Goal: Information Seeking & Learning: Learn about a topic

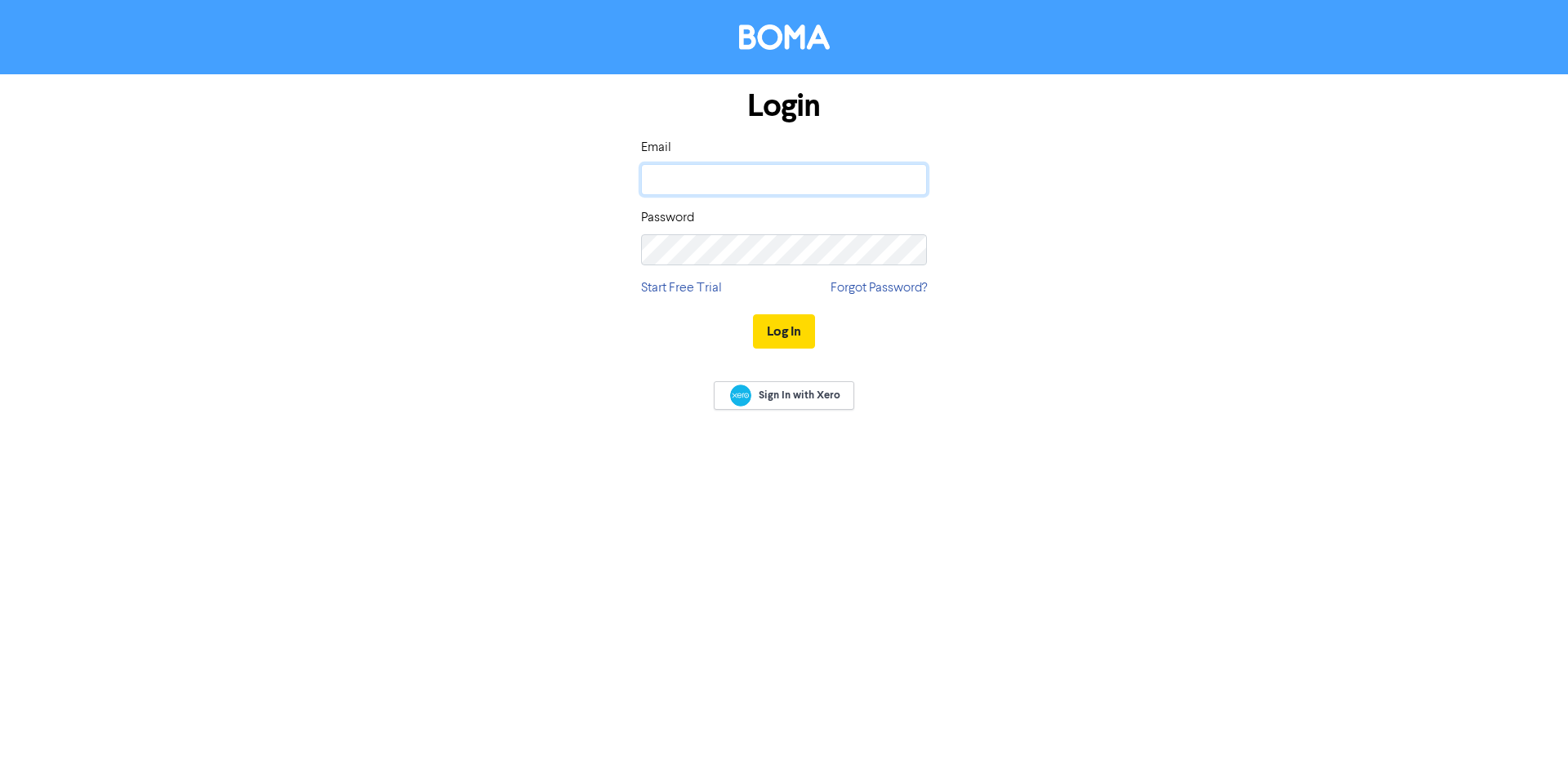
click at [771, 180] on input "email" at bounding box center [784, 180] width 286 height 31
type input "kurtisw@hwone.com.au"
click at [753, 315] on button "Log In" at bounding box center [784, 331] width 62 height 34
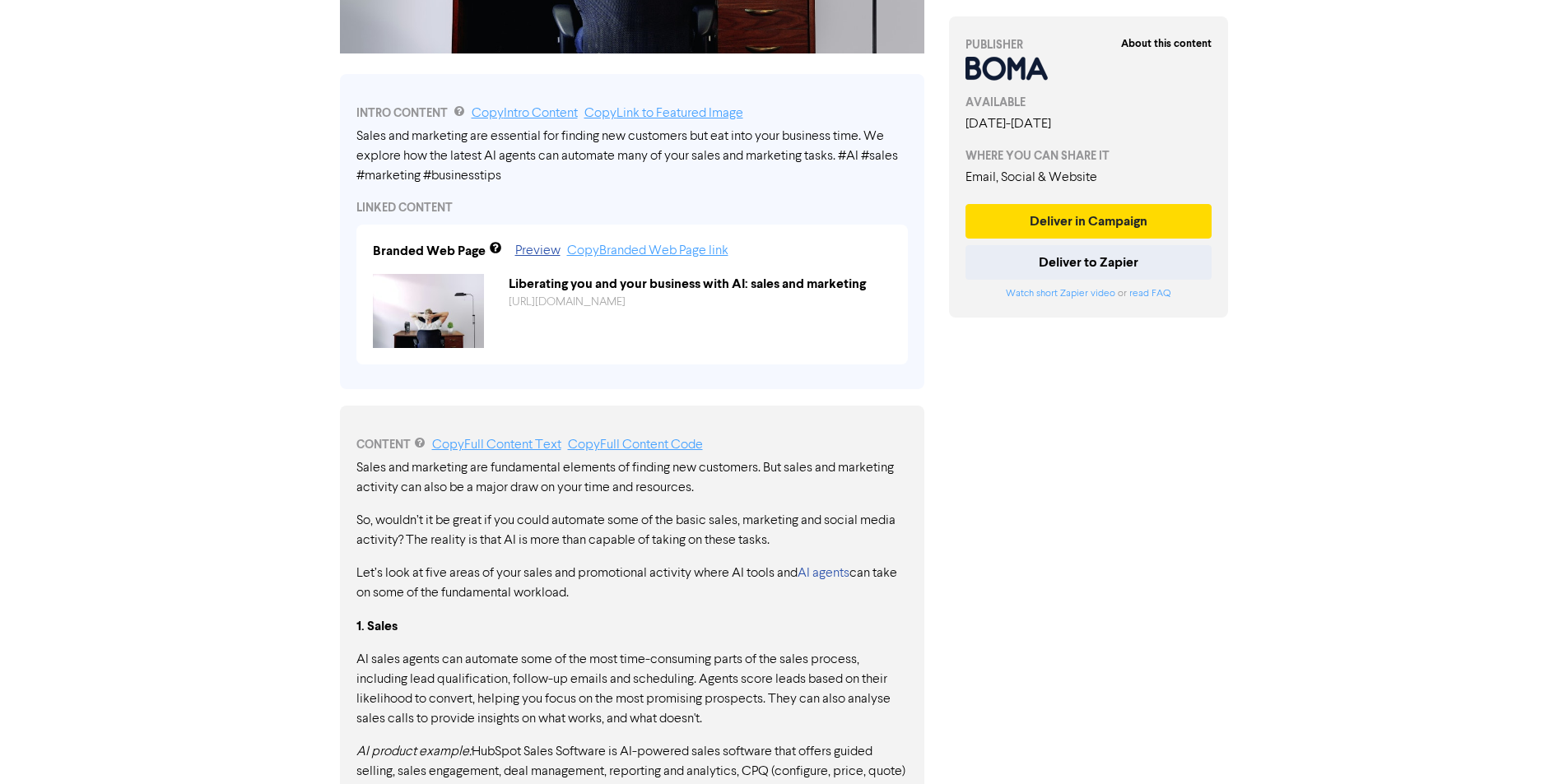
scroll to position [659, 0]
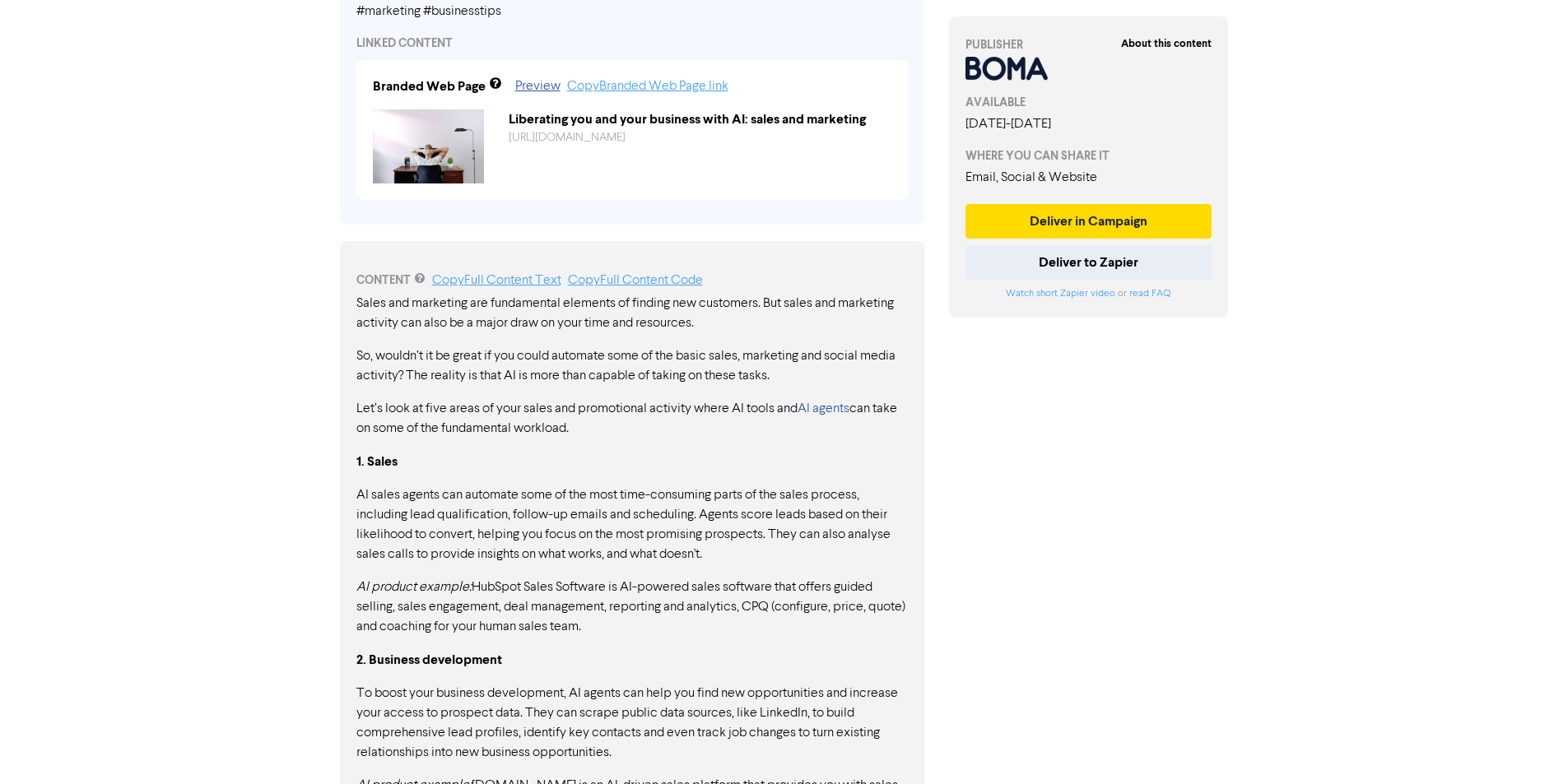
drag, startPoint x: 389, startPoint y: 304, endPoint x: 539, endPoint y: 309, distance: 150.1
click at [539, 309] on p "Sales and marketing are fundamental elements of finding new customers. But sale…" at bounding box center [632, 314] width 552 height 39
drag, startPoint x: 407, startPoint y: 359, endPoint x: 519, endPoint y: 357, distance: 112.0
click at [519, 357] on p "So, wouldn’t it be great if you could automate some of the basic sales, marketi…" at bounding box center [632, 366] width 552 height 39
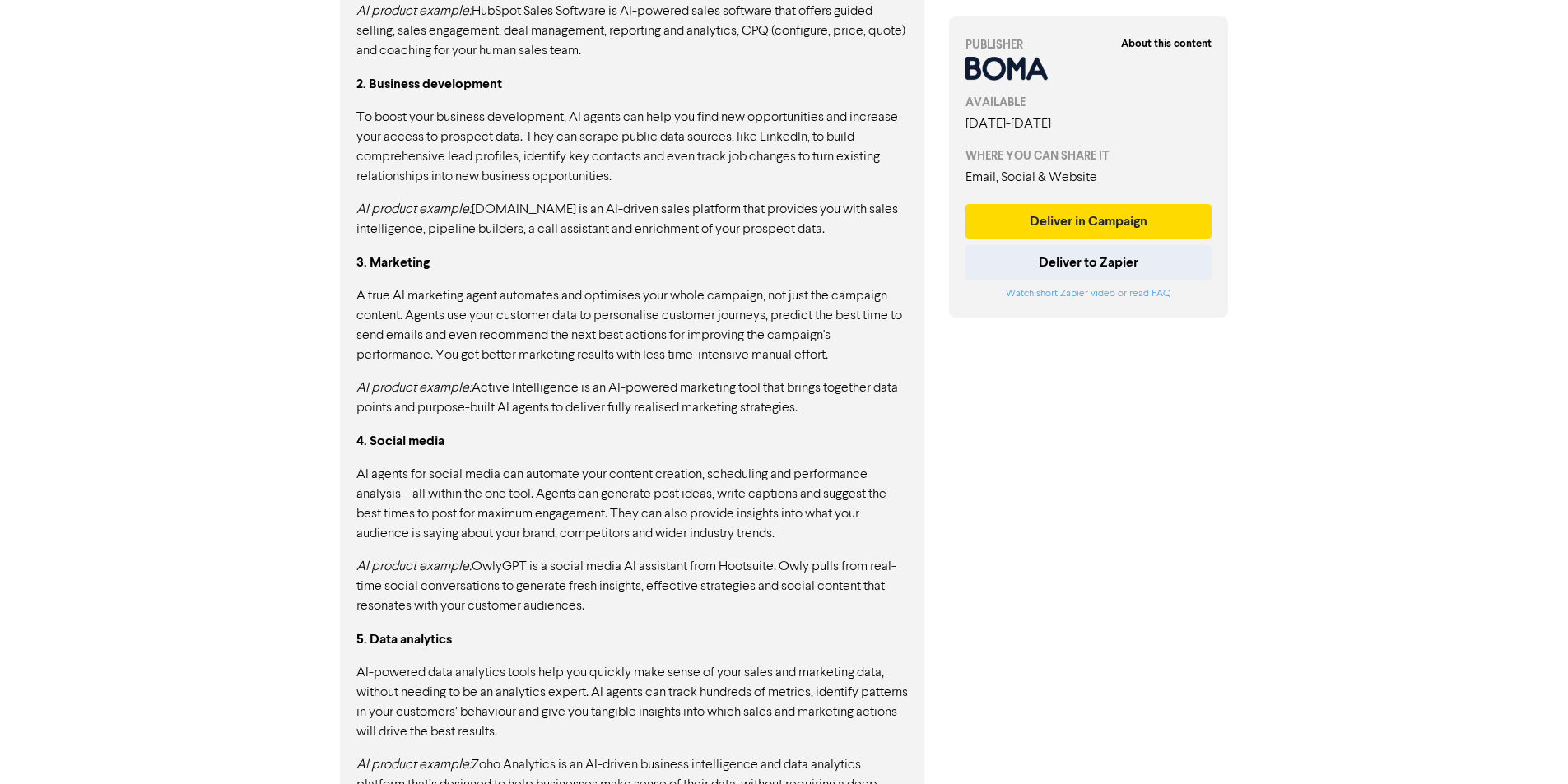
scroll to position [1368, 0]
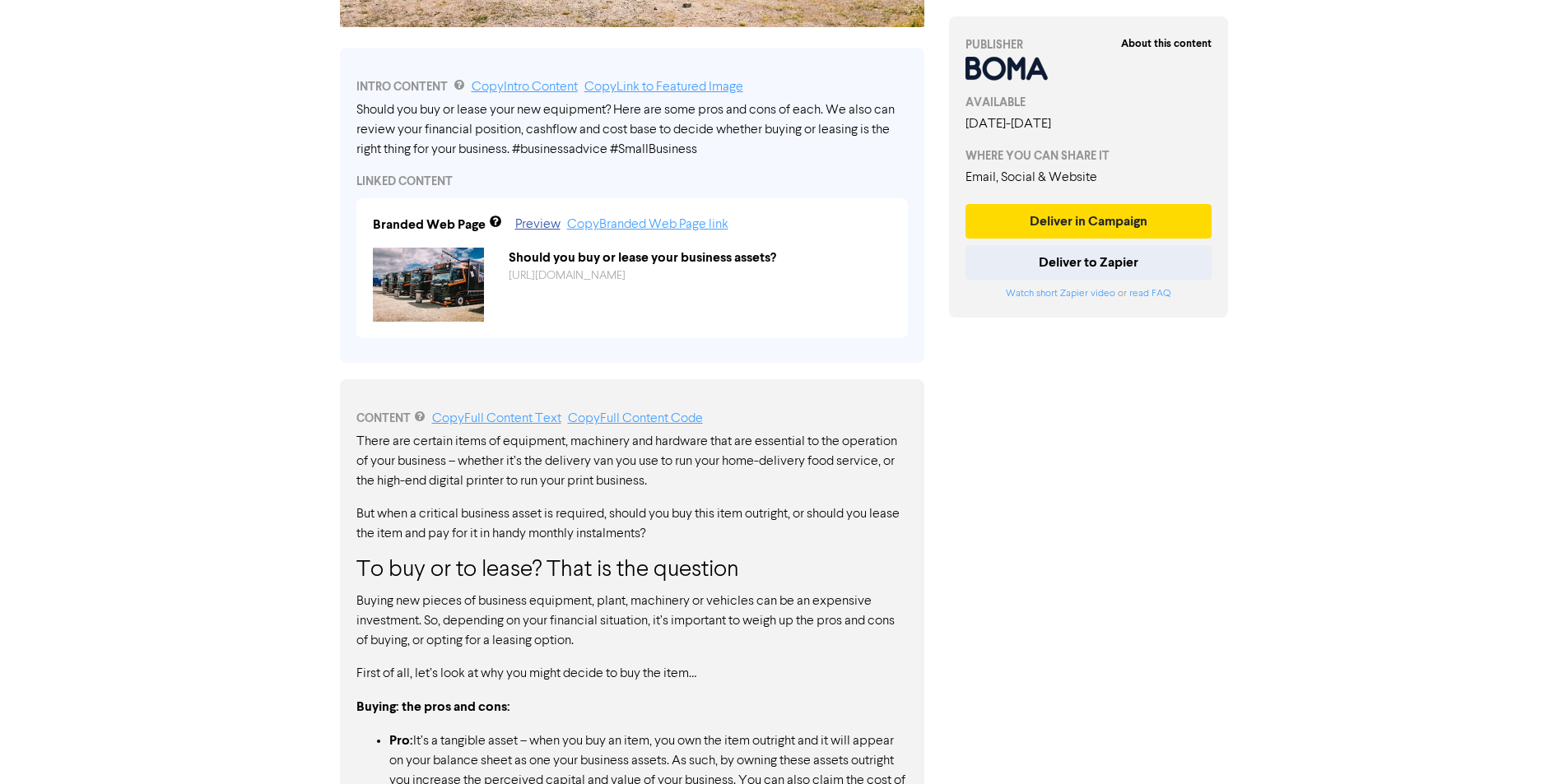
scroll to position [577, 0]
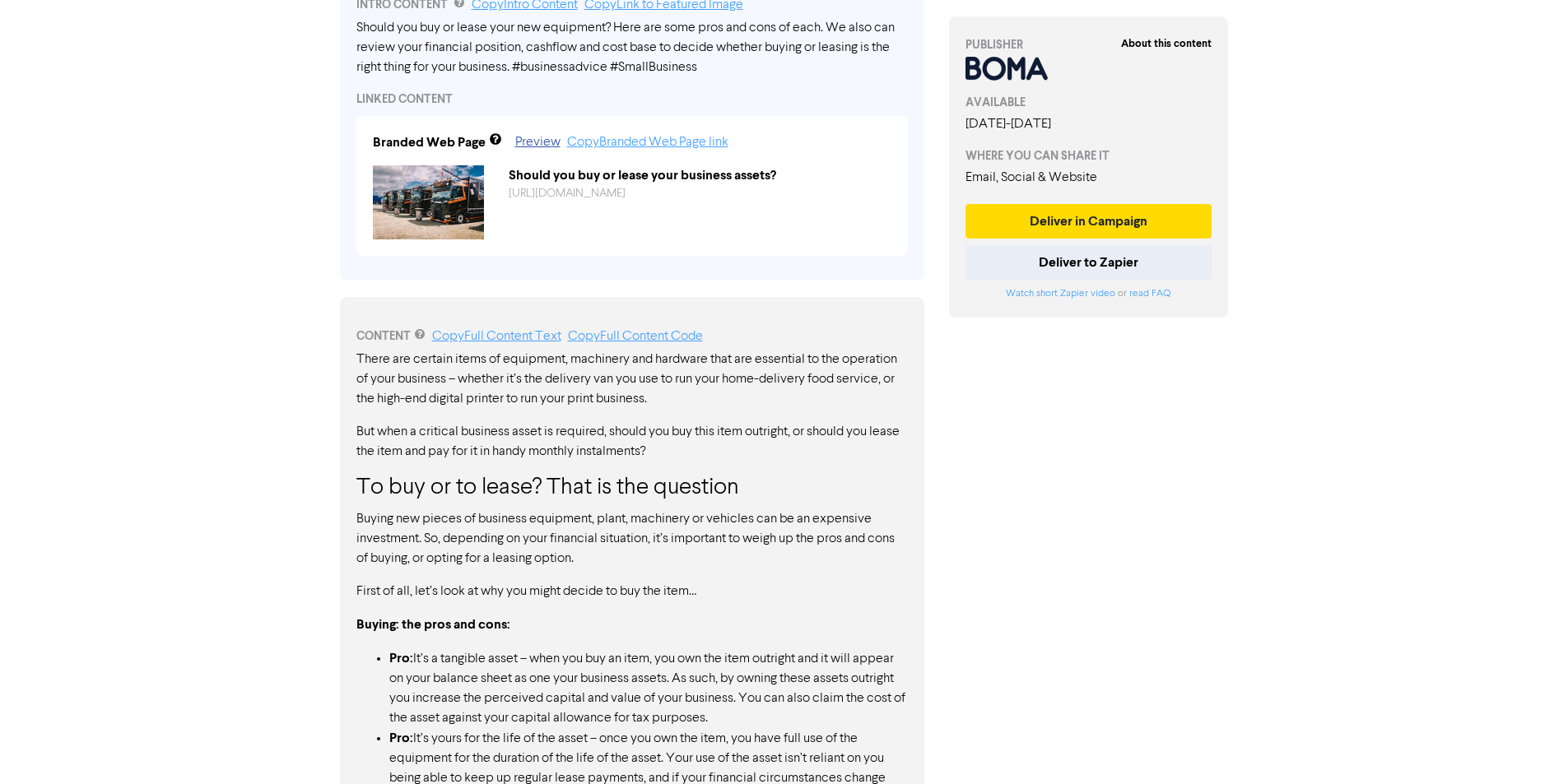
drag, startPoint x: 476, startPoint y: 364, endPoint x: 609, endPoint y: 374, distance: 133.4
click at [609, 374] on p "There are certain items of equipment, machinery and hardware that are essential…" at bounding box center [632, 379] width 552 height 59
click at [529, 391] on p "There are certain items of equipment, machinery and hardware that are essential…" at bounding box center [632, 379] width 552 height 59
drag, startPoint x: 530, startPoint y: 387, endPoint x: 653, endPoint y: 386, distance: 123.0
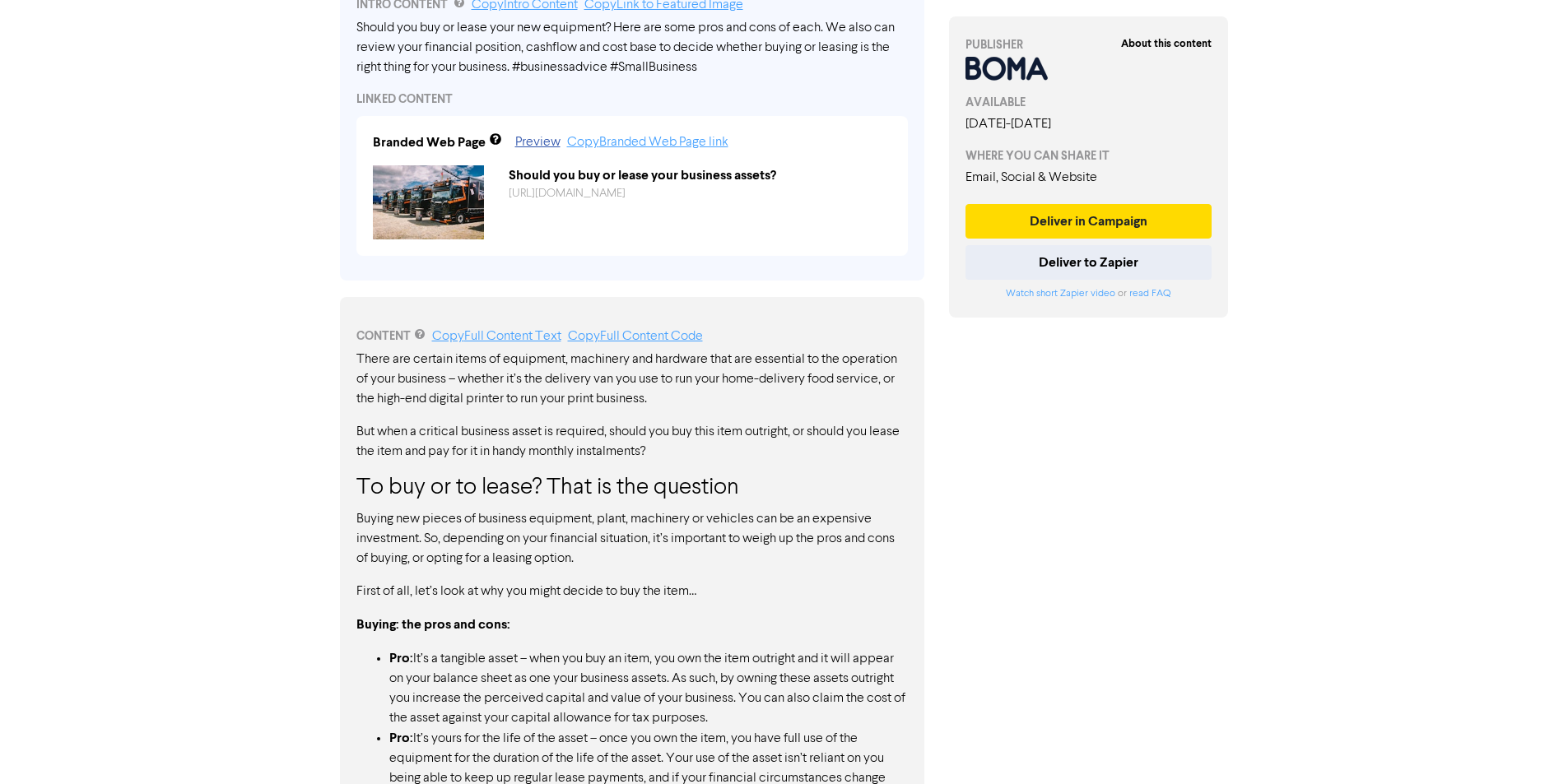
click at [653, 386] on p "There are certain items of equipment, machinery and hardware that are essential…" at bounding box center [632, 379] width 552 height 59
drag, startPoint x: 391, startPoint y: 408, endPoint x: 544, endPoint y: 407, distance: 153.0
click at [544, 407] on p "There are certain items of equipment, machinery and hardware that are essential…" at bounding box center [632, 379] width 552 height 59
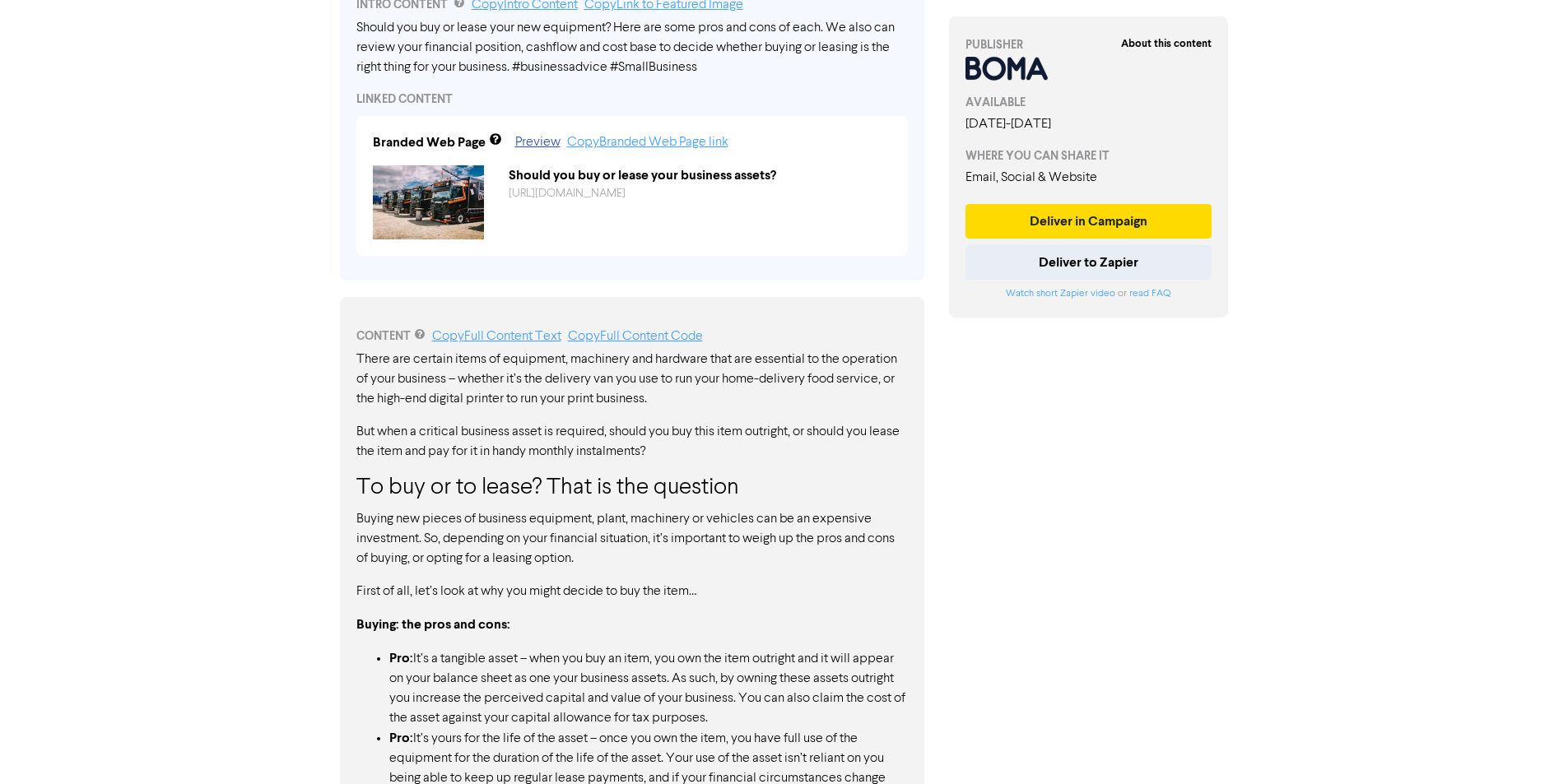
drag, startPoint x: 424, startPoint y: 434, endPoint x: 512, endPoint y: 432, distance: 88.0
click at [512, 432] on p "But when a critical business asset is required, should you buy this item outrig…" at bounding box center [632, 442] width 552 height 39
drag, startPoint x: 512, startPoint y: 432, endPoint x: 560, endPoint y: 437, distance: 48.3
click at [560, 437] on p "But when a critical business asset is required, should you buy this item outrig…" at bounding box center [632, 442] width 552 height 39
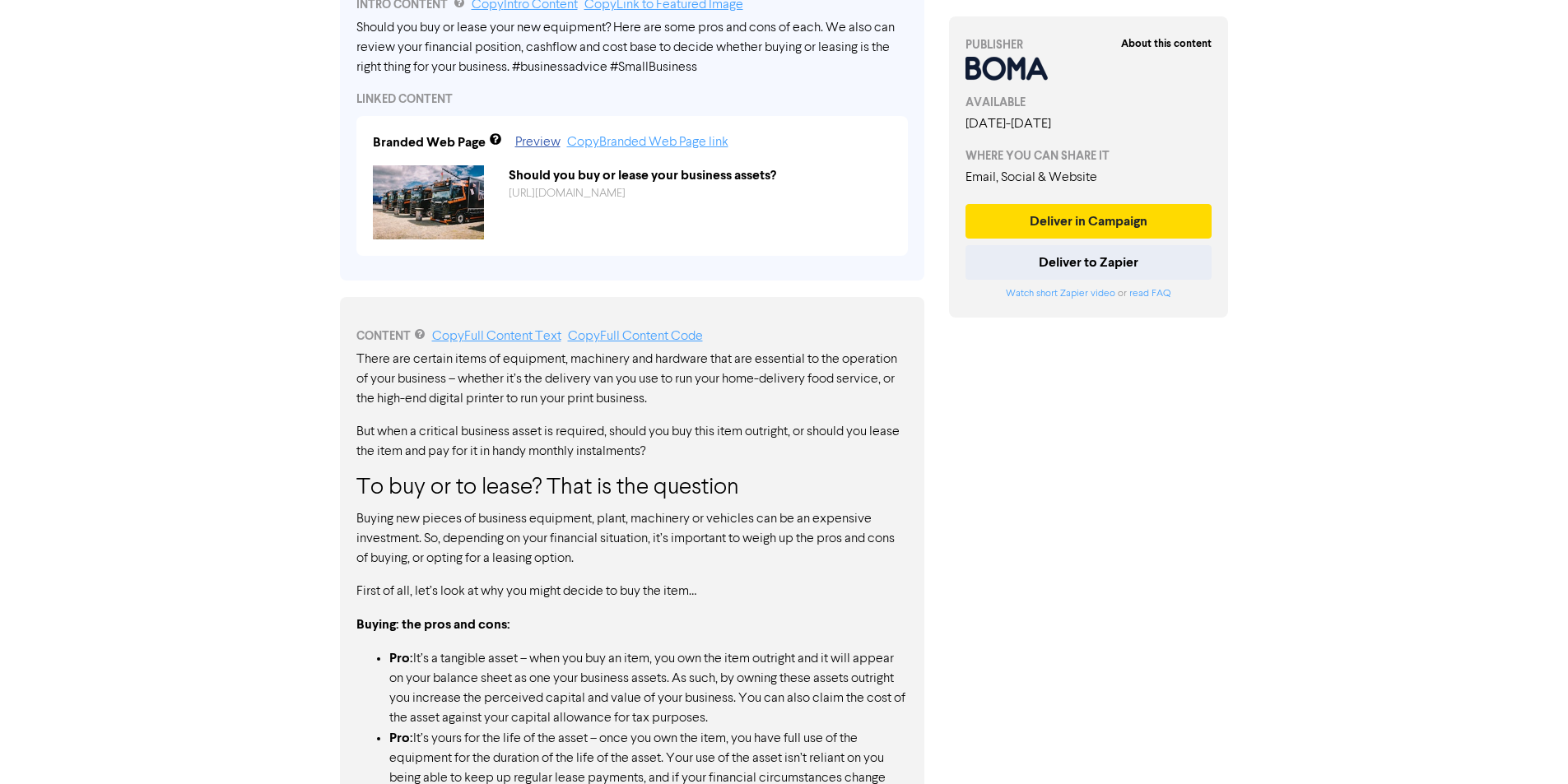
click at [560, 437] on p "But when a critical business asset is required, should you buy this item outrig…" at bounding box center [632, 442] width 552 height 39
drag, startPoint x: 560, startPoint y: 437, endPoint x: 684, endPoint y: 445, distance: 124.3
click at [684, 445] on p "But when a critical business asset is required, should you buy this item outrig…" at bounding box center [632, 442] width 552 height 39
drag, startPoint x: 684, startPoint y: 442, endPoint x: 745, endPoint y: 438, distance: 61.1
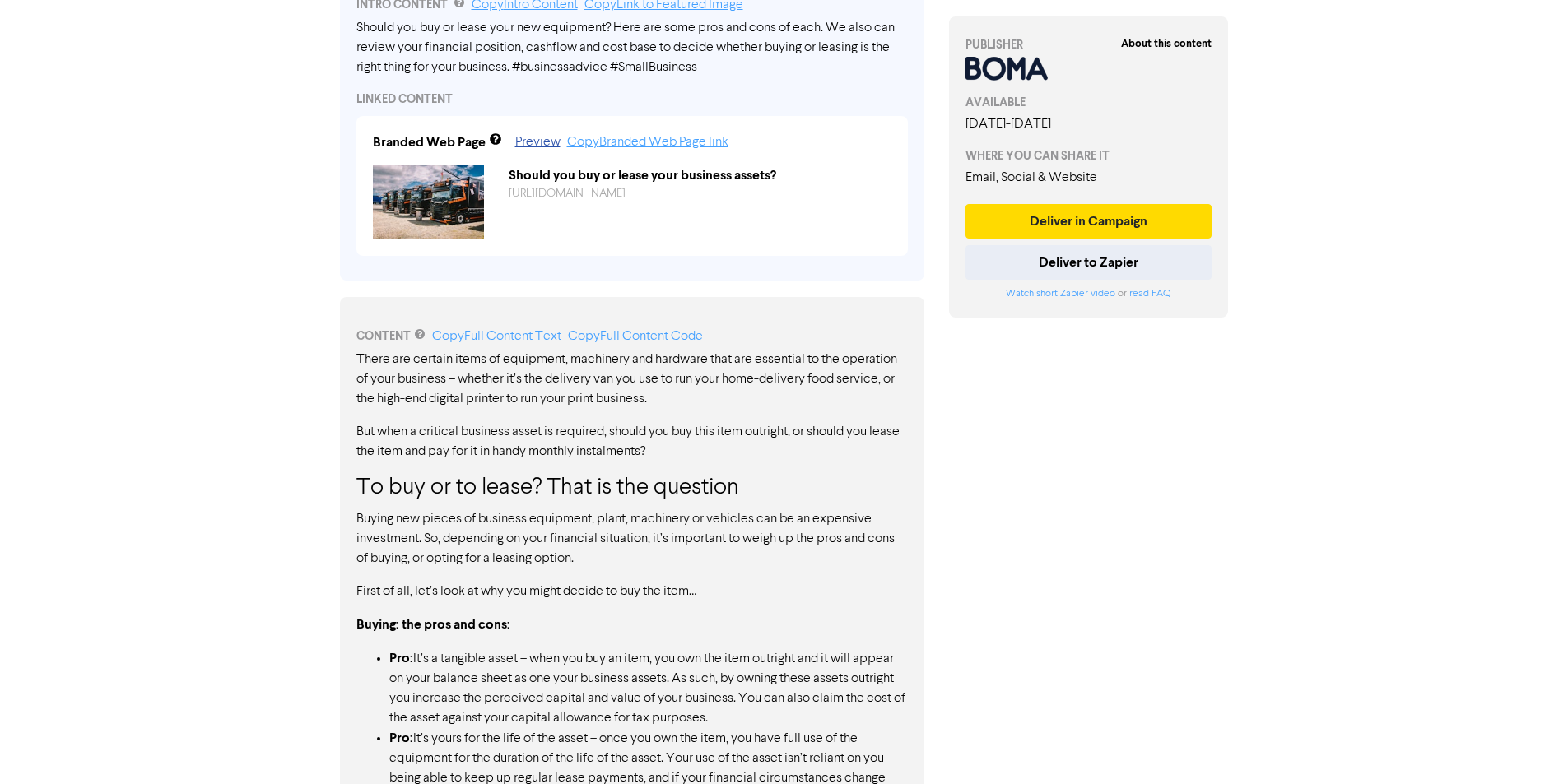
click at [745, 438] on p "But when a critical business asset is required, should you buy this item outrig…" at bounding box center [632, 442] width 552 height 39
drag, startPoint x: 427, startPoint y: 431, endPoint x: 559, endPoint y: 441, distance: 132.4
click at [559, 441] on p "But when a critical business asset is required, should you buy this item outrig…" at bounding box center [632, 442] width 552 height 39
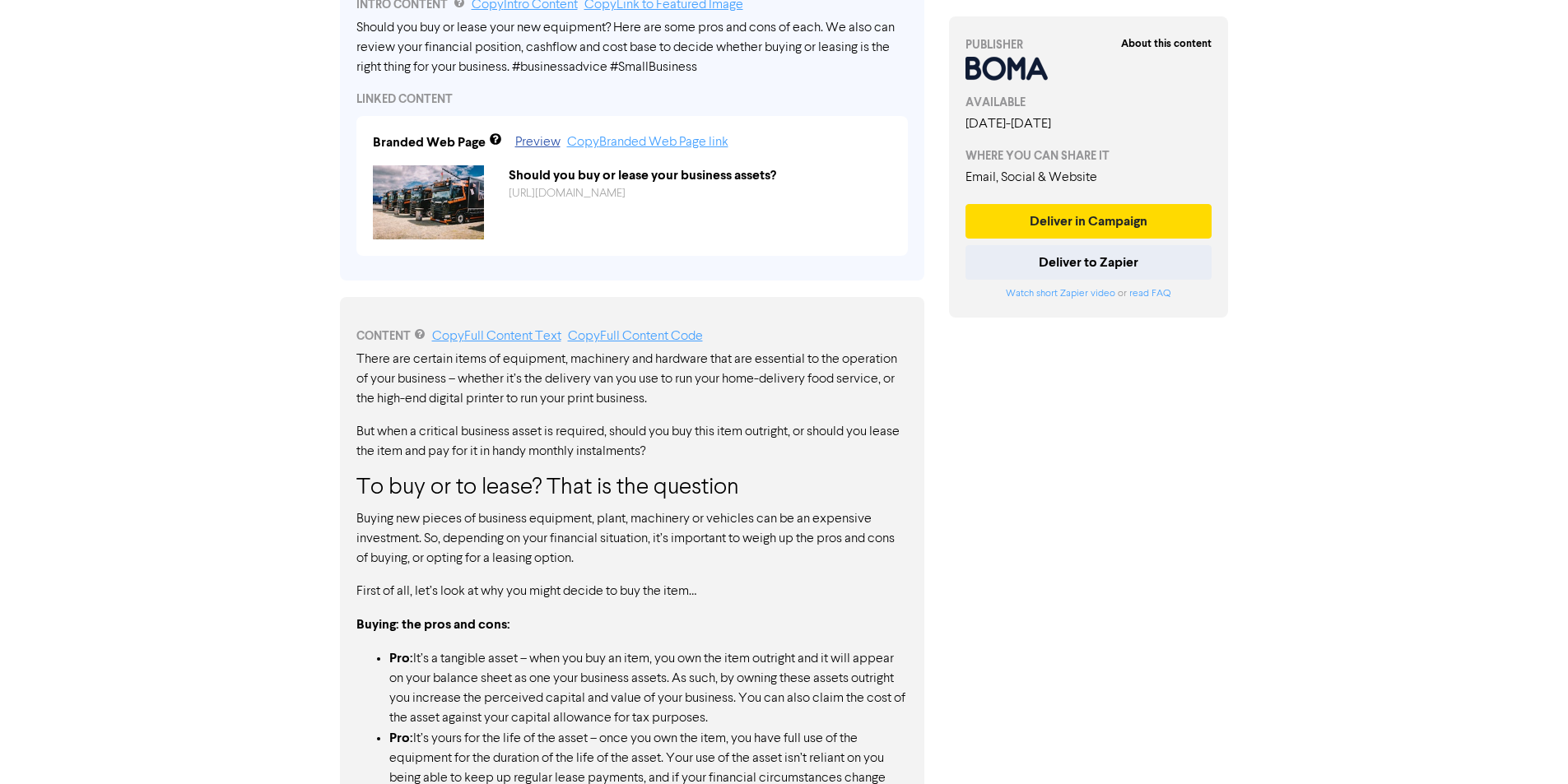
drag, startPoint x: 485, startPoint y: 493, endPoint x: 606, endPoint y: 493, distance: 121.0
click at [606, 493] on h3 "To buy or to lease? That is the question" at bounding box center [632, 489] width 552 height 28
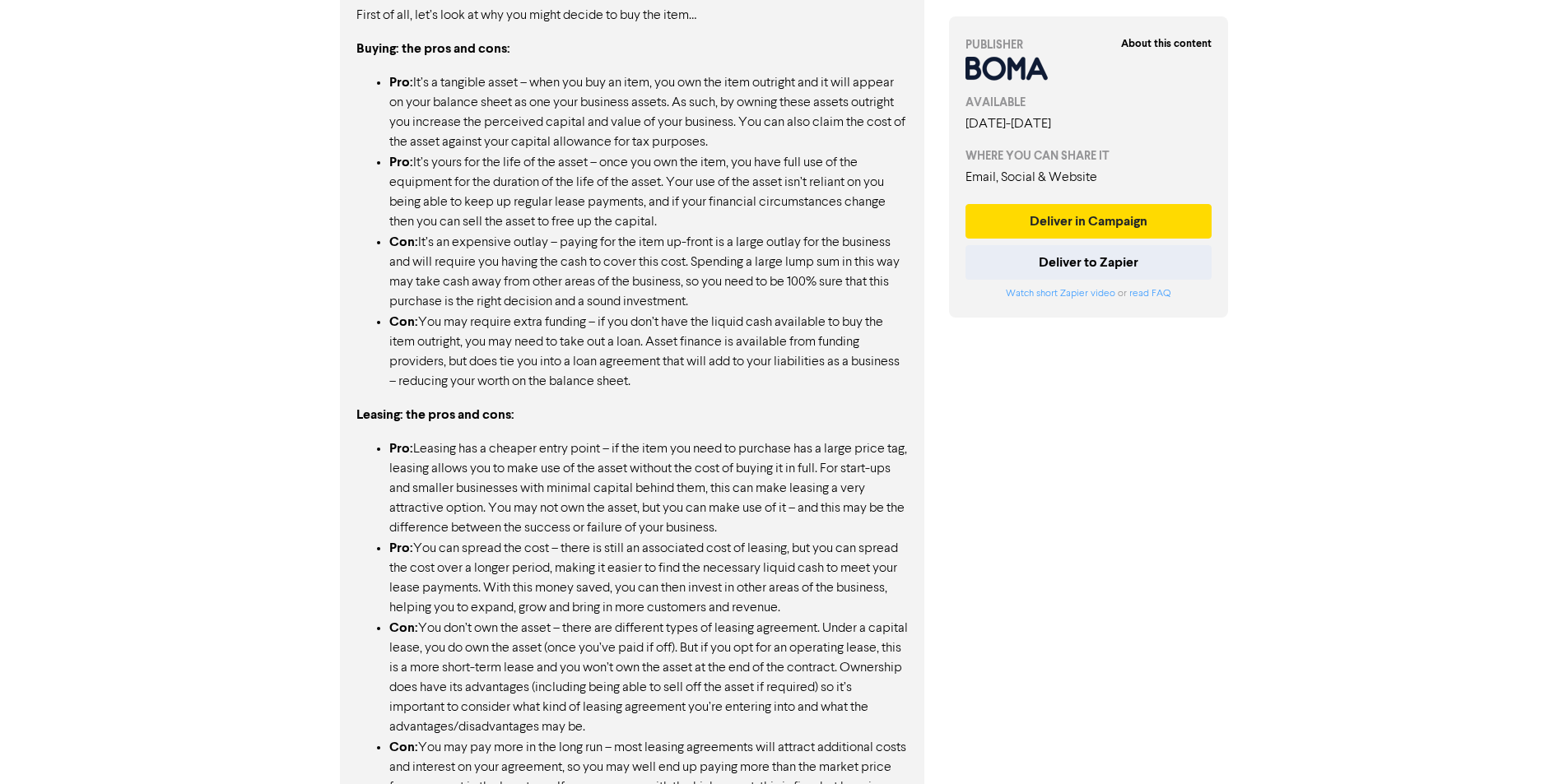
scroll to position [1234, 0]
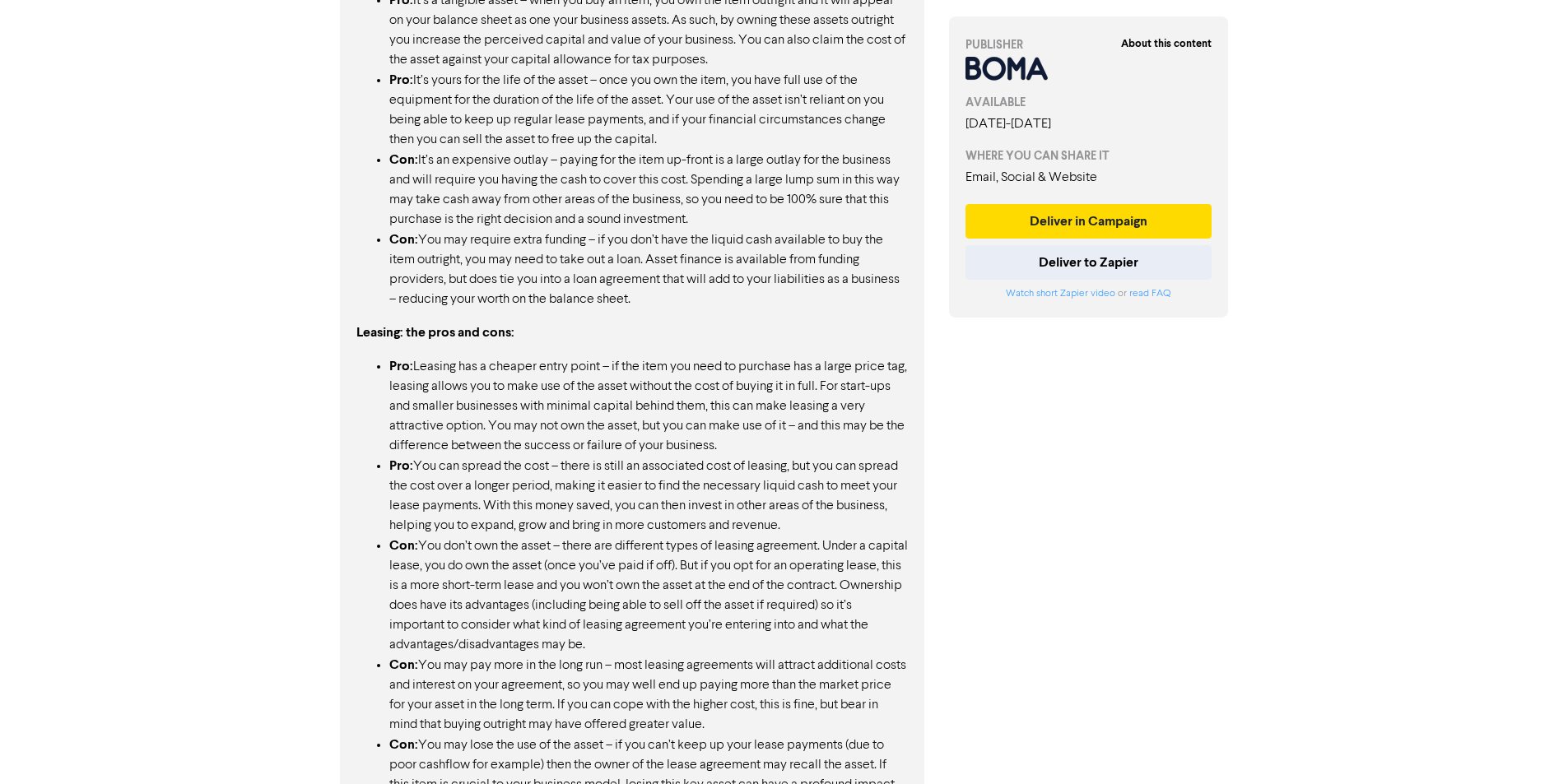
drag, startPoint x: 500, startPoint y: 360, endPoint x: 616, endPoint y: 369, distance: 116.3
click at [616, 369] on li "Pro: Leasing has a cheaper entry point – if the item you need to purchase has a…" at bounding box center [648, 406] width 518 height 100
drag, startPoint x: 410, startPoint y: 392, endPoint x: 646, endPoint y: 399, distance: 236.1
click at [646, 399] on li "Pro: Leasing has a cheaper entry point – if the item you need to purchase has a…" at bounding box center [648, 406] width 518 height 100
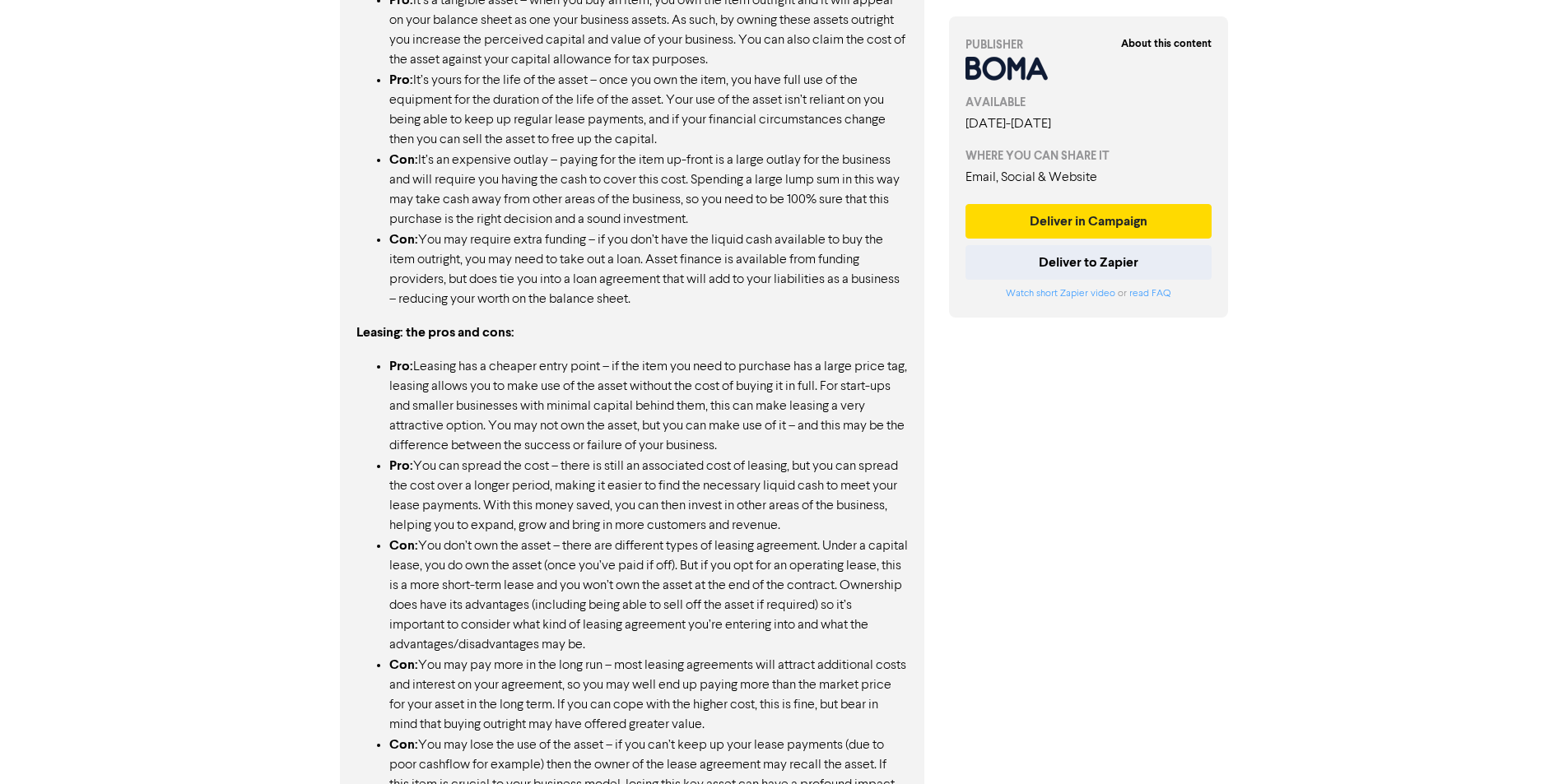
click at [651, 394] on li "Pro: Leasing has a cheaper entry point – if the item you need to purchase has a…" at bounding box center [648, 406] width 518 height 100
click at [657, 395] on li "Pro: Leasing has a cheaper entry point – if the item you need to purchase has a…" at bounding box center [648, 406] width 518 height 100
drag, startPoint x: 450, startPoint y: 409, endPoint x: 600, endPoint y: 417, distance: 150.2
click at [600, 417] on li "Pro: Leasing has a cheaper entry point – if the item you need to purchase has a…" at bounding box center [648, 406] width 518 height 100
drag, startPoint x: 461, startPoint y: 432, endPoint x: 537, endPoint y: 436, distance: 76.1
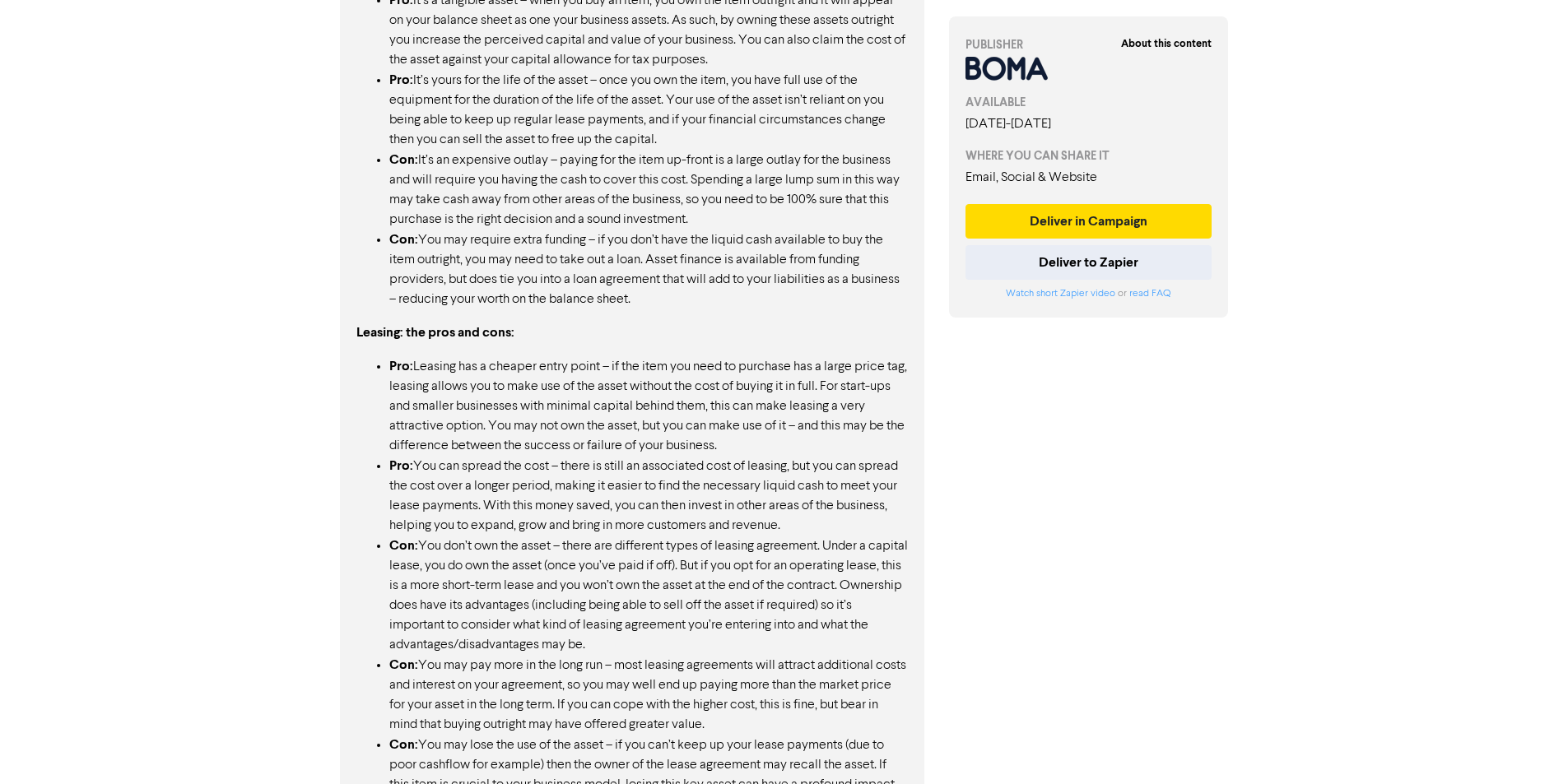
click at [537, 436] on li "Pro: Leasing has a cheaper entry point – if the item you need to purchase has a…" at bounding box center [648, 406] width 518 height 100
drag, startPoint x: 537, startPoint y: 436, endPoint x: 615, endPoint y: 433, distance: 78.1
click at [615, 433] on li "Pro: Leasing has a cheaper entry point – if the item you need to purchase has a…" at bounding box center [648, 406] width 518 height 100
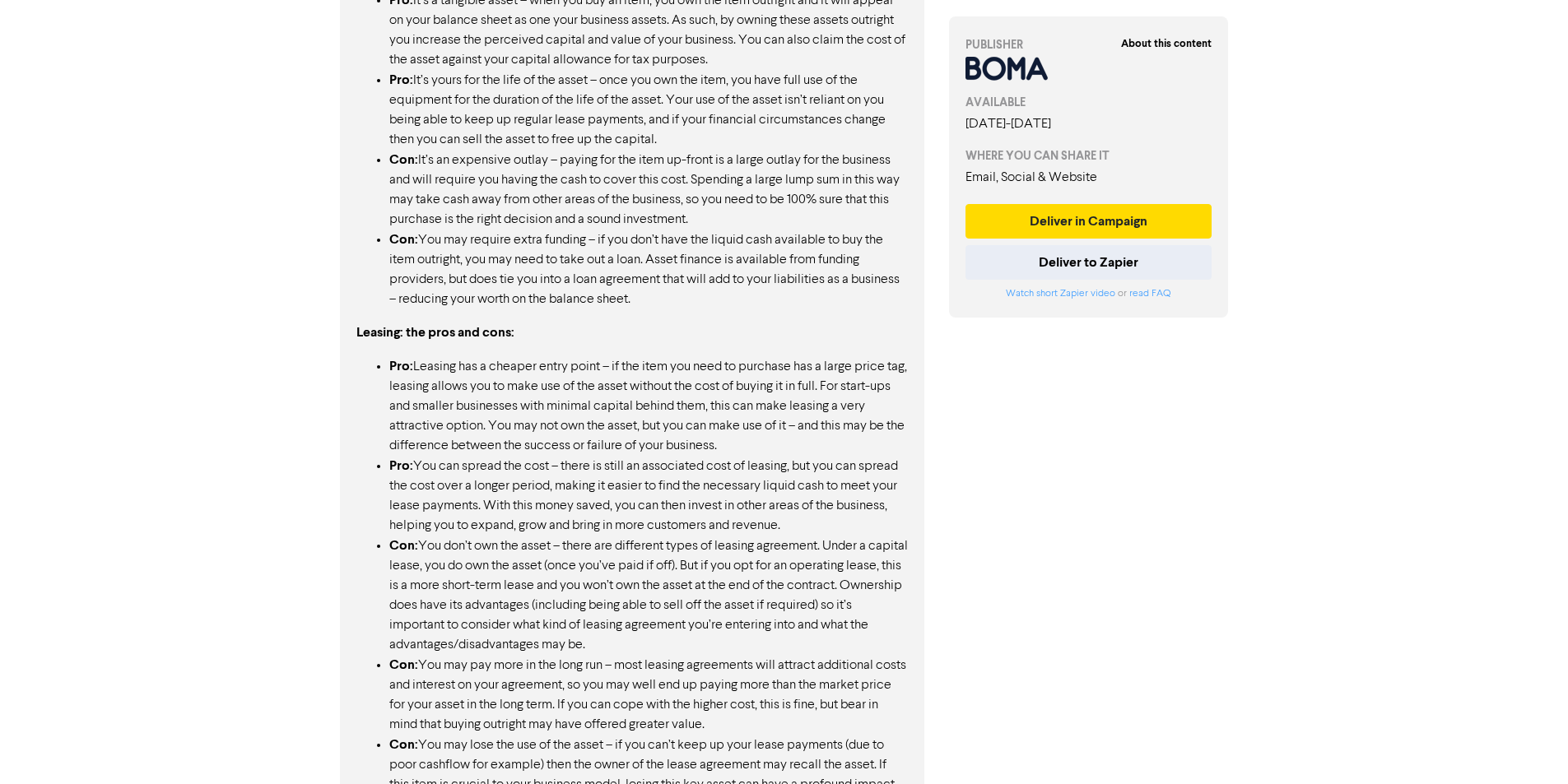
drag, startPoint x: 463, startPoint y: 445, endPoint x: 537, endPoint y: 452, distance: 74.3
click at [537, 452] on li "Pro: Leasing has a cheaper entry point – if the item you need to purchase has a…" at bounding box center [648, 406] width 518 height 100
drag, startPoint x: 438, startPoint y: 465, endPoint x: 490, endPoint y: 469, distance: 52.2
click at [490, 469] on li "Pro: You can spread the cost – there is still an associated cost of leasing, bu…" at bounding box center [648, 496] width 518 height 80
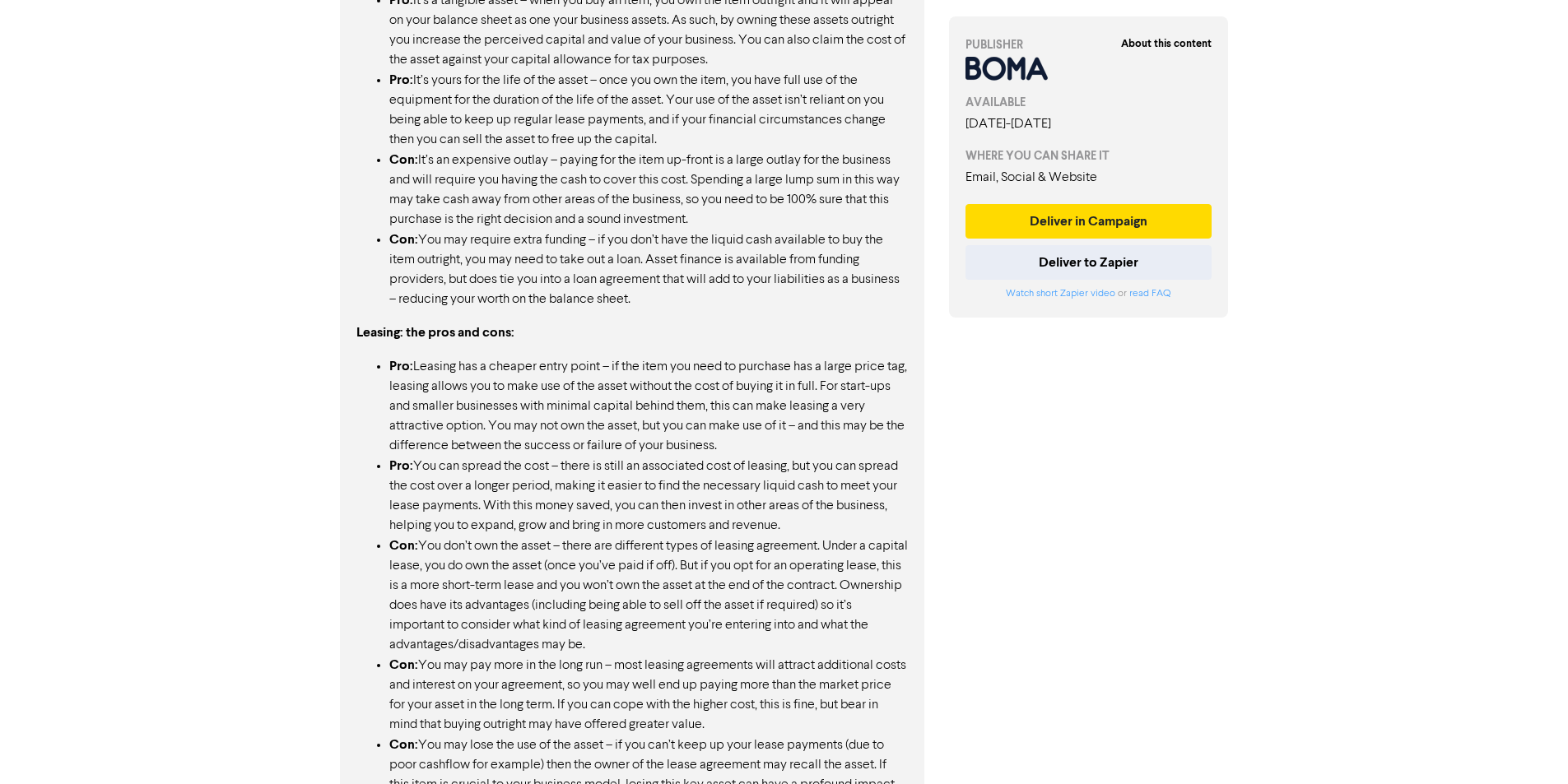
click at [490, 469] on li "Pro: You can spread the cost – there is still an associated cost of leasing, bu…" at bounding box center [648, 496] width 518 height 80
drag, startPoint x: 499, startPoint y: 491, endPoint x: 543, endPoint y: 495, distance: 44.2
click at [543, 495] on li "Pro: You can spread the cost – there is still an associated cost of leasing, bu…" at bounding box center [648, 496] width 518 height 80
drag, startPoint x: 546, startPoint y: 504, endPoint x: 557, endPoint y: 514, distance: 14.9
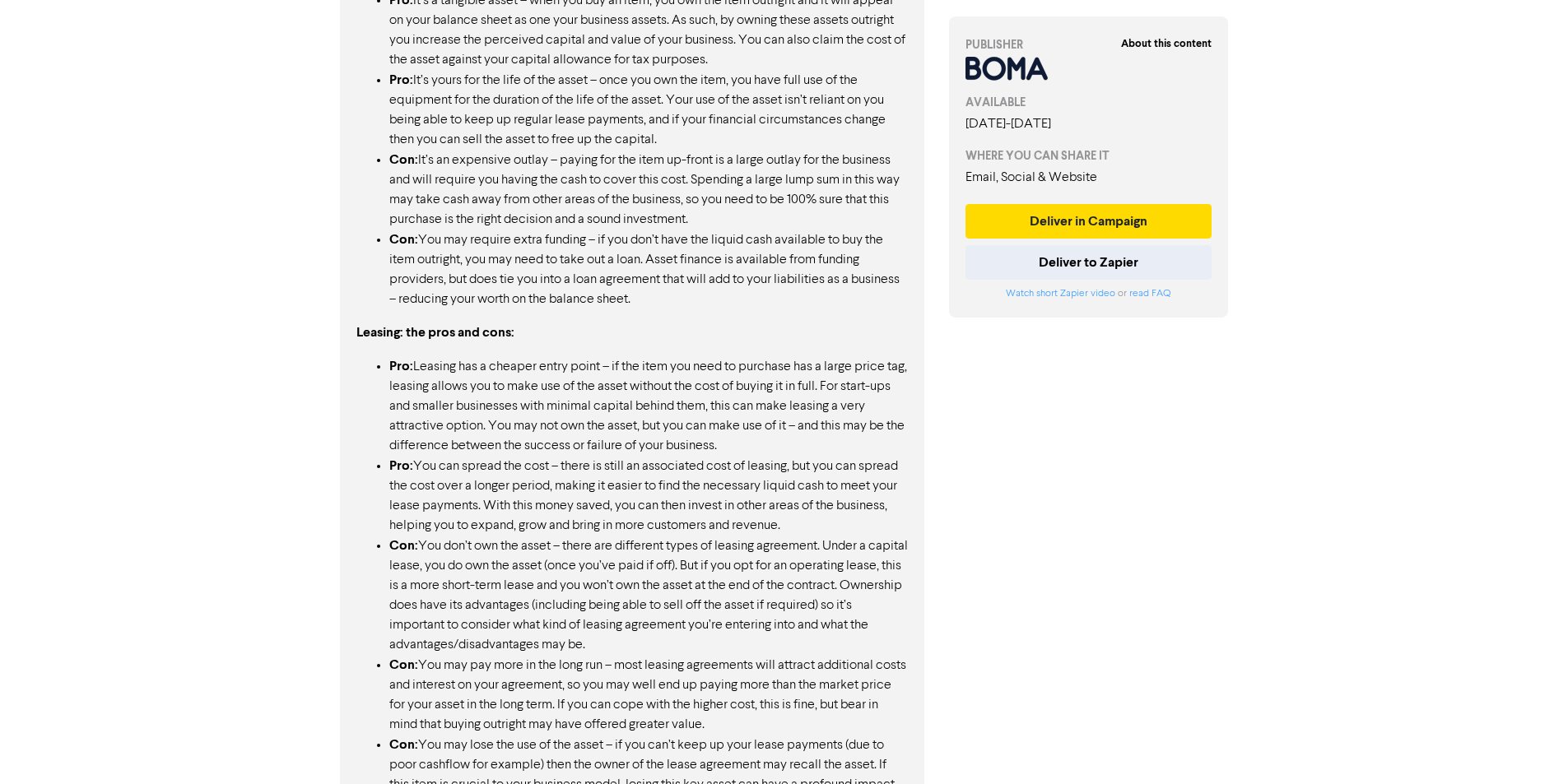
click at [557, 514] on li "Pro: You can spread the cost – there is still an associated cost of leasing, bu…" at bounding box center [648, 496] width 518 height 80
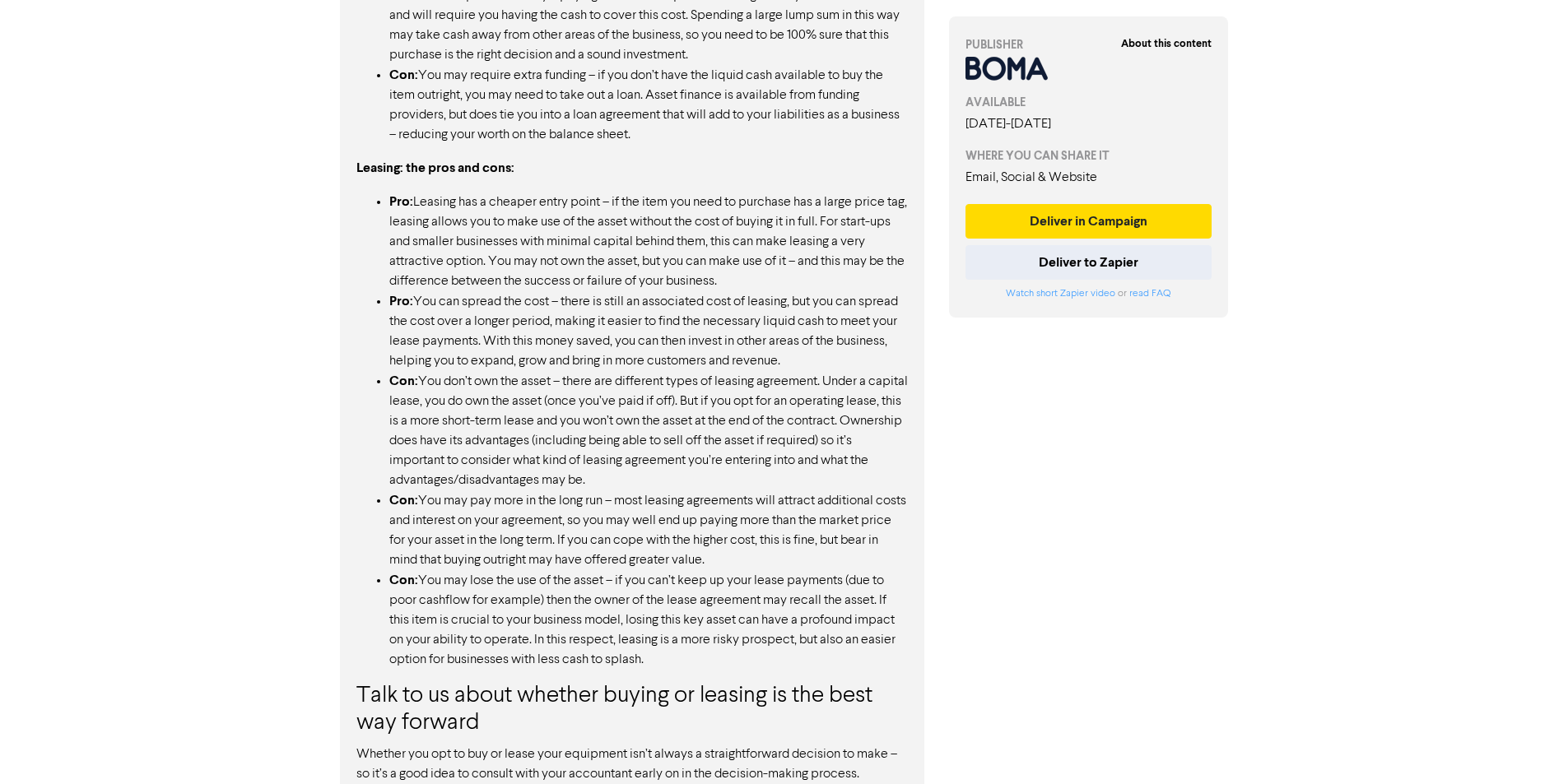
scroll to position [1481, 0]
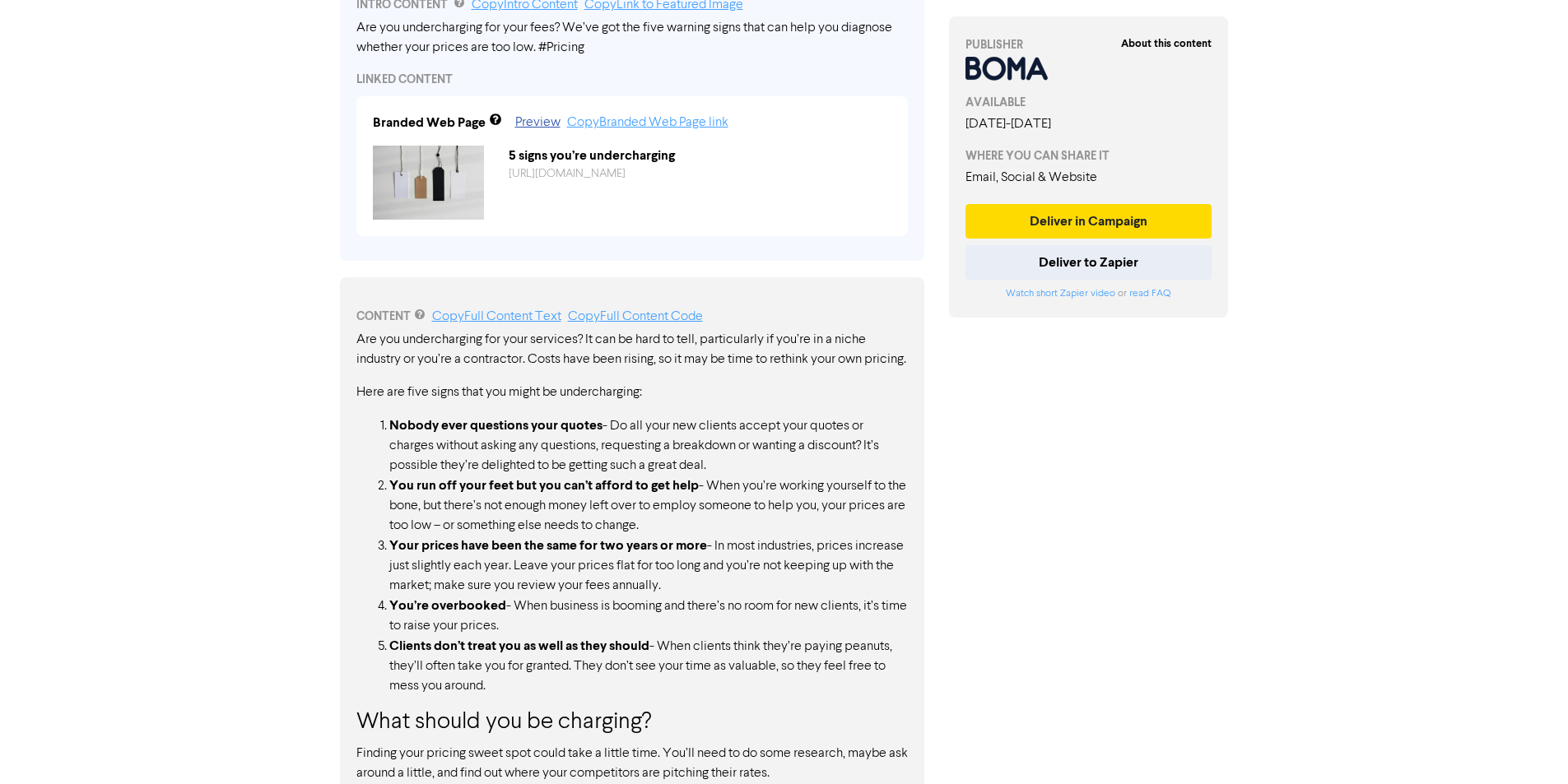
scroll to position [677, 0]
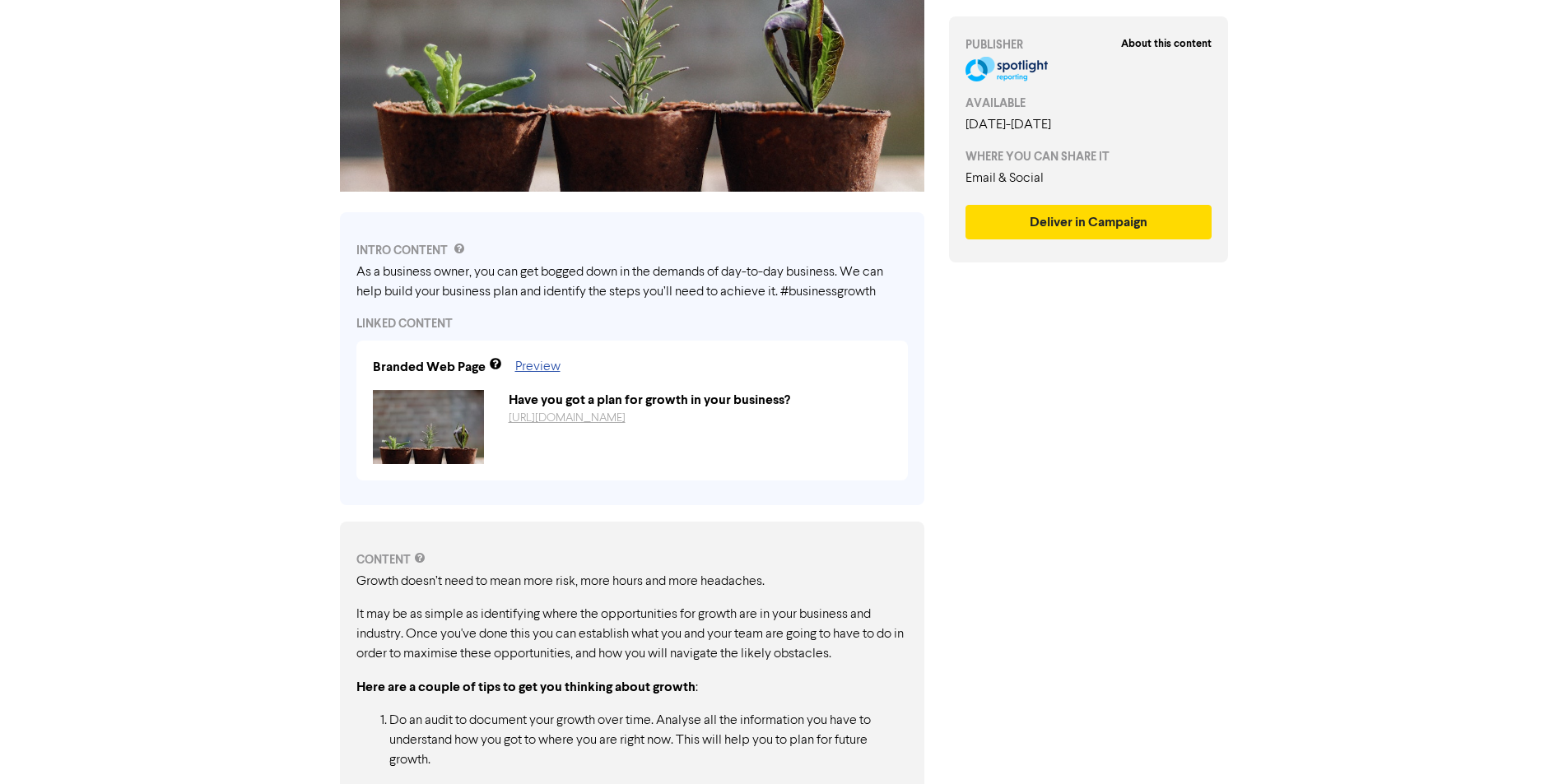
scroll to position [494, 0]
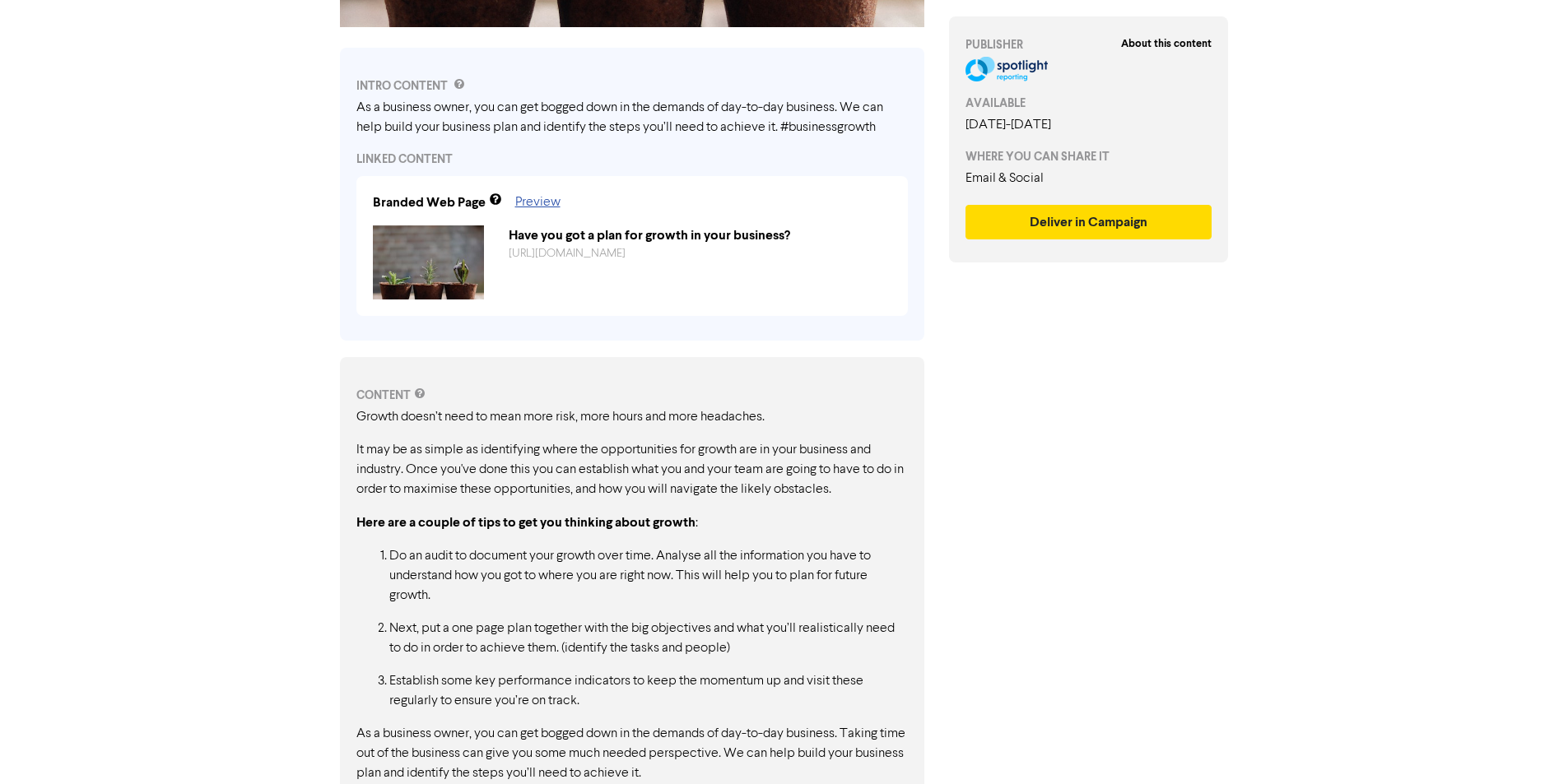
drag, startPoint x: 442, startPoint y: 412, endPoint x: 685, endPoint y: 422, distance: 243.2
click at [685, 422] on p "Growth doesn’t need to mean more risk, more hours and more headaches." at bounding box center [632, 418] width 552 height 20
drag, startPoint x: 444, startPoint y: 457, endPoint x: 616, endPoint y: 461, distance: 172.0
click at [616, 461] on p "It may be as simple as identifying where the opportunities for growth are in yo…" at bounding box center [632, 470] width 552 height 59
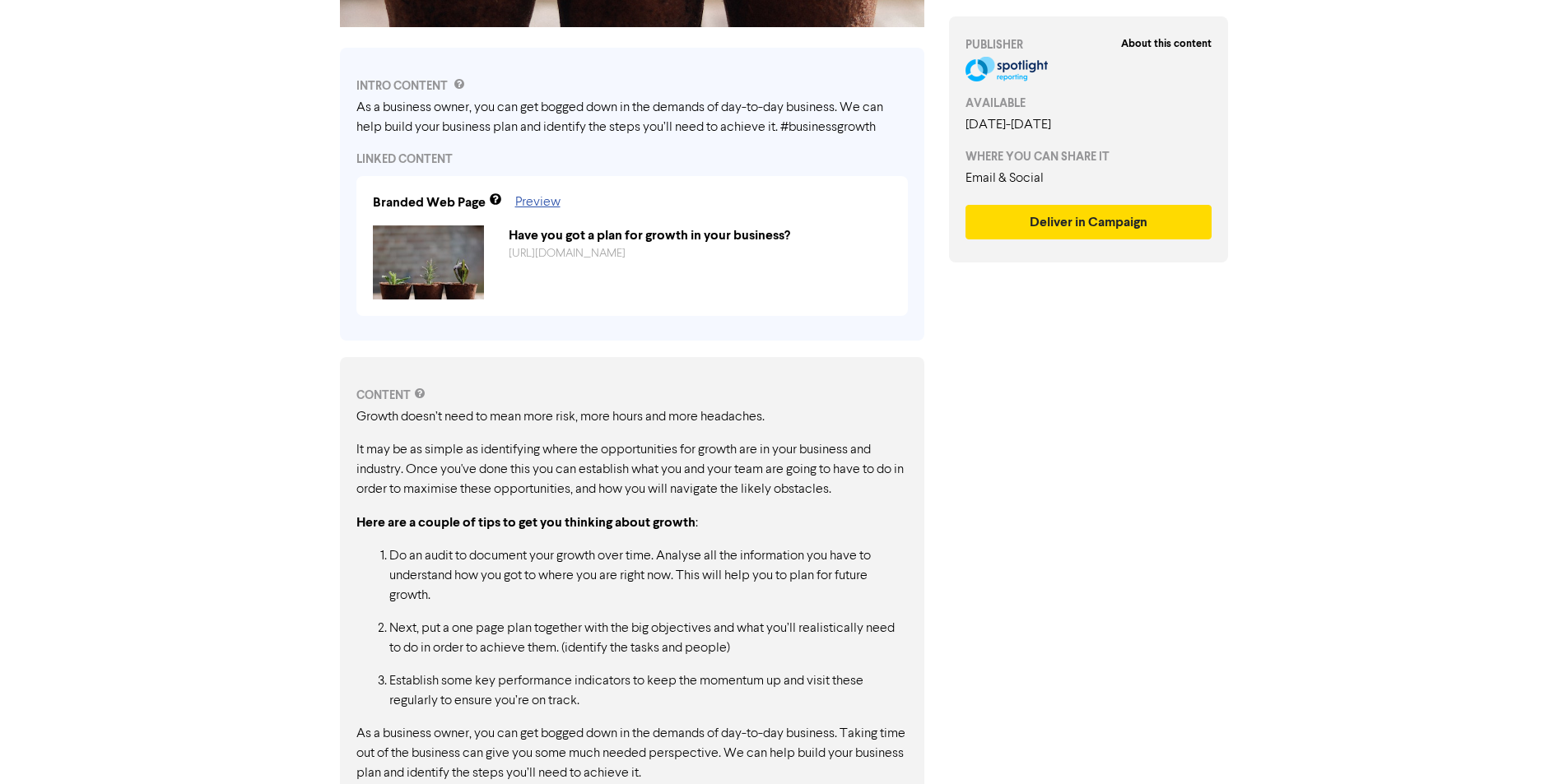
click at [617, 462] on p "It may be as simple as identifying where the opportunities for growth are in yo…" at bounding box center [632, 470] width 552 height 59
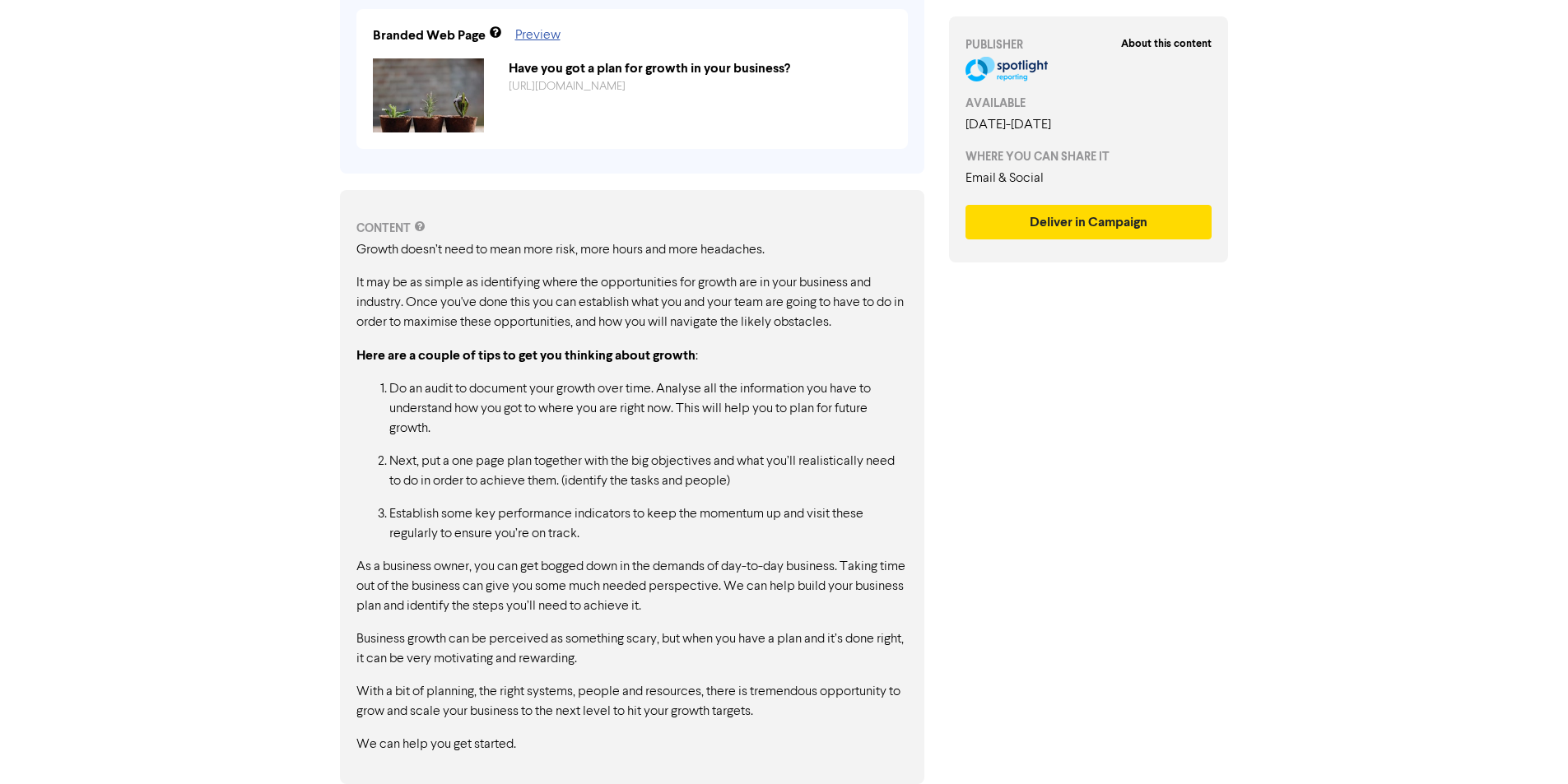
scroll to position [167, 0]
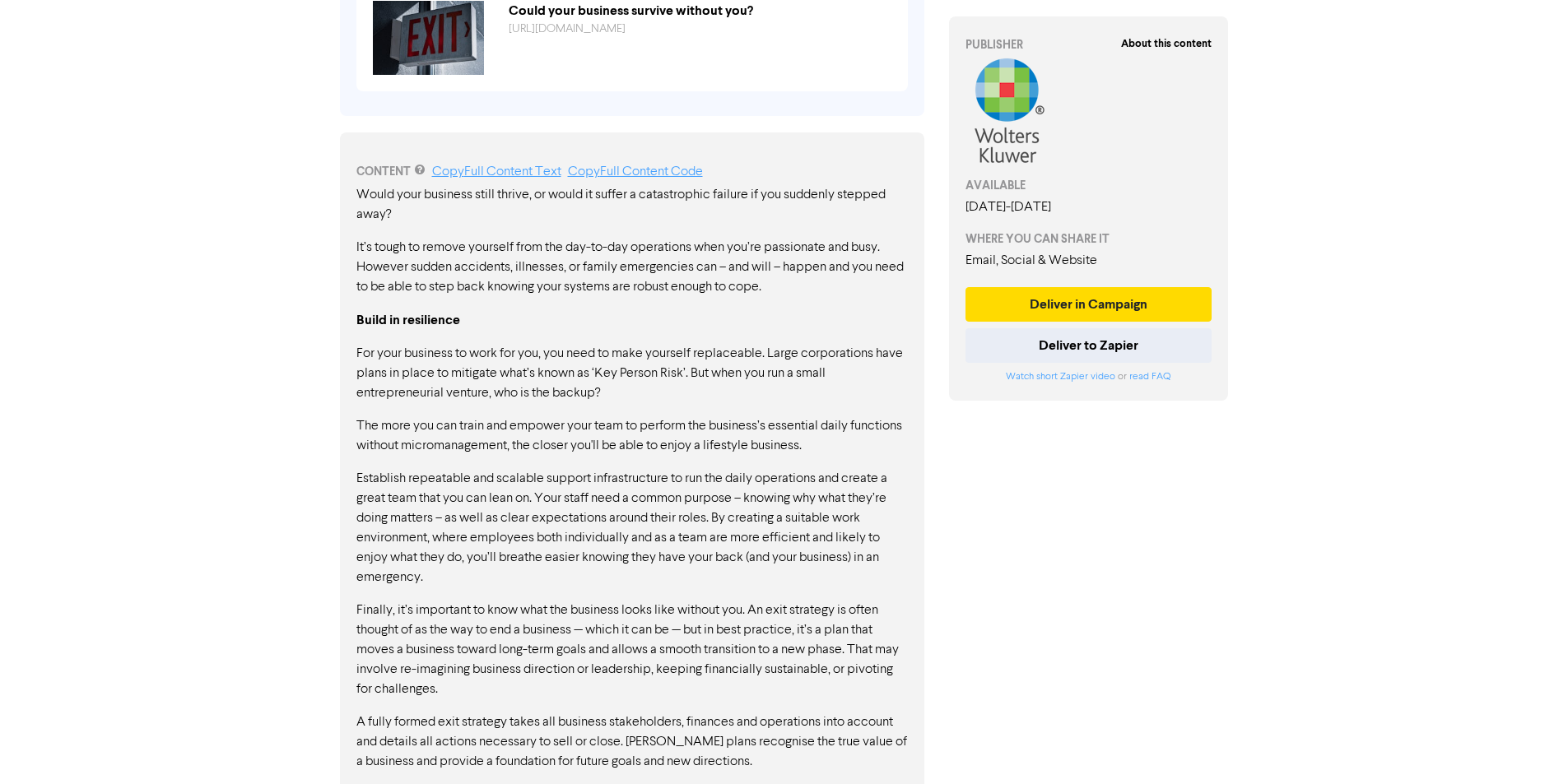
scroll to position [823, 0]
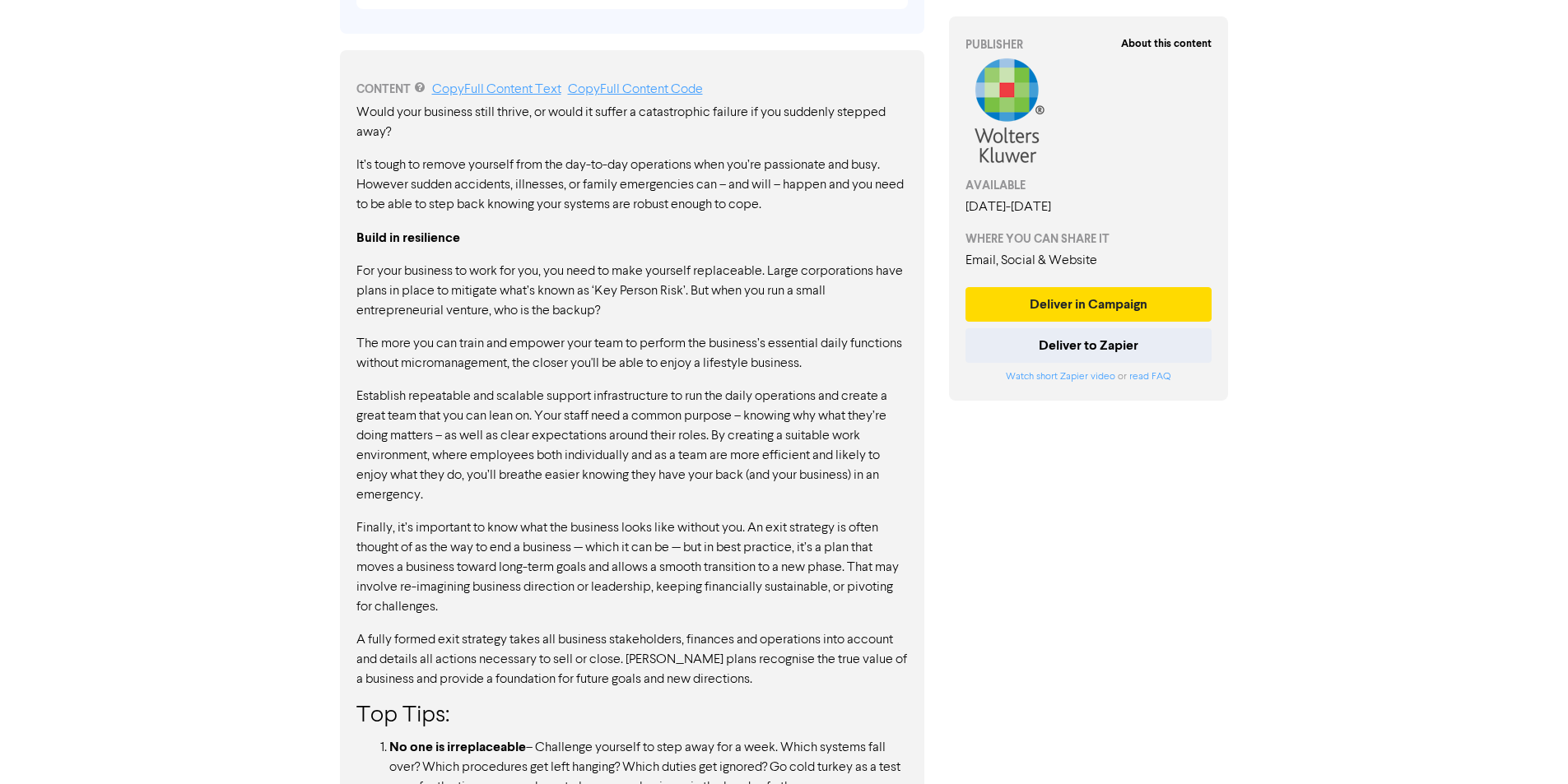
drag, startPoint x: 571, startPoint y: 402, endPoint x: 728, endPoint y: 403, distance: 157.0
click at [728, 403] on p "Establish repeatable and scalable support infrastructure to run the daily opera…" at bounding box center [632, 446] width 552 height 118
drag, startPoint x: 728, startPoint y: 403, endPoint x: 804, endPoint y: 401, distance: 76.0
click at [804, 401] on p "Establish repeatable and scalable support infrastructure to run the daily opera…" at bounding box center [632, 446] width 552 height 118
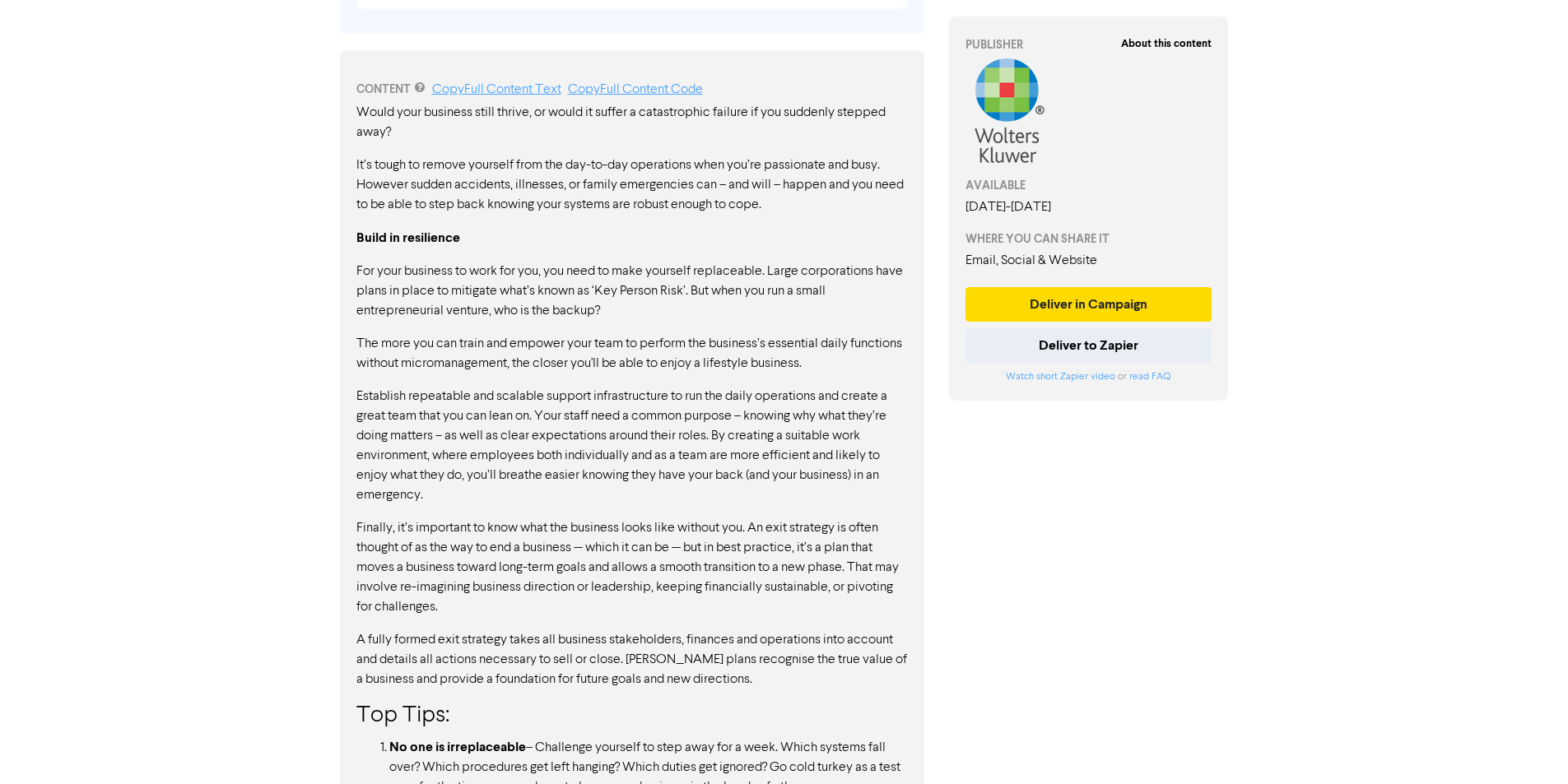
click at [804, 401] on p "Establish repeatable and scalable support infrastructure to run the daily opera…" at bounding box center [632, 446] width 552 height 118
drag, startPoint x: 430, startPoint y: 409, endPoint x: 745, endPoint y: 413, distance: 315.0
click at [743, 413] on p "Establish repeatable and scalable support infrastructure to run the daily opera…" at bounding box center [632, 446] width 552 height 118
click at [745, 413] on p "Establish repeatable and scalable support infrastructure to run the daily opera…" at bounding box center [632, 446] width 552 height 118
drag, startPoint x: 745, startPoint y: 413, endPoint x: 563, endPoint y: 417, distance: 182.0
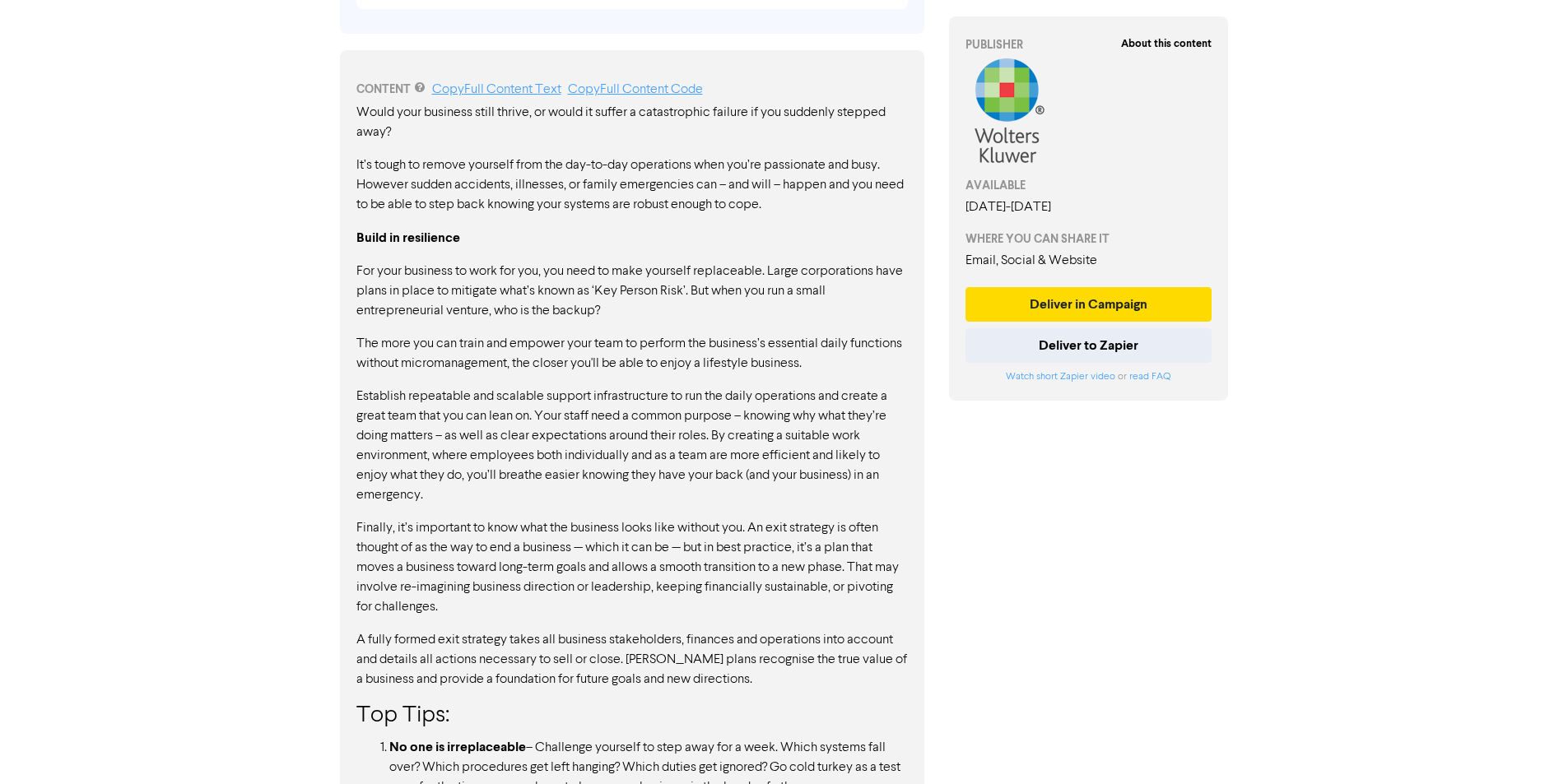
click at [563, 417] on p "Establish repeatable and scalable support infrastructure to run the daily opera…" at bounding box center [632, 446] width 552 height 118
drag, startPoint x: 547, startPoint y: 432, endPoint x: 697, endPoint y: 432, distance: 150.0
click at [697, 432] on p "Establish repeatable and scalable support infrastructure to run the daily opera…" at bounding box center [632, 446] width 552 height 118
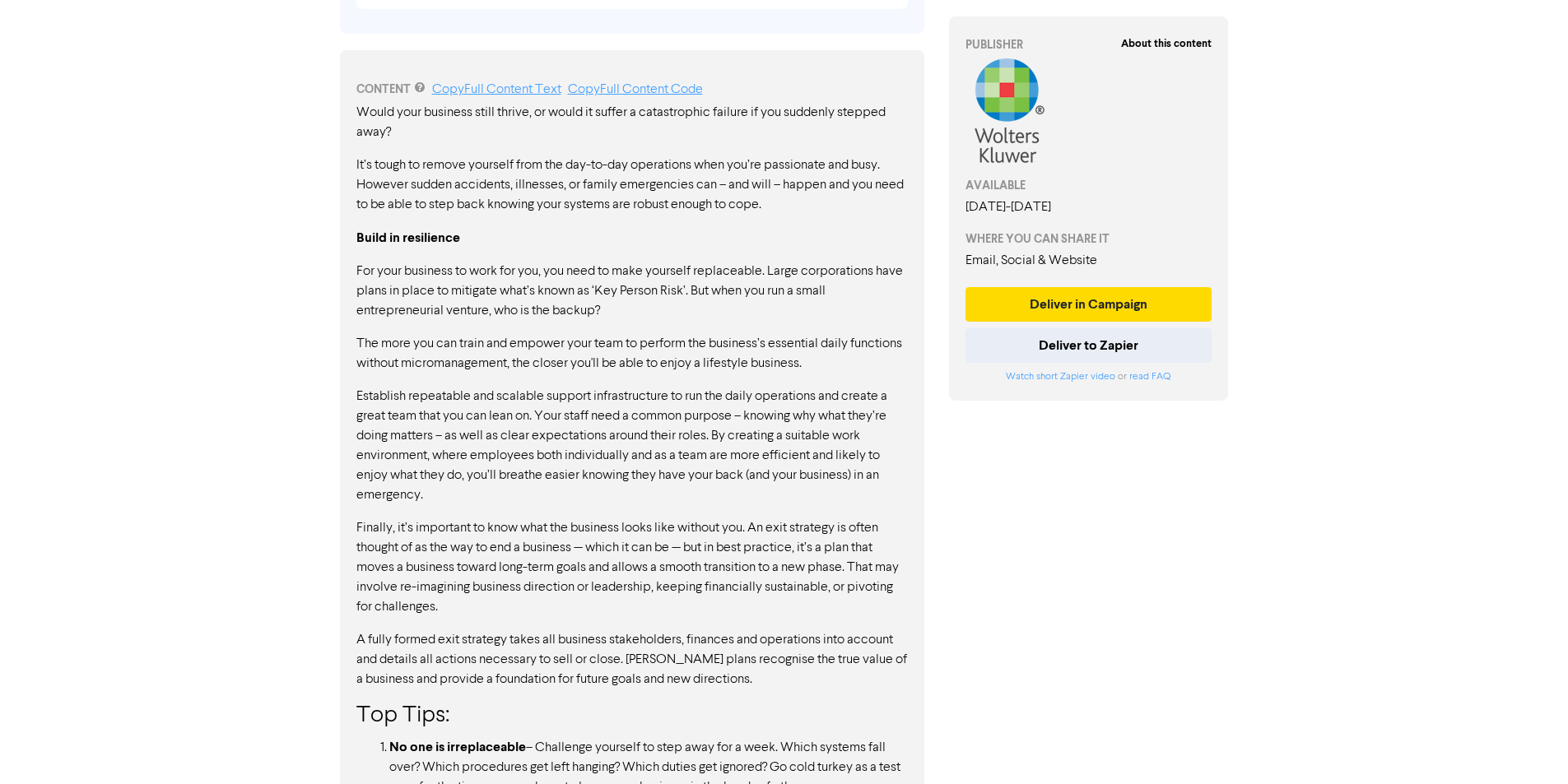
drag, startPoint x: 569, startPoint y: 467, endPoint x: 555, endPoint y: 498, distance: 34.0
click at [555, 498] on div "Would your business still thrive, or would it suffer a catastrophic failure if …" at bounding box center [632, 516] width 552 height 828
drag, startPoint x: 543, startPoint y: 476, endPoint x: 462, endPoint y: 449, distance: 85.4
click at [462, 449] on p "Establish repeatable and scalable support infrastructure to run the daily opera…" at bounding box center [632, 446] width 552 height 118
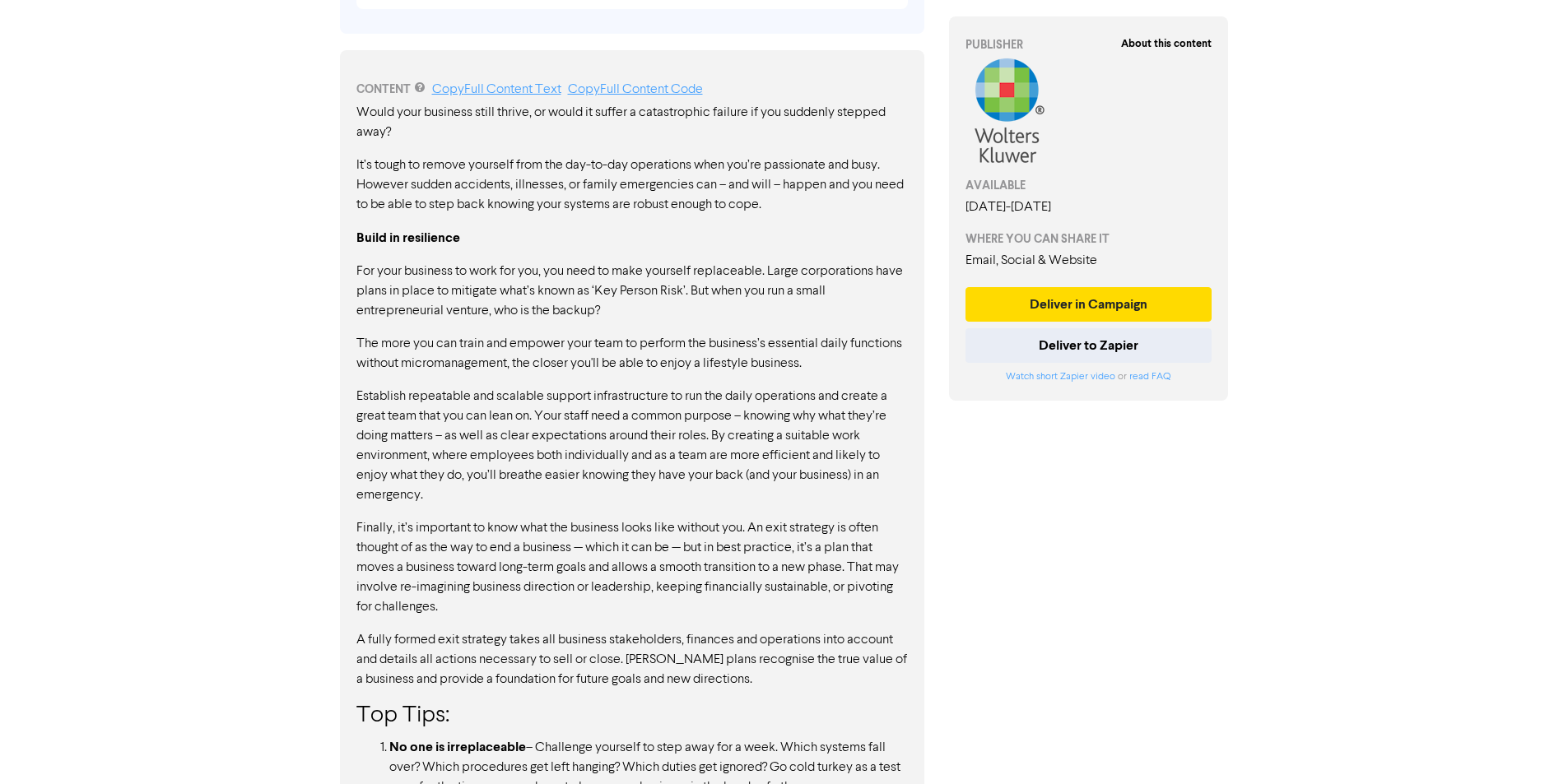
scroll to position [980, 0]
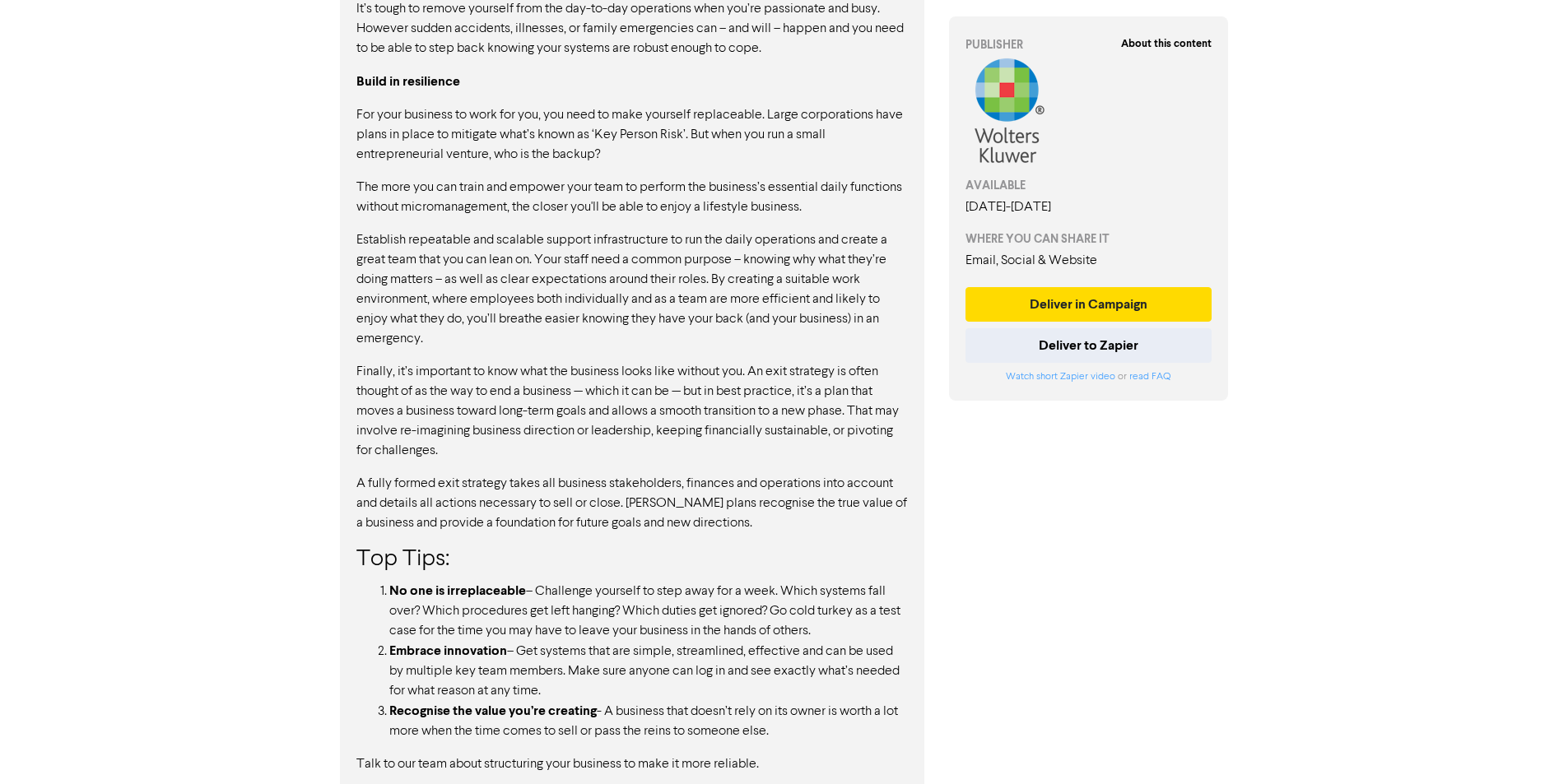
drag, startPoint x: 434, startPoint y: 353, endPoint x: 626, endPoint y: 352, distance: 192.0
click at [626, 362] on p "Finally, it’s important to know what the business looks like without you. An ex…" at bounding box center [632, 412] width 552 height 99
click at [644, 362] on p "Finally, it’s important to know what the business looks like without you. An ex…" at bounding box center [632, 412] width 552 height 99
drag, startPoint x: 468, startPoint y: 370, endPoint x: 538, endPoint y: 369, distance: 70.0
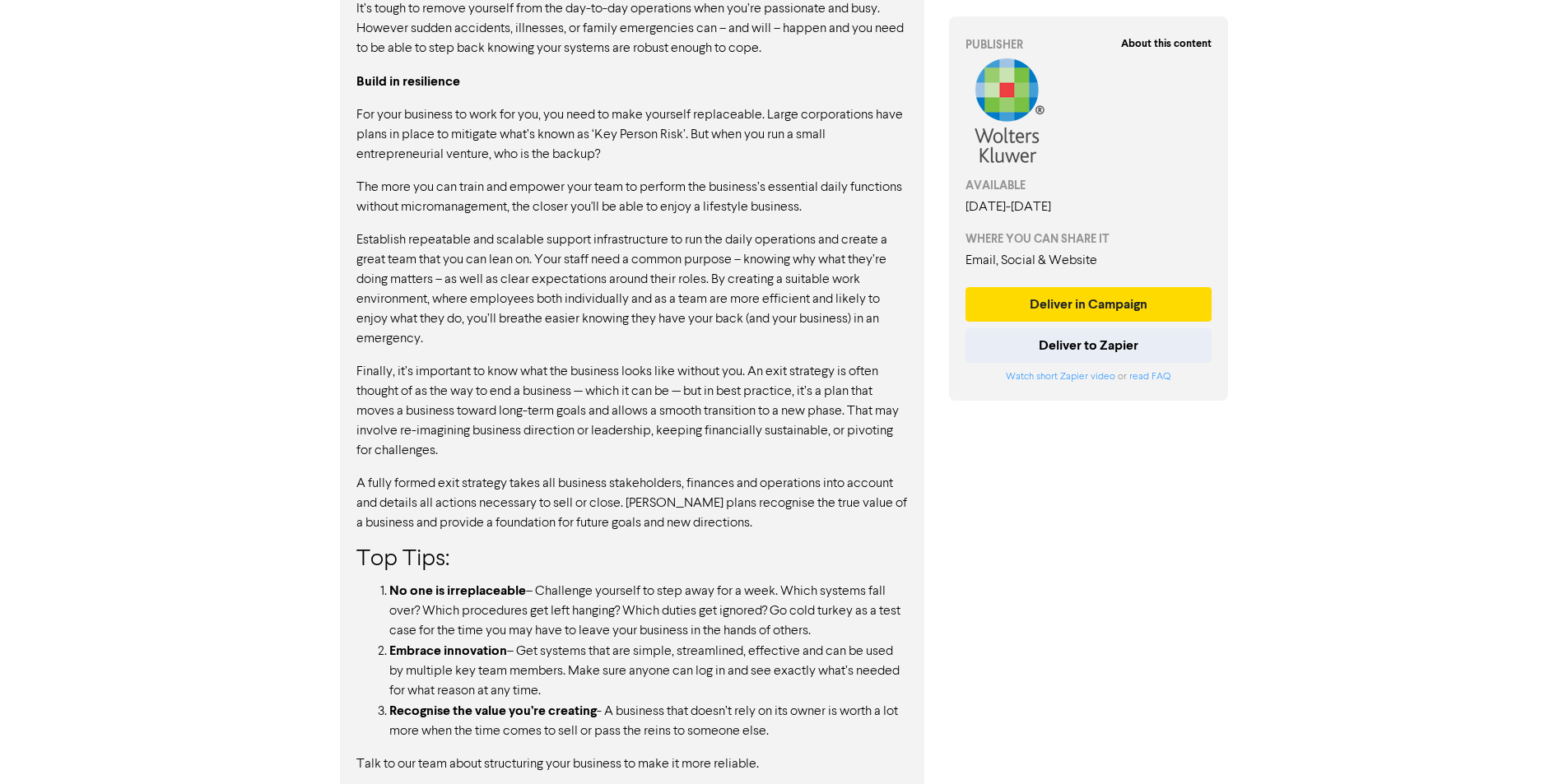
click at [538, 369] on p "Finally, it’s important to know what the business looks like without you. An ex…" at bounding box center [632, 412] width 552 height 99
click at [552, 372] on p "Finally, it’s important to know what the business looks like without you. An ex…" at bounding box center [632, 412] width 552 height 99
drag, startPoint x: 579, startPoint y: 372, endPoint x: 676, endPoint y: 372, distance: 97.0
click at [675, 372] on p "Finally, it’s important to know what the business looks like without you. An ex…" at bounding box center [632, 412] width 552 height 99
click at [678, 372] on p "Finally, it’s important to know what the business looks like without you. An ex…" at bounding box center [632, 412] width 552 height 99
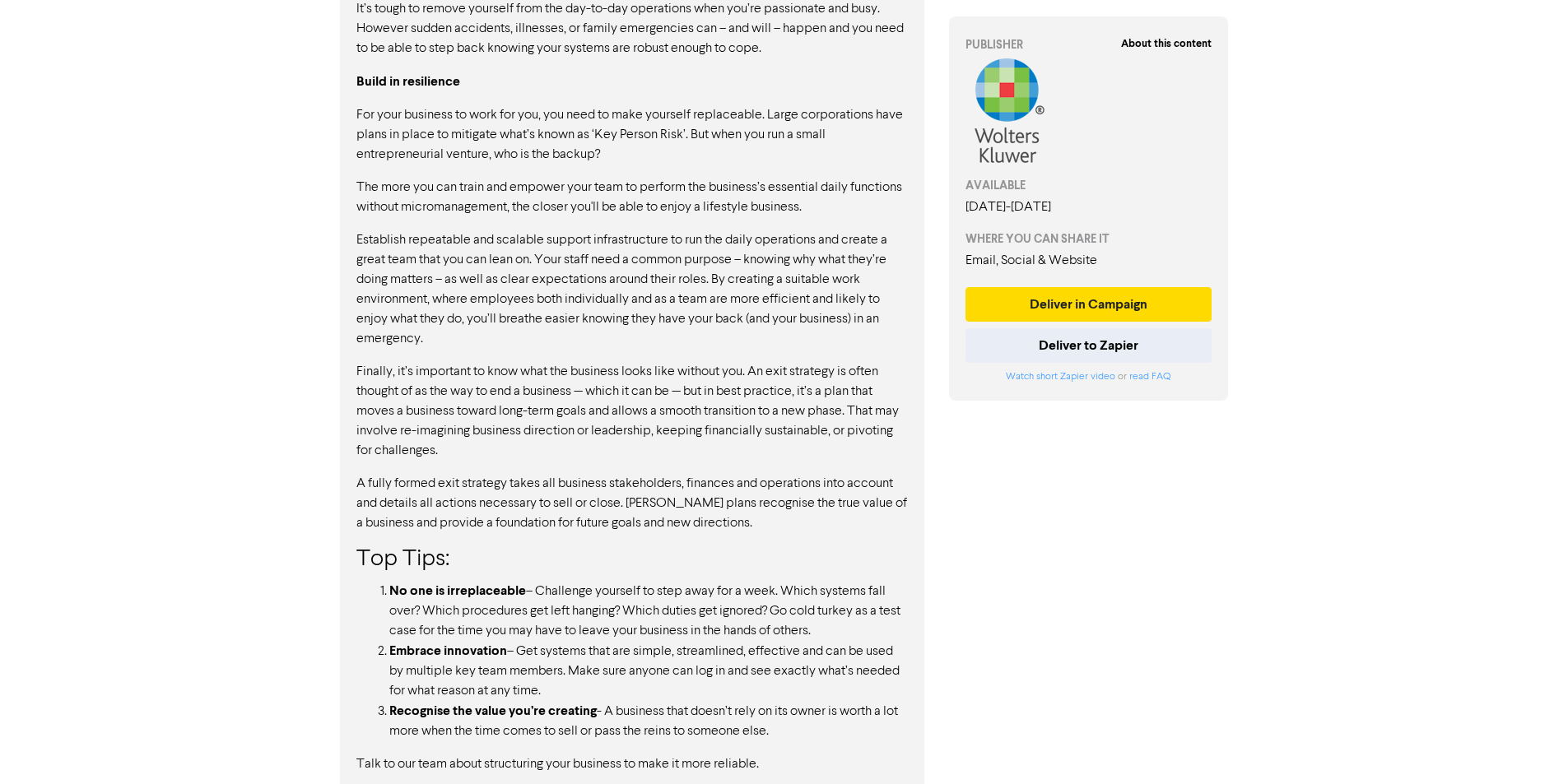
drag, startPoint x: 423, startPoint y: 396, endPoint x: 722, endPoint y: 398, distance: 299.0
click at [720, 398] on p "Finally, it’s important to know what the business looks like without you. An ex…" at bounding box center [632, 412] width 552 height 99
click at [722, 398] on p "Finally, it’s important to know what the business looks like without you. An ex…" at bounding box center [632, 412] width 552 height 99
drag, startPoint x: 431, startPoint y: 408, endPoint x: 689, endPoint y: 418, distance: 258.2
click at [689, 418] on p "Finally, it’s important to know what the business looks like without you. An ex…" at bounding box center [632, 412] width 552 height 99
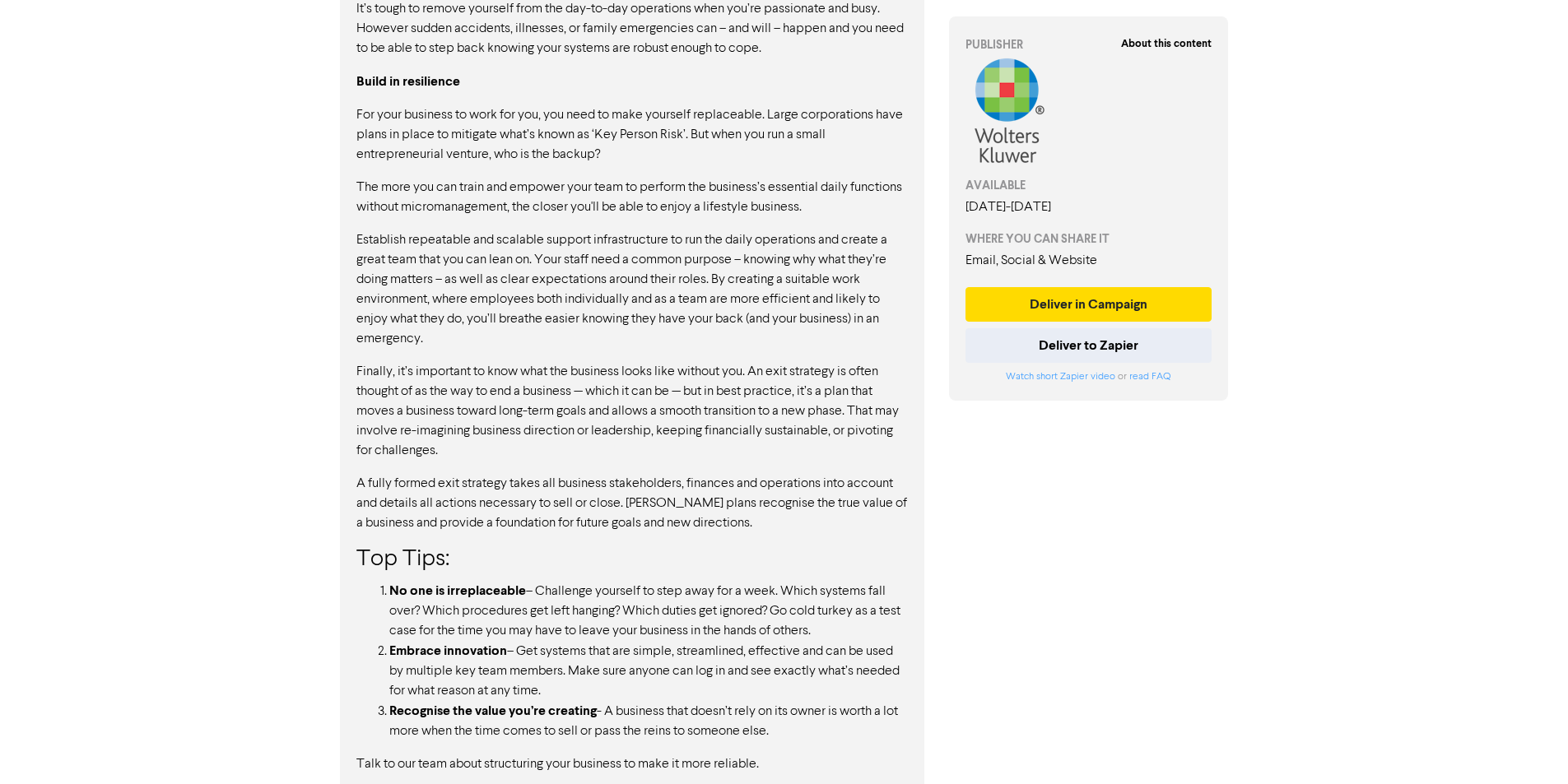
click at [689, 418] on p "Finally, it’s important to know what the business looks like without you. An ex…" at bounding box center [632, 412] width 552 height 99
drag, startPoint x: 442, startPoint y: 460, endPoint x: 601, endPoint y: 459, distance: 159.0
click at [601, 474] on p "A fully formed exit strategy takes all business stakeholders, finances and oper…" at bounding box center [632, 504] width 552 height 59
click at [603, 474] on p "A fully formed exit strategy takes all business stakeholders, finances and oper…" at bounding box center [632, 504] width 552 height 59
drag, startPoint x: 480, startPoint y: 479, endPoint x: 606, endPoint y: 492, distance: 126.7
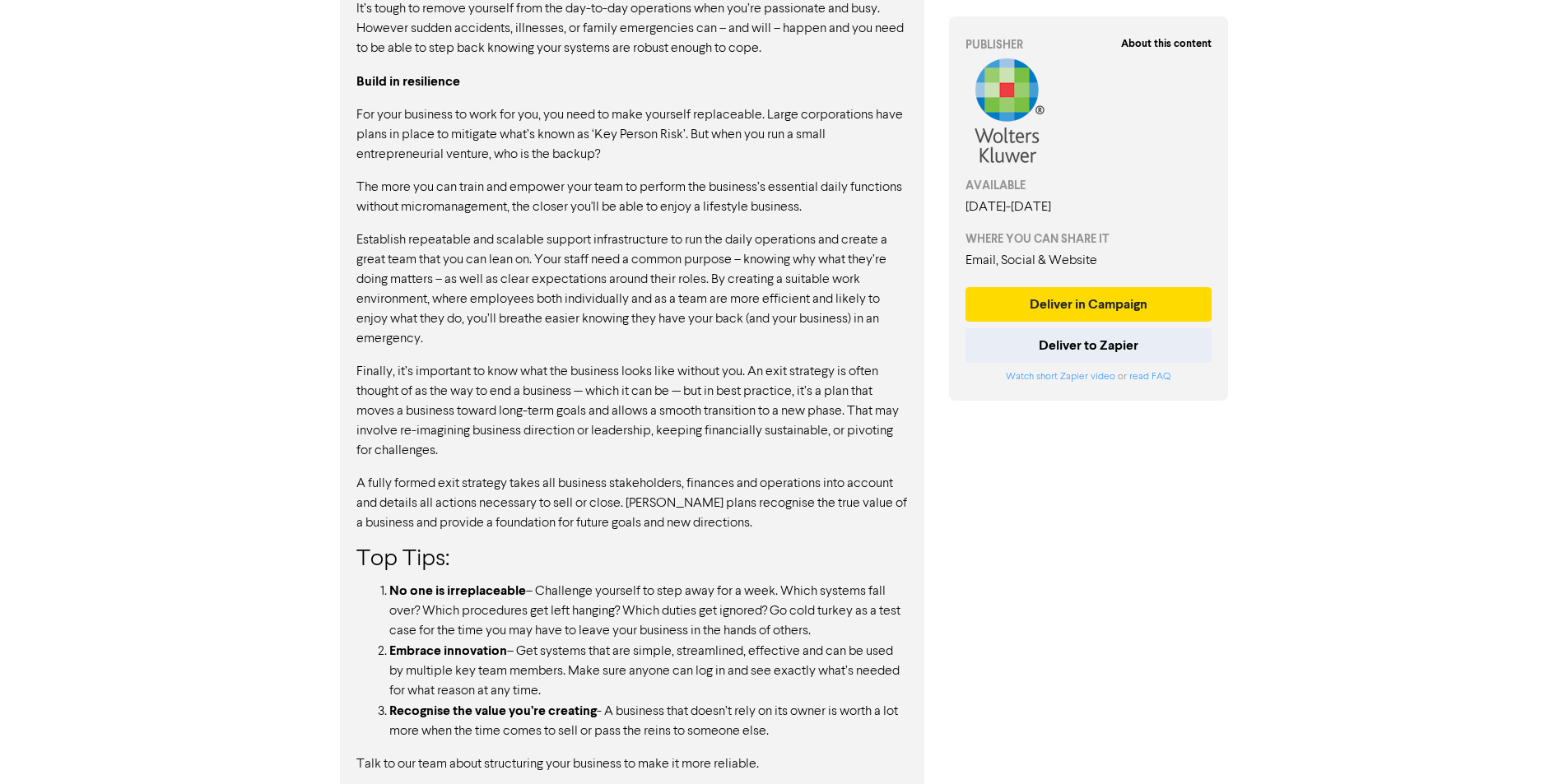
click at [606, 492] on p "A fully formed exit strategy takes all business stakeholders, finances and oper…" at bounding box center [632, 504] width 552 height 59
drag, startPoint x: 611, startPoint y: 569, endPoint x: 720, endPoint y: 572, distance: 109.0
click at [720, 582] on li "No one is irreplaceable – Challenge yourself to step away for a week. Which sys…" at bounding box center [648, 611] width 518 height 60
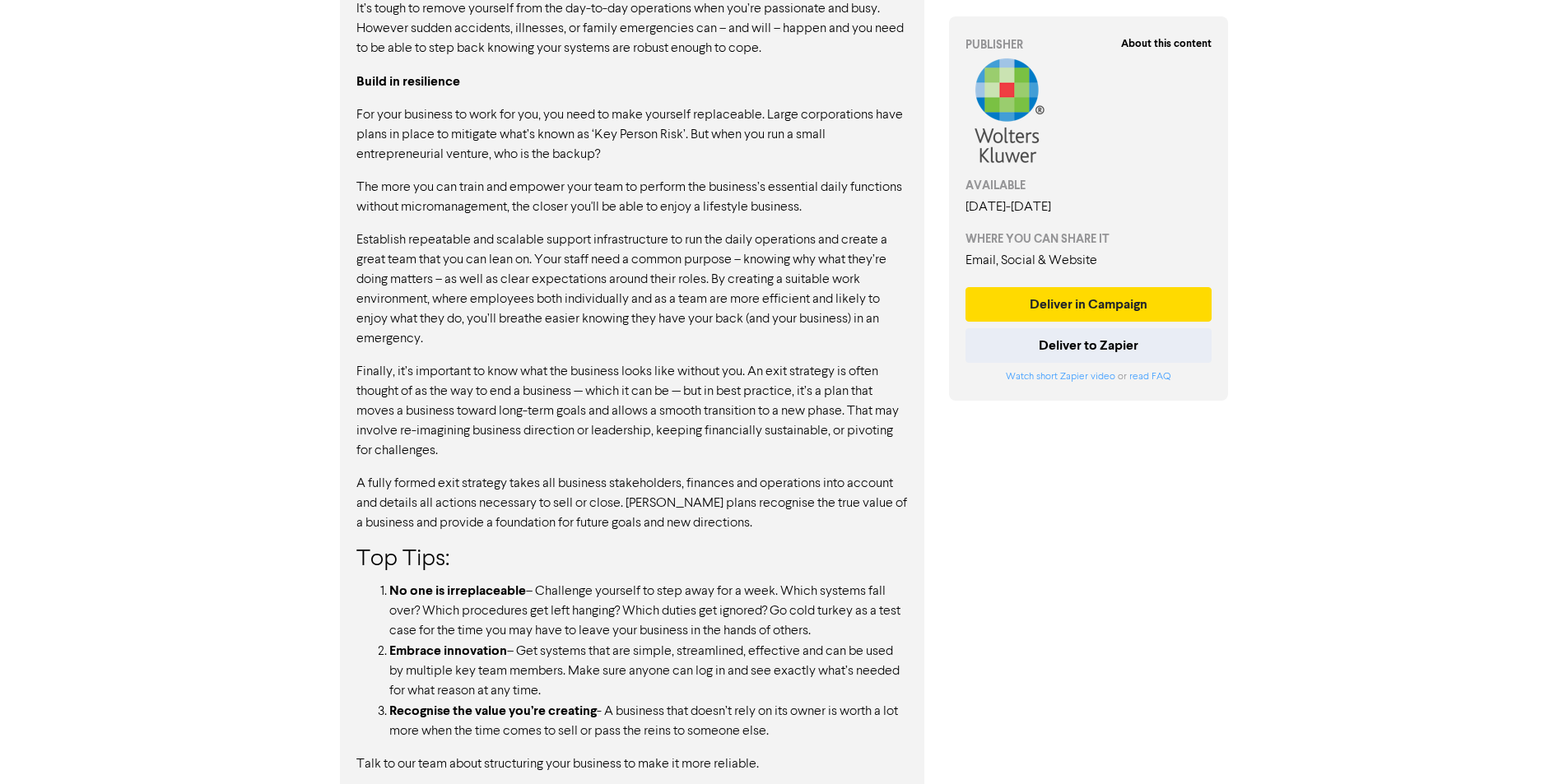
drag, startPoint x: 720, startPoint y: 572, endPoint x: 845, endPoint y: 578, distance: 125.1
click at [845, 582] on li "No one is irreplaceable – Challenge yourself to step away for a week. Which sys…" at bounding box center [648, 611] width 518 height 60
drag, startPoint x: 475, startPoint y: 591, endPoint x: 554, endPoint y: 591, distance: 79.0
click at [554, 591] on li "No one is irreplaceable – Challenge yourself to step away for a week. Which sys…" at bounding box center [648, 611] width 518 height 60
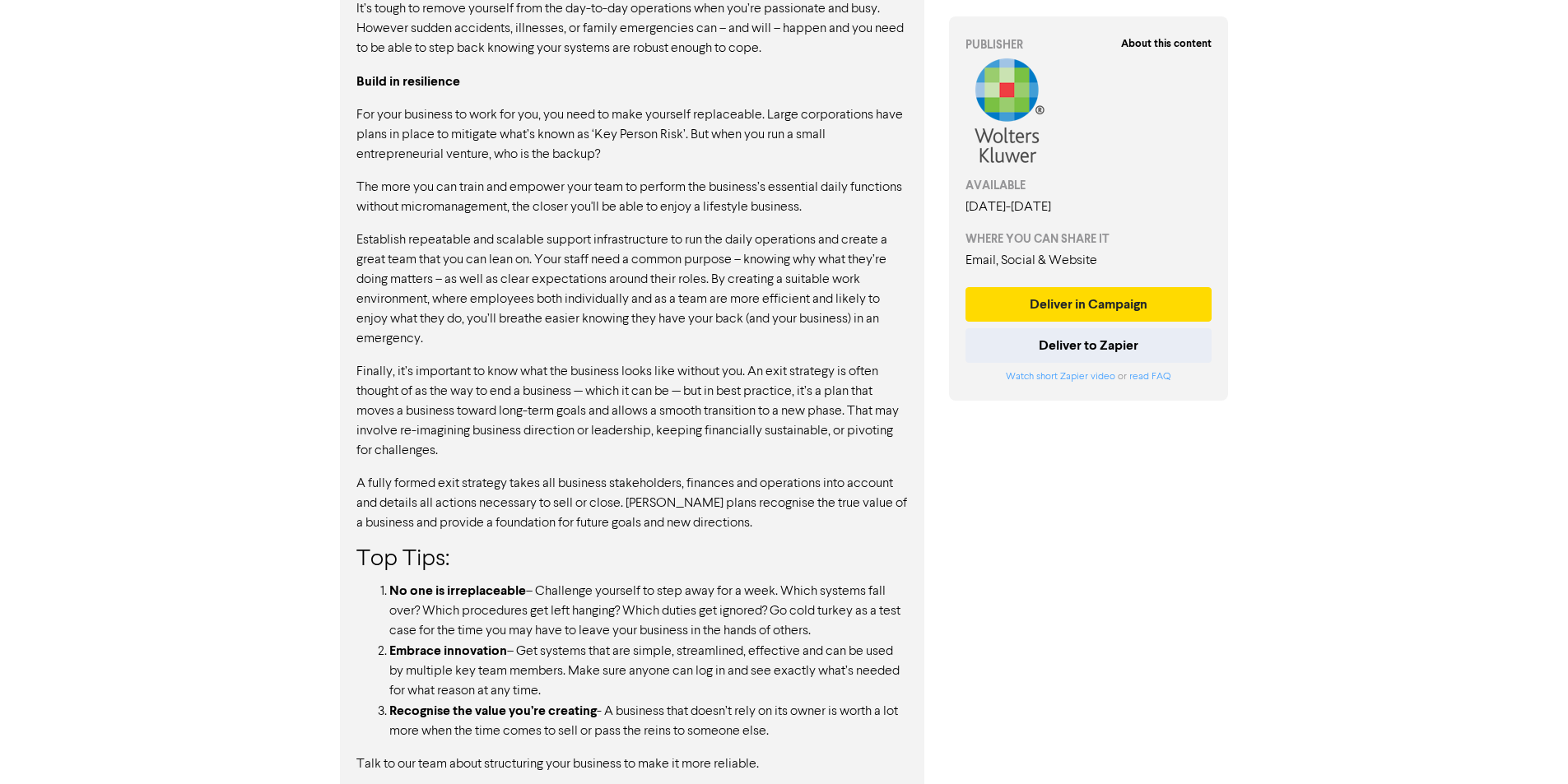
click at [554, 591] on li "No one is irreplaceable – Challenge yourself to step away for a week. Which sys…" at bounding box center [648, 611] width 518 height 60
drag, startPoint x: 554, startPoint y: 591, endPoint x: 628, endPoint y: 594, distance: 74.1
click at [628, 594] on li "No one is irreplaceable – Challenge yourself to step away for a week. Which sys…" at bounding box center [648, 611] width 518 height 60
drag, startPoint x: 628, startPoint y: 594, endPoint x: 710, endPoint y: 594, distance: 82.0
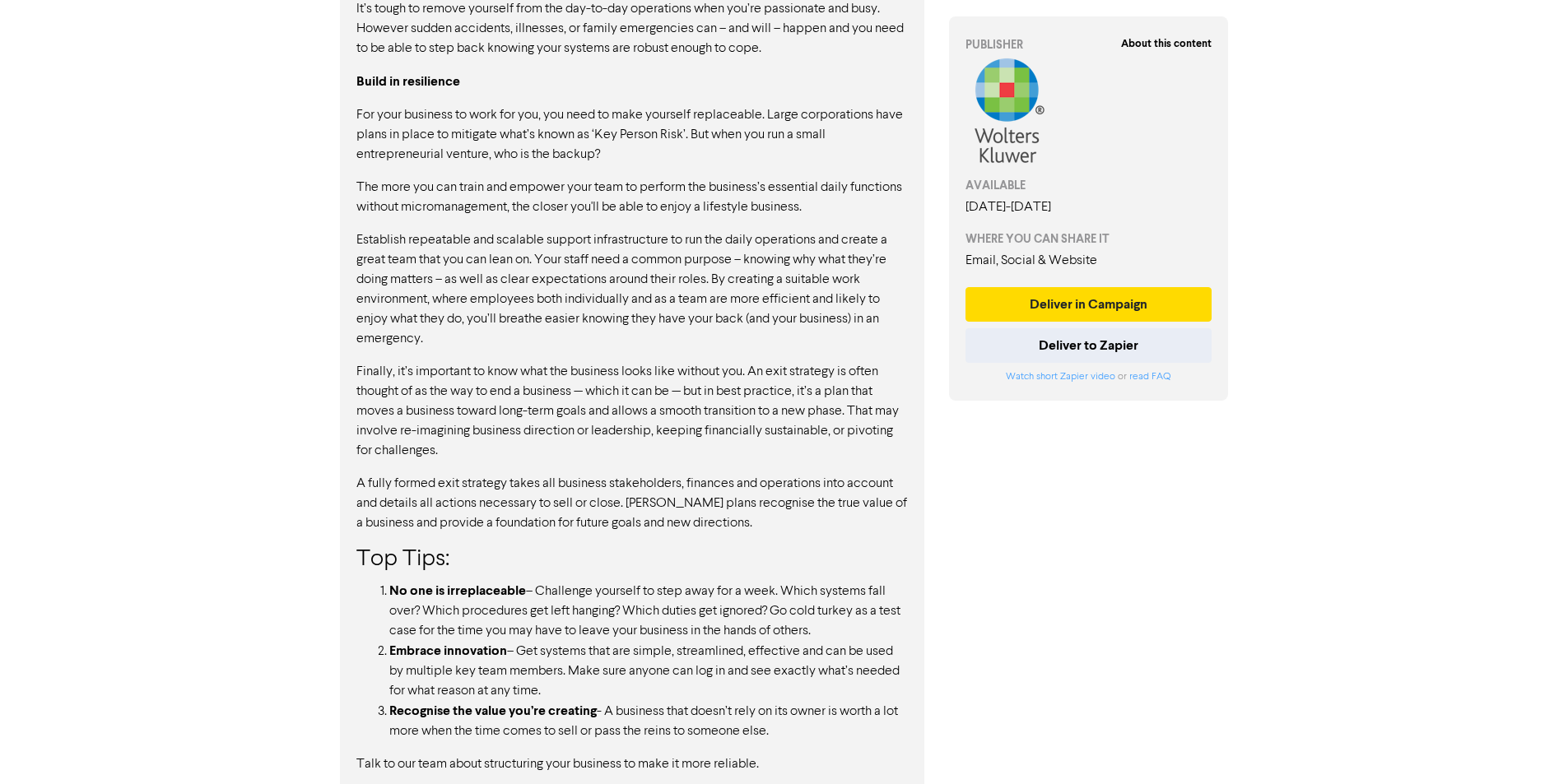
click at [710, 594] on li "No one is irreplaceable – Challenge yourself to step away for a week. Which sys…" at bounding box center [648, 611] width 518 height 60
drag, startPoint x: 710, startPoint y: 594, endPoint x: 791, endPoint y: 594, distance: 81.0
click at [791, 594] on li "No one is irreplaceable – Challenge yourself to step away for a week. Which sys…" at bounding box center [648, 611] width 518 height 60
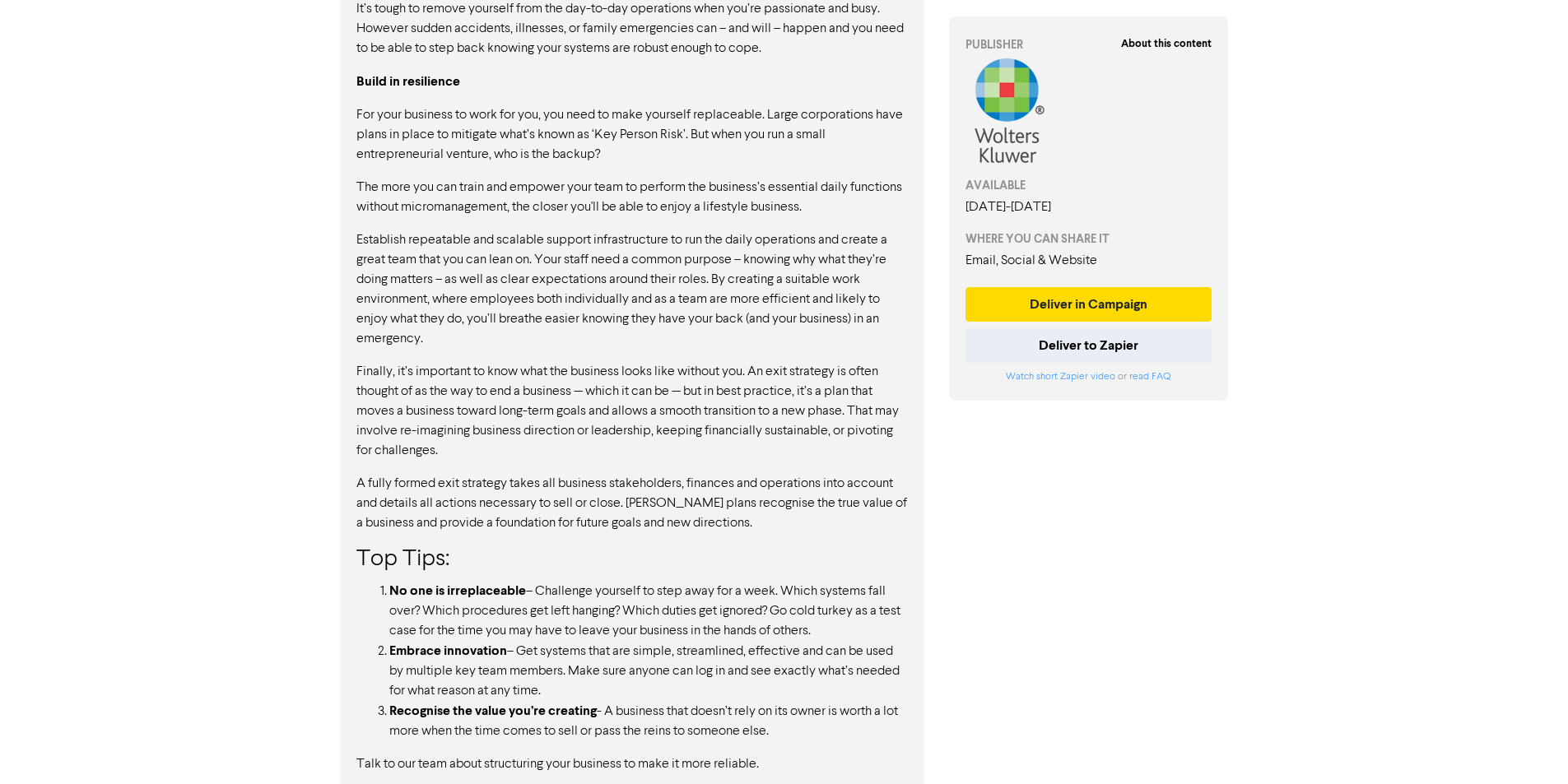
click at [791, 594] on li "No one is irreplaceable – Challenge yourself to step away for a week. Which sys…" at bounding box center [648, 611] width 518 height 60
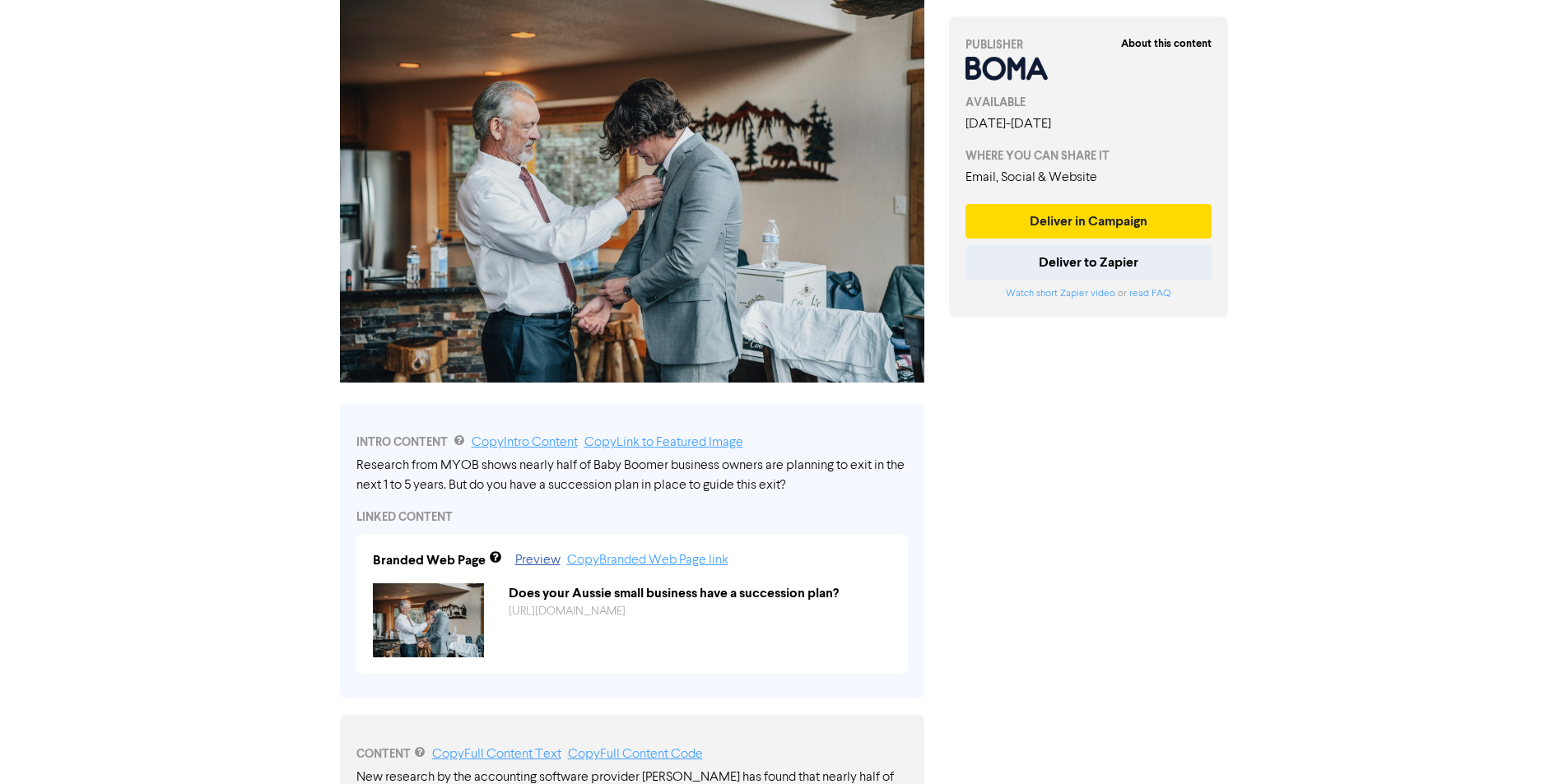
scroll to position [329, 0]
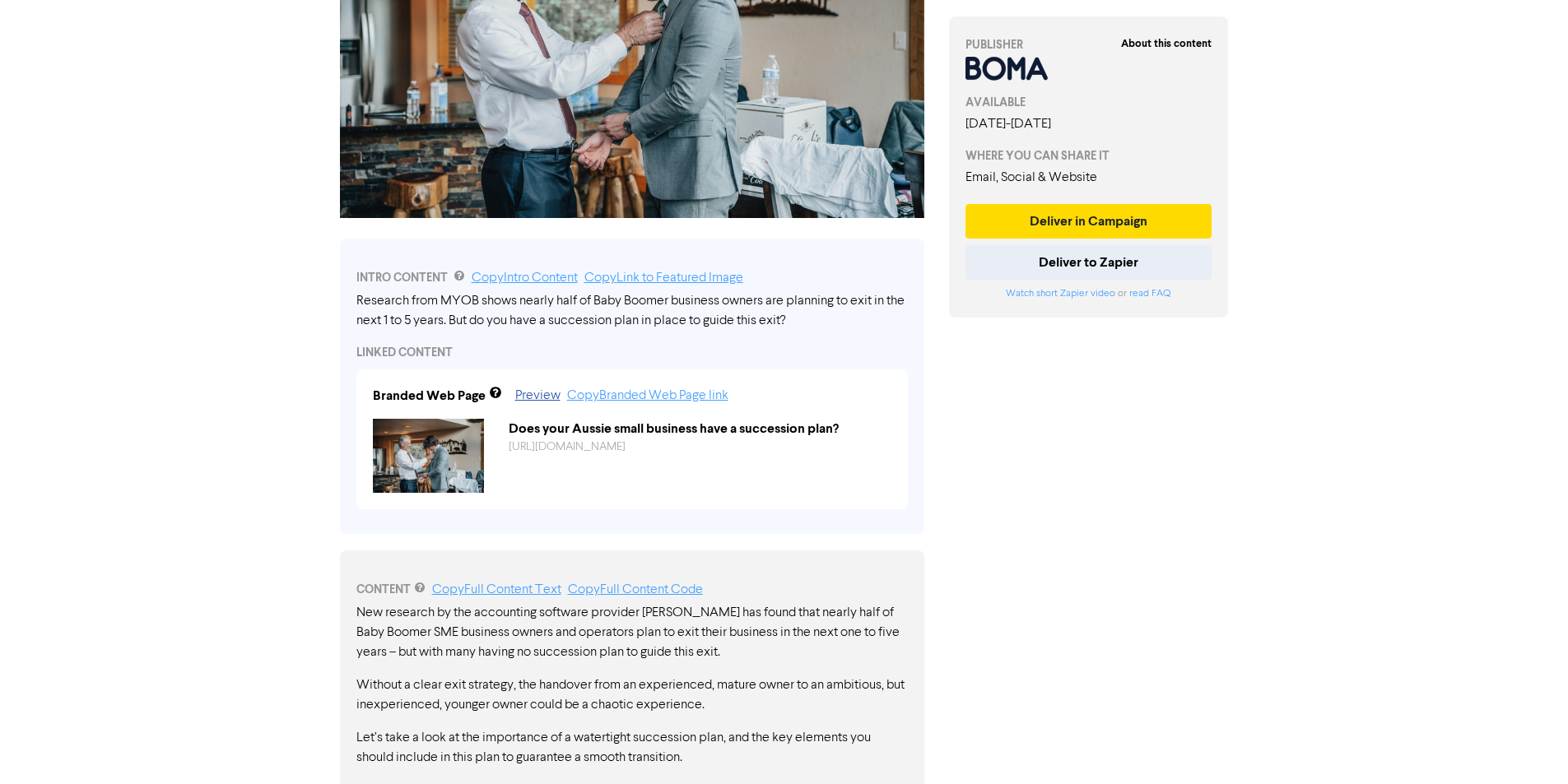
drag, startPoint x: 468, startPoint y: 284, endPoint x: 623, endPoint y: 278, distance: 155.1
click at [621, 291] on div "Research from MYOB shows nearly half of Baby Boomer business owners are plannin…" at bounding box center [632, 311] width 552 height 39
click at [623, 291] on div "Research from MYOB shows nearly half of Baby Boomer business owners are plannin…" at bounding box center [632, 311] width 552 height 39
drag, startPoint x: 623, startPoint y: 278, endPoint x: 675, endPoint y: 278, distance: 52.0
click at [675, 291] on div "Research from MYOB shows nearly half of Baby Boomer business owners are plannin…" at bounding box center [632, 311] width 552 height 39
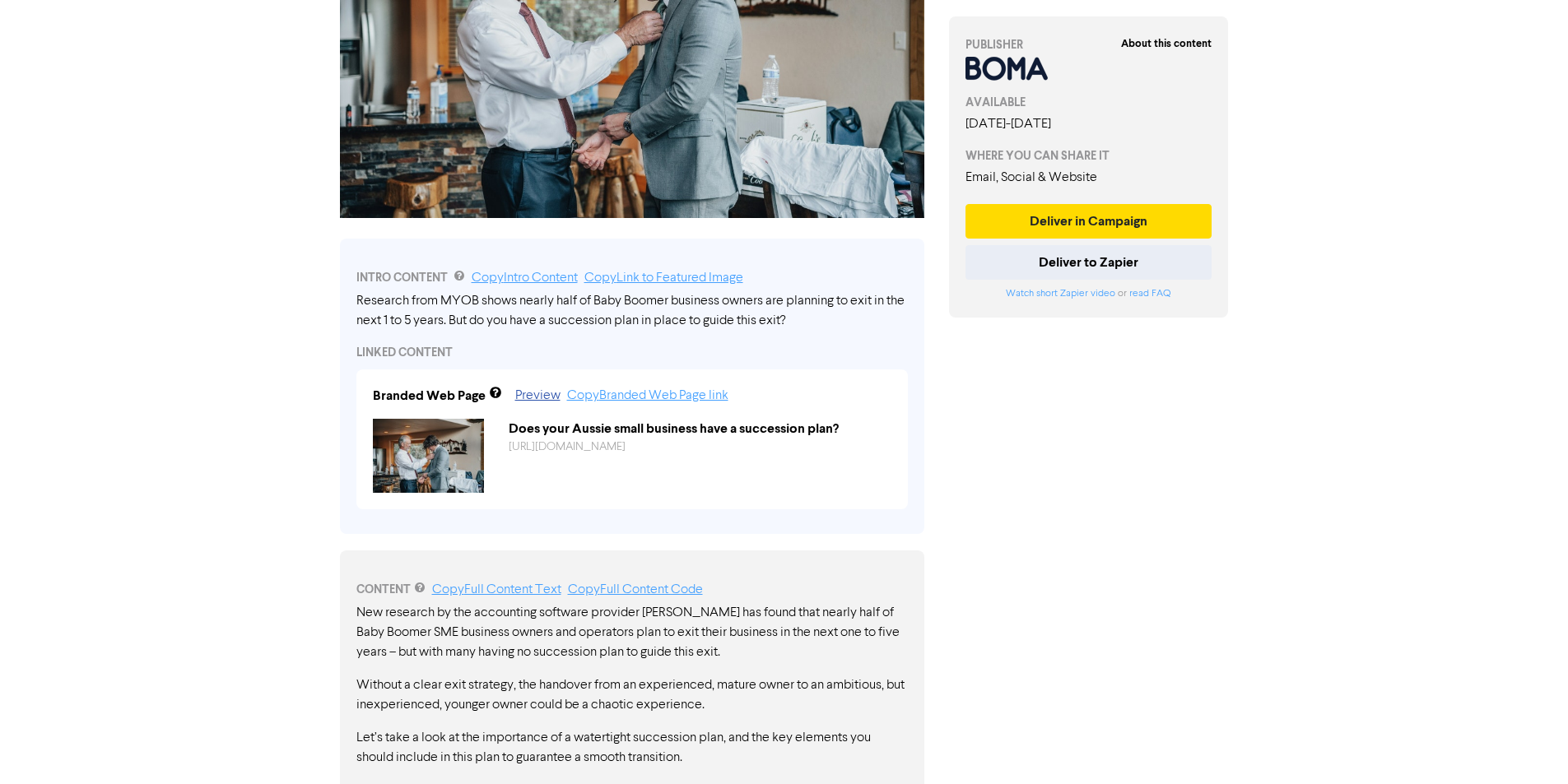
click at [675, 291] on div "Research from MYOB shows nearly half of Baby Boomer business owners are plannin…" at bounding box center [632, 311] width 552 height 39
drag, startPoint x: 675, startPoint y: 278, endPoint x: 786, endPoint y: 278, distance: 111.0
click at [786, 291] on div "Research from MYOB shows nearly half of Baby Boomer business owners are plannin…" at bounding box center [632, 311] width 552 height 39
drag, startPoint x: 452, startPoint y: 301, endPoint x: 505, endPoint y: 301, distance: 53.0
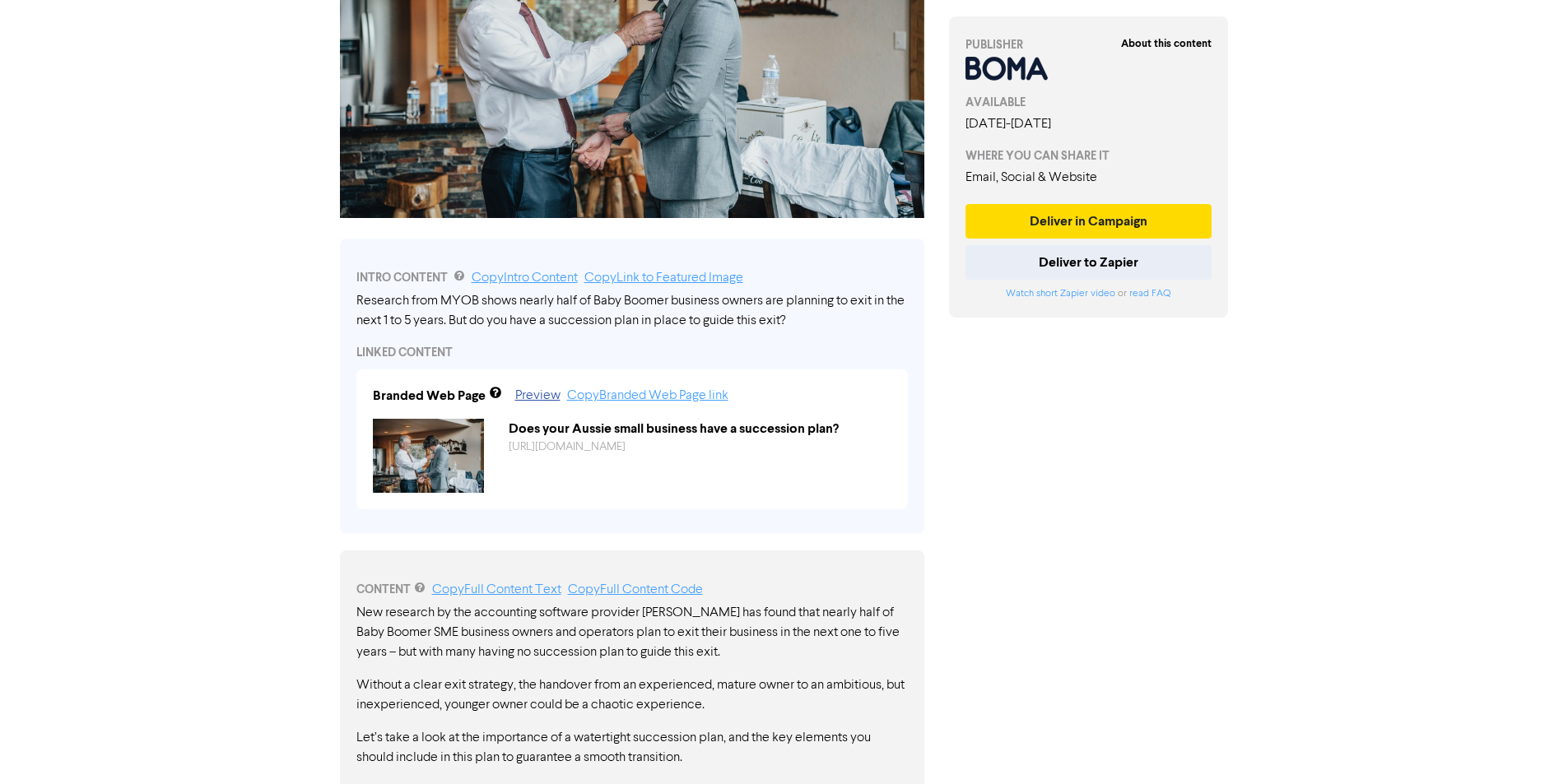
click at [505, 301] on div "Research from MYOB shows nearly half of Baby Boomer business owners are plannin…" at bounding box center [632, 311] width 552 height 39
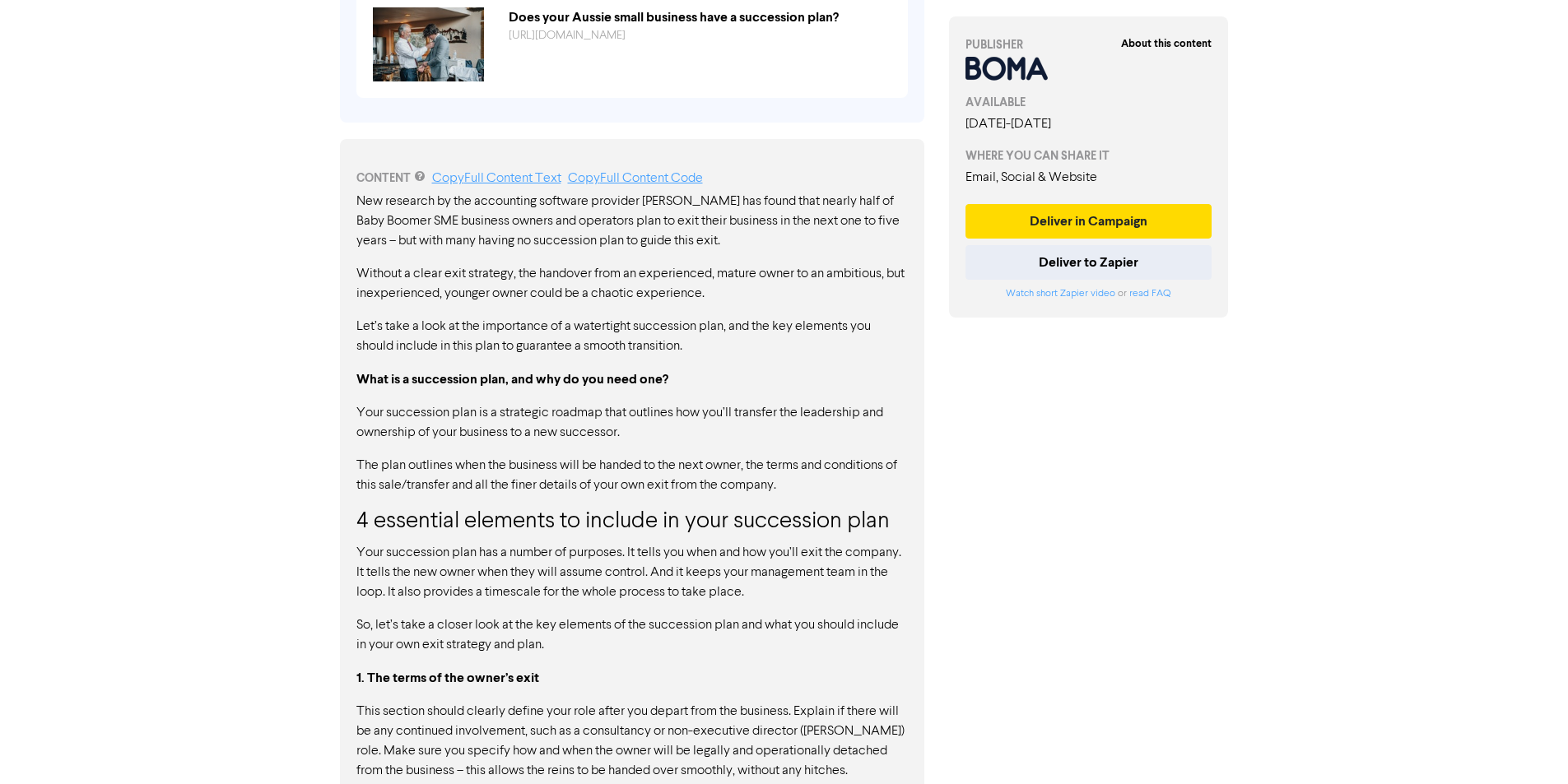
scroll to position [823, 0]
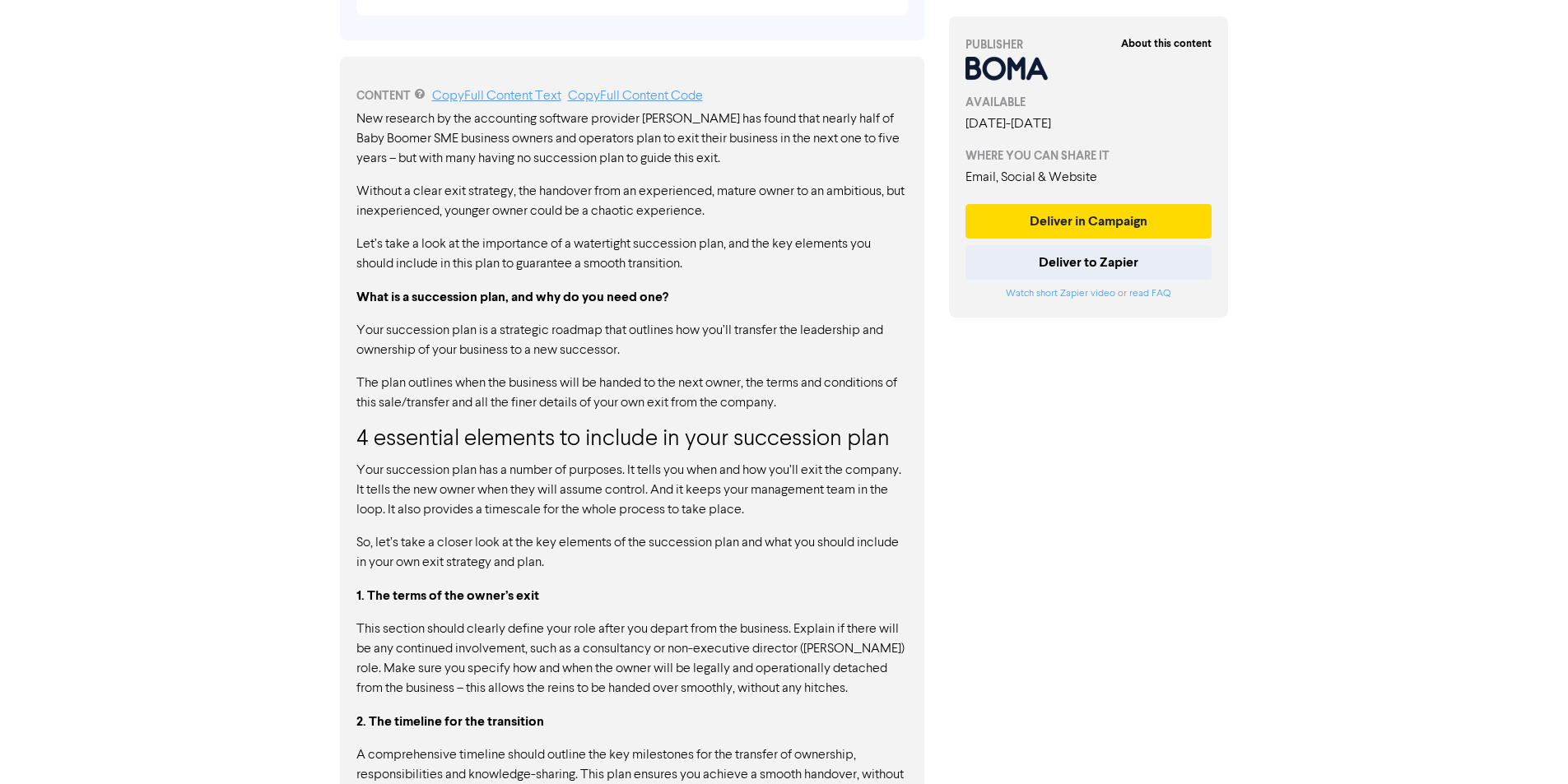
drag, startPoint x: 490, startPoint y: 97, endPoint x: 689, endPoint y: 96, distance: 199.0
click at [689, 110] on p "New research by the accounting software provider [PERSON_NAME] has found that n…" at bounding box center [632, 139] width 552 height 59
drag, startPoint x: 409, startPoint y: 119, endPoint x: 556, endPoint y: 118, distance: 147.0
click at [556, 118] on p "New research by the accounting software provider [PERSON_NAME] has found that n…" at bounding box center [632, 139] width 552 height 59
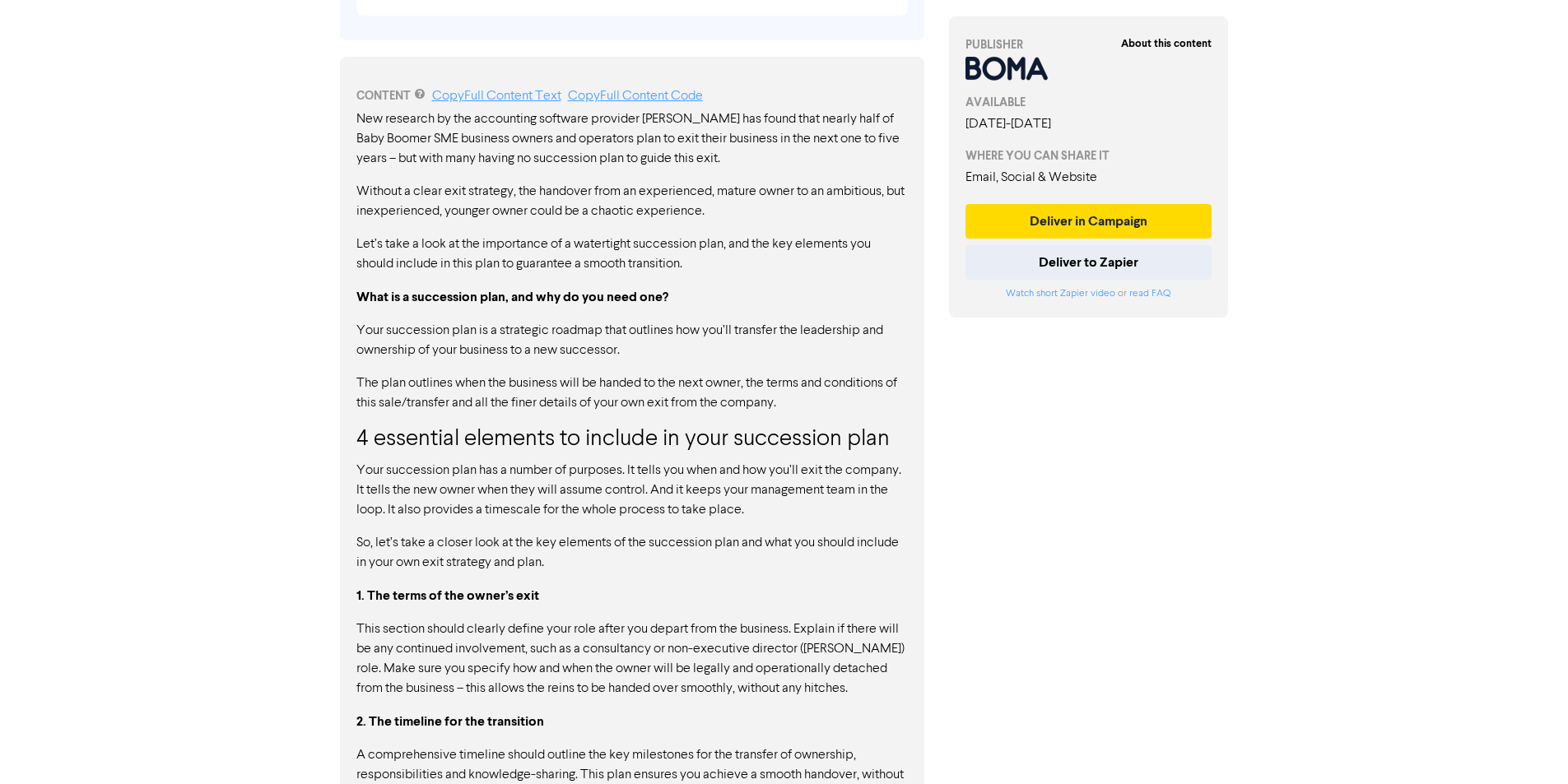
click at [556, 118] on p "New research by the accounting software provider [PERSON_NAME] has found that n…" at bounding box center [632, 139] width 552 height 59
drag, startPoint x: 556, startPoint y: 118, endPoint x: 685, endPoint y: 118, distance: 129.0
click at [685, 118] on p "New research by the accounting software provider [PERSON_NAME] has found that n…" at bounding box center [632, 139] width 552 height 59
drag, startPoint x: 423, startPoint y: 146, endPoint x: 533, endPoint y: 143, distance: 110.0
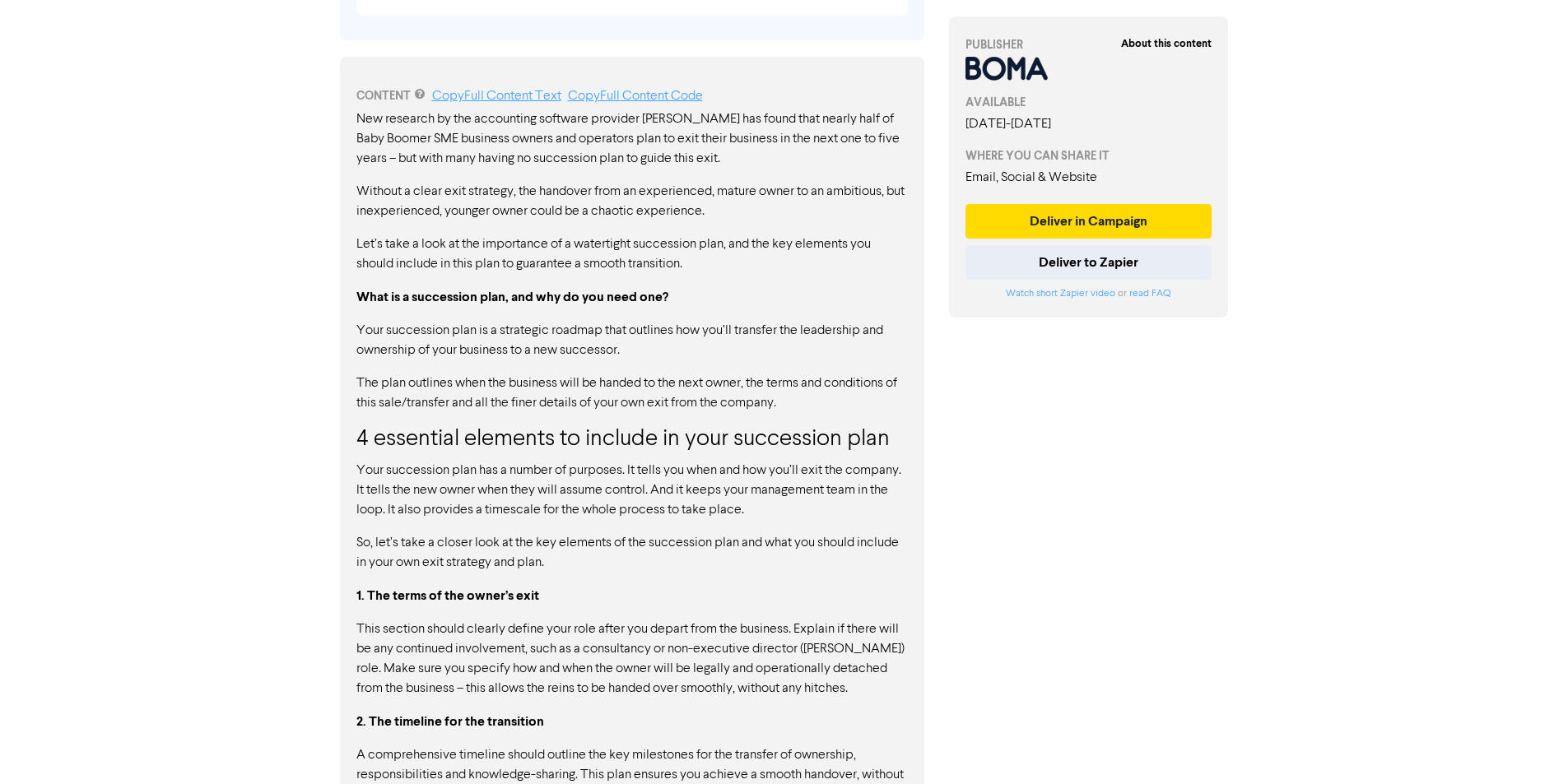
click at [533, 143] on div "New research by the accounting software provider [PERSON_NAME] has found that n…" at bounding box center [632, 599] width 552 height 980
drag, startPoint x: 491, startPoint y: 173, endPoint x: 639, endPoint y: 173, distance: 148.0
click at [639, 182] on p "Without a clear exit strategy, the handover from an experienced, mature owner t…" at bounding box center [632, 201] width 552 height 39
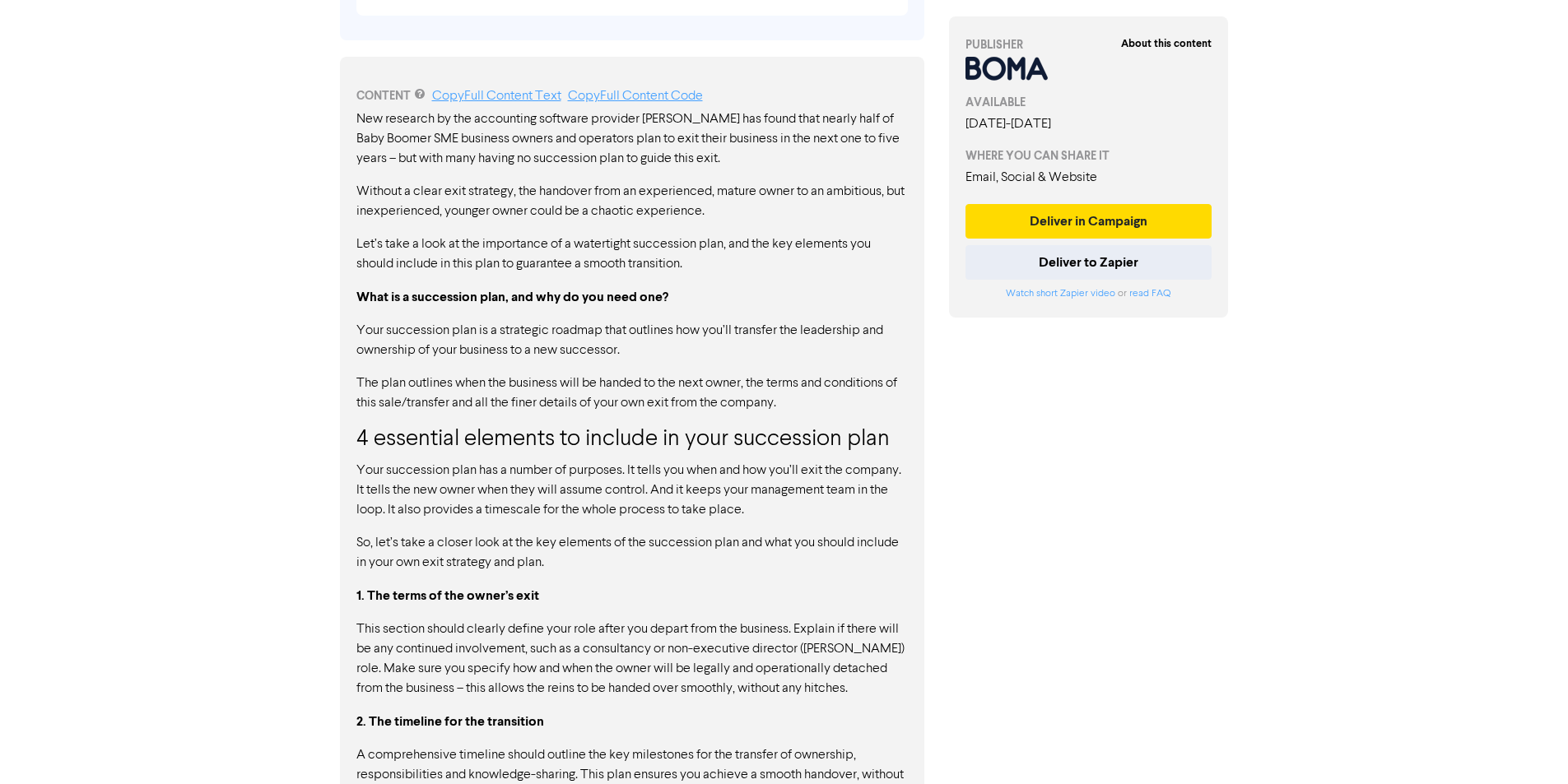
drag, startPoint x: 636, startPoint y: 181, endPoint x: 446, endPoint y: 174, distance: 190.1
click at [446, 182] on p "Without a clear exit strategy, the handover from an experienced, mature owner t…" at bounding box center [632, 201] width 552 height 39
drag, startPoint x: 440, startPoint y: 168, endPoint x: 527, endPoint y: 186, distance: 88.8
click at [526, 186] on p "Without a clear exit strategy, the handover from an experienced, mature owner t…" at bounding box center [632, 201] width 552 height 39
click at [527, 186] on p "Without a clear exit strategy, the handover from an experienced, mature owner t…" at bounding box center [632, 201] width 552 height 39
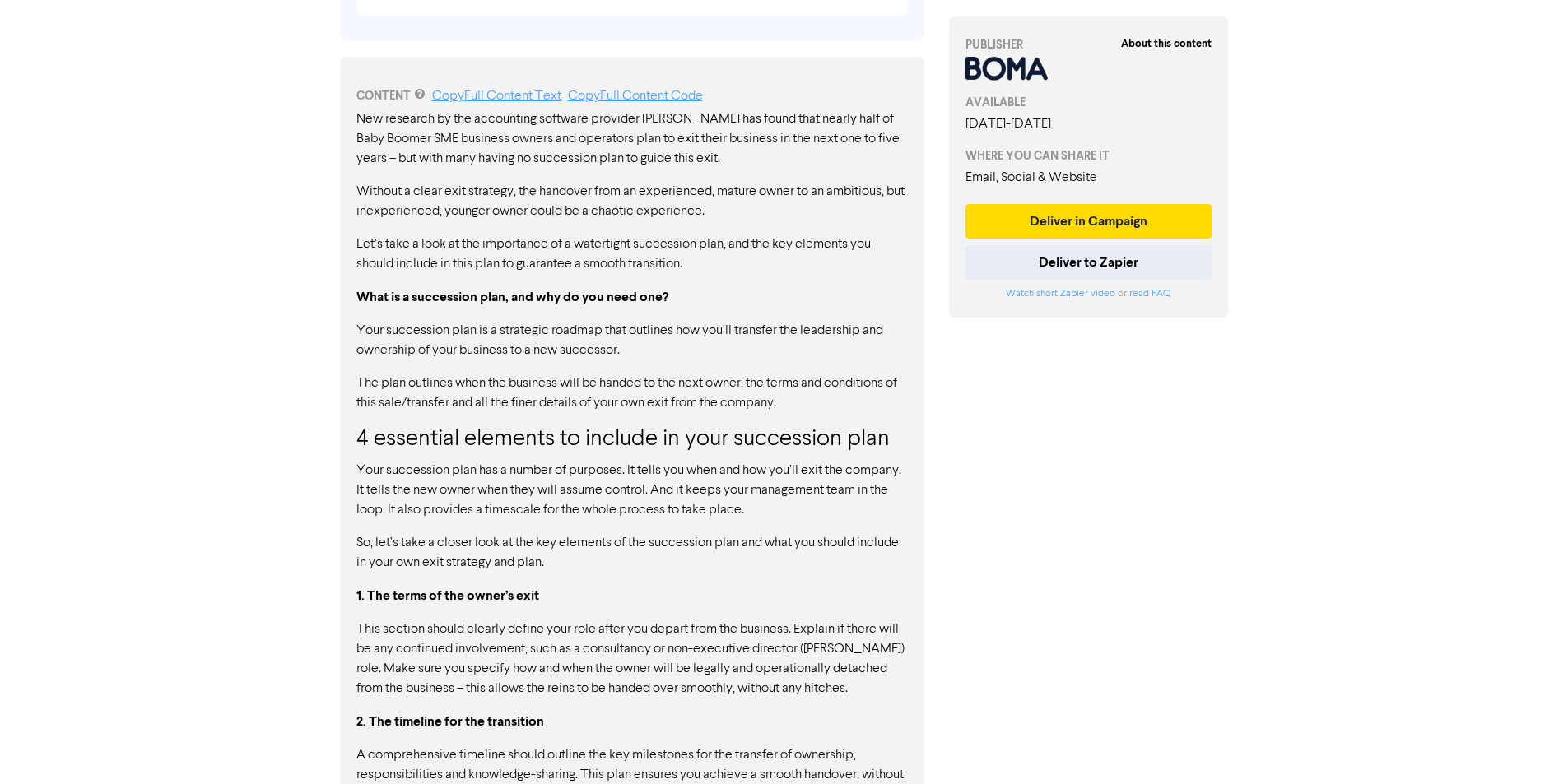
drag, startPoint x: 412, startPoint y: 217, endPoint x: 587, endPoint y: 242, distance: 176.8
click at [587, 242] on p "Let’s take a look at the importance of a watertight succession plan, and the ke…" at bounding box center [632, 255] width 552 height 39
drag, startPoint x: 424, startPoint y: 309, endPoint x: 415, endPoint y: 310, distance: 9.1
click at [415, 321] on p "Your succession plan is a strategic roadmap that outlines how you’ll transfer t…" at bounding box center [632, 341] width 552 height 39
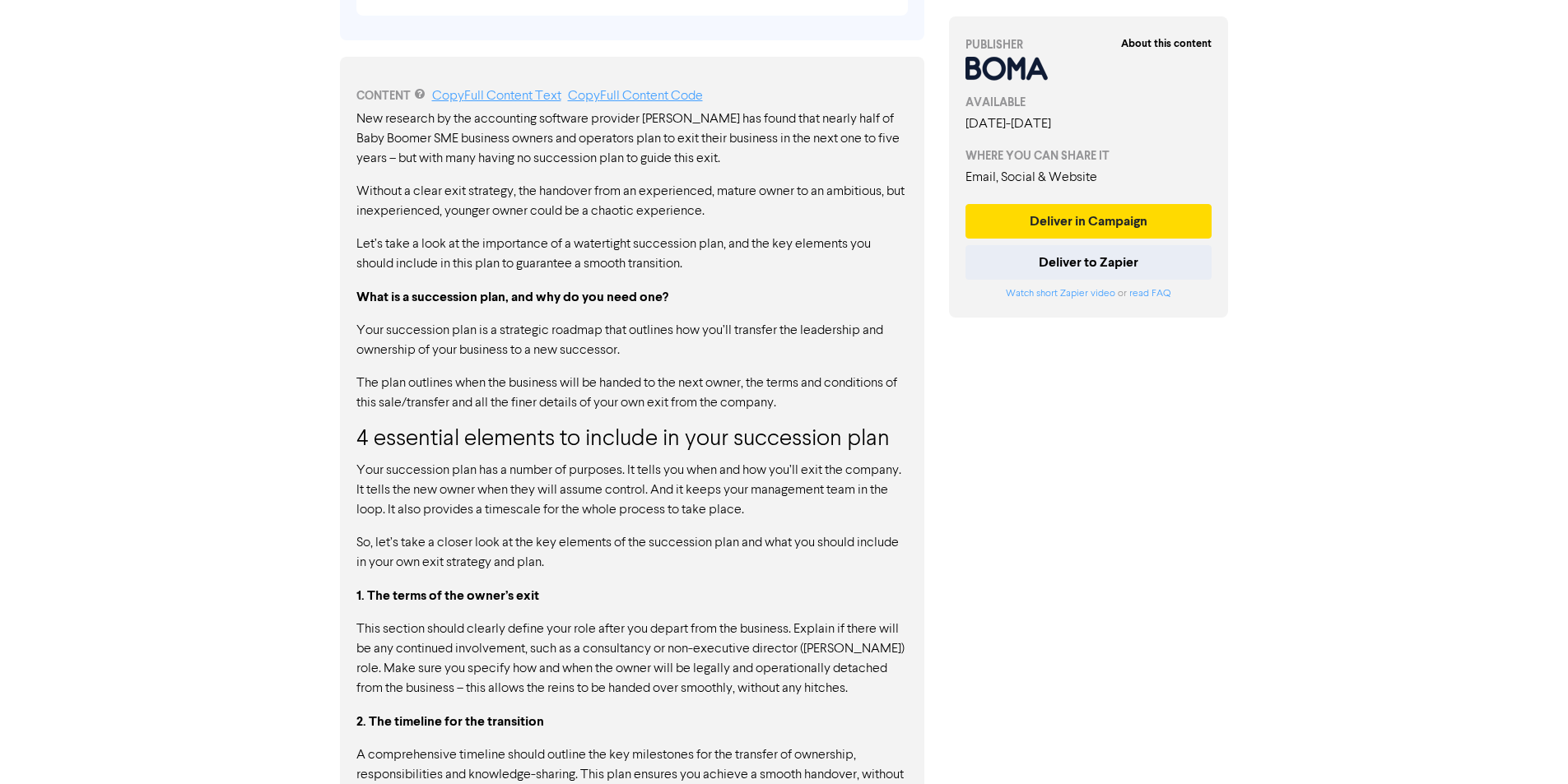
drag, startPoint x: 415, startPoint y: 310, endPoint x: 653, endPoint y: 304, distance: 238.1
click at [653, 321] on p "Your succession plan is a strategic roadmap that outlines how you’ll transfer t…" at bounding box center [632, 341] width 552 height 39
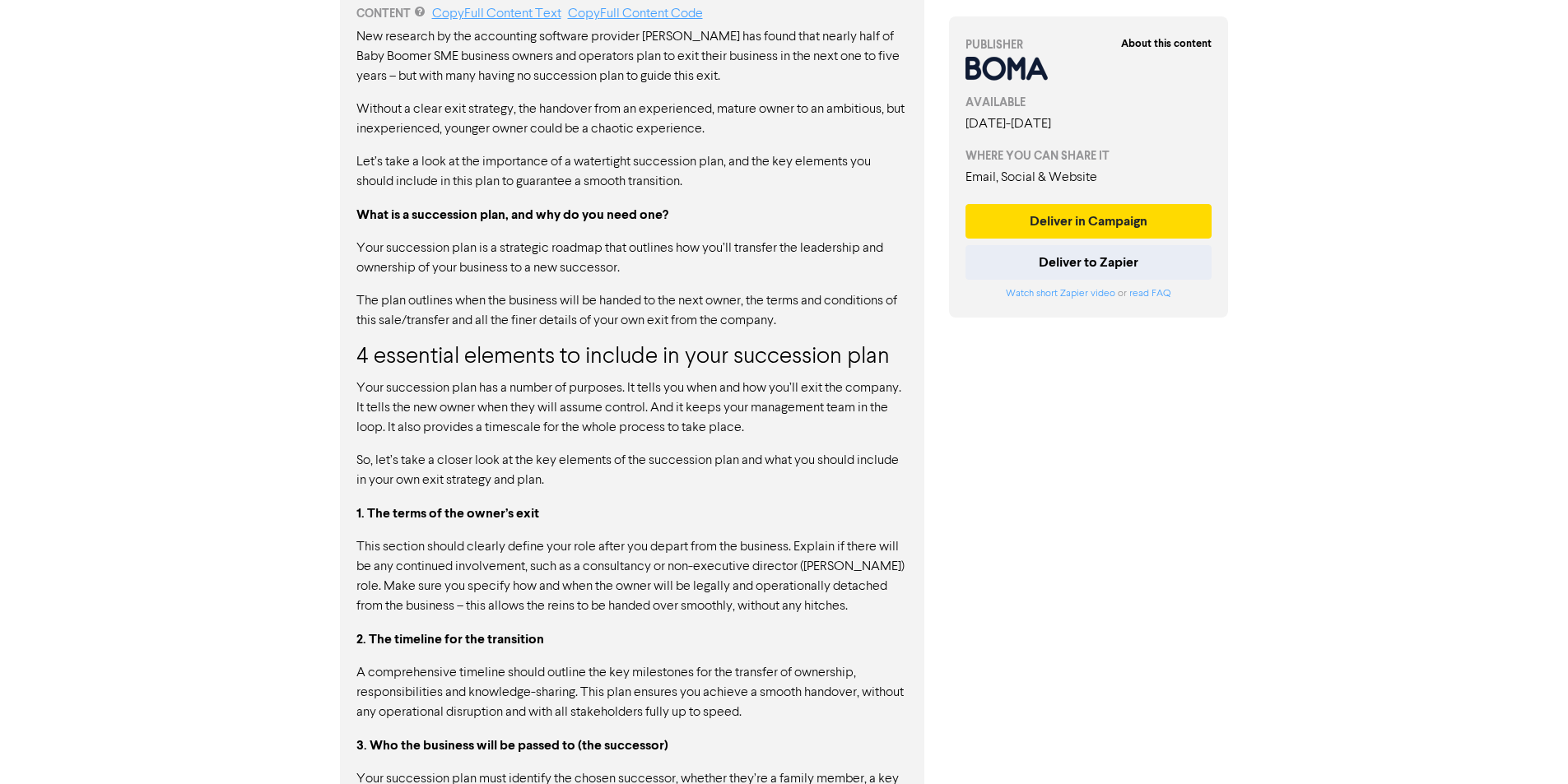
drag, startPoint x: 521, startPoint y: 270, endPoint x: 823, endPoint y: 288, distance: 302.5
click at [823, 291] on p "The plan outlines when the business will be handed to the next owner, the terms…" at bounding box center [632, 311] width 552 height 39
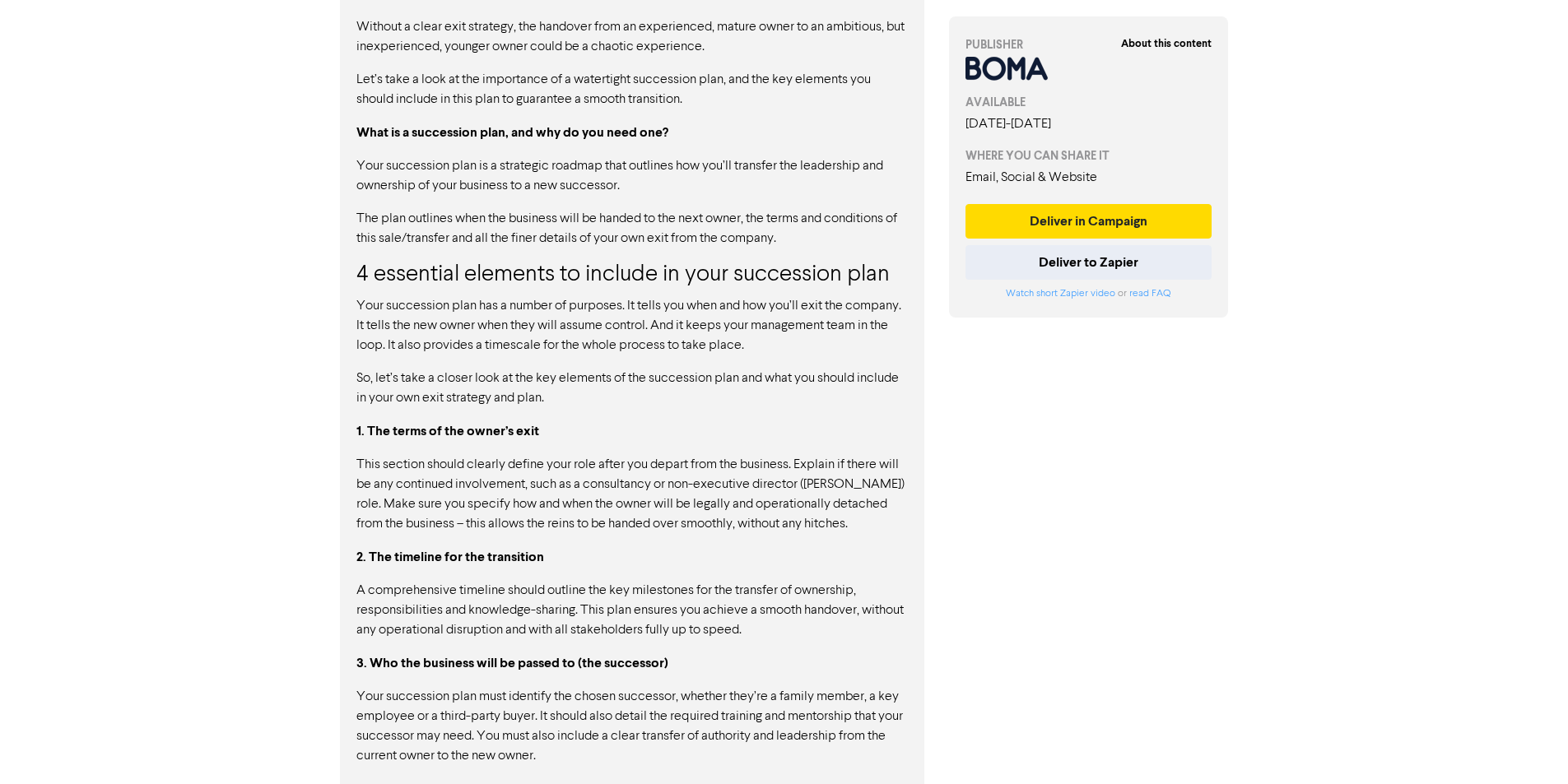
drag, startPoint x: 425, startPoint y: 216, endPoint x: 594, endPoint y: 215, distance: 169.0
click at [594, 215] on p "The plan outlines when the business will be handed to the next owner, the terms…" at bounding box center [632, 229] width 552 height 39
drag, startPoint x: 443, startPoint y: 259, endPoint x: 512, endPoint y: 264, distance: 69.2
click at [512, 264] on div "New research by the accounting software provider [PERSON_NAME] has found that n…" at bounding box center [632, 434] width 552 height 980
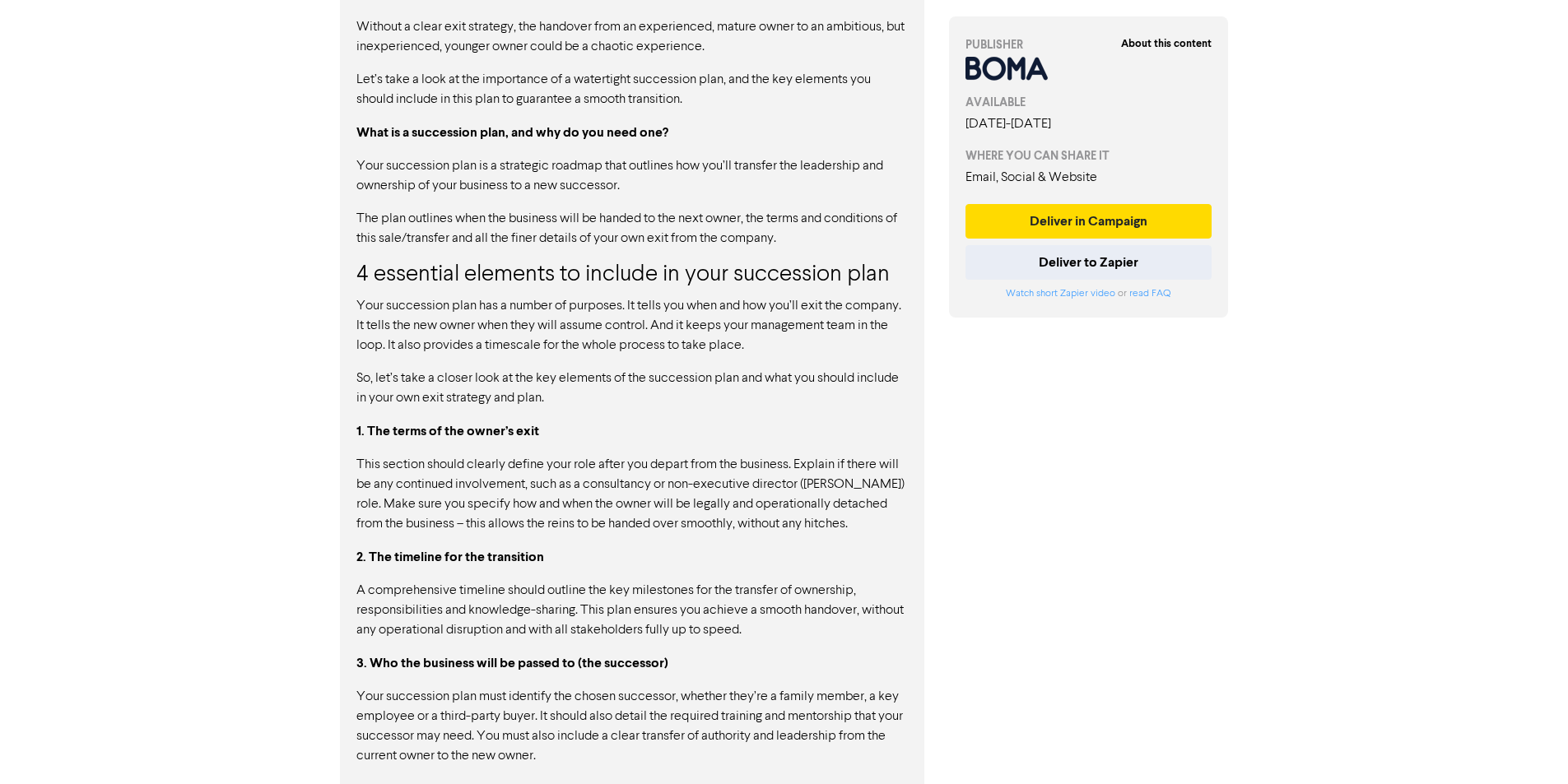
click at [512, 264] on div "New research by the accounting software provider [PERSON_NAME] has found that n…" at bounding box center [632, 434] width 552 height 980
drag, startPoint x: 469, startPoint y: 283, endPoint x: 590, endPoint y: 284, distance: 121.0
click at [590, 296] on p "Your succession plan has a number of purposes. It tells you when and how you’ll…" at bounding box center [632, 326] width 552 height 59
drag, startPoint x: 590, startPoint y: 284, endPoint x: 778, endPoint y: 281, distance: 188.0
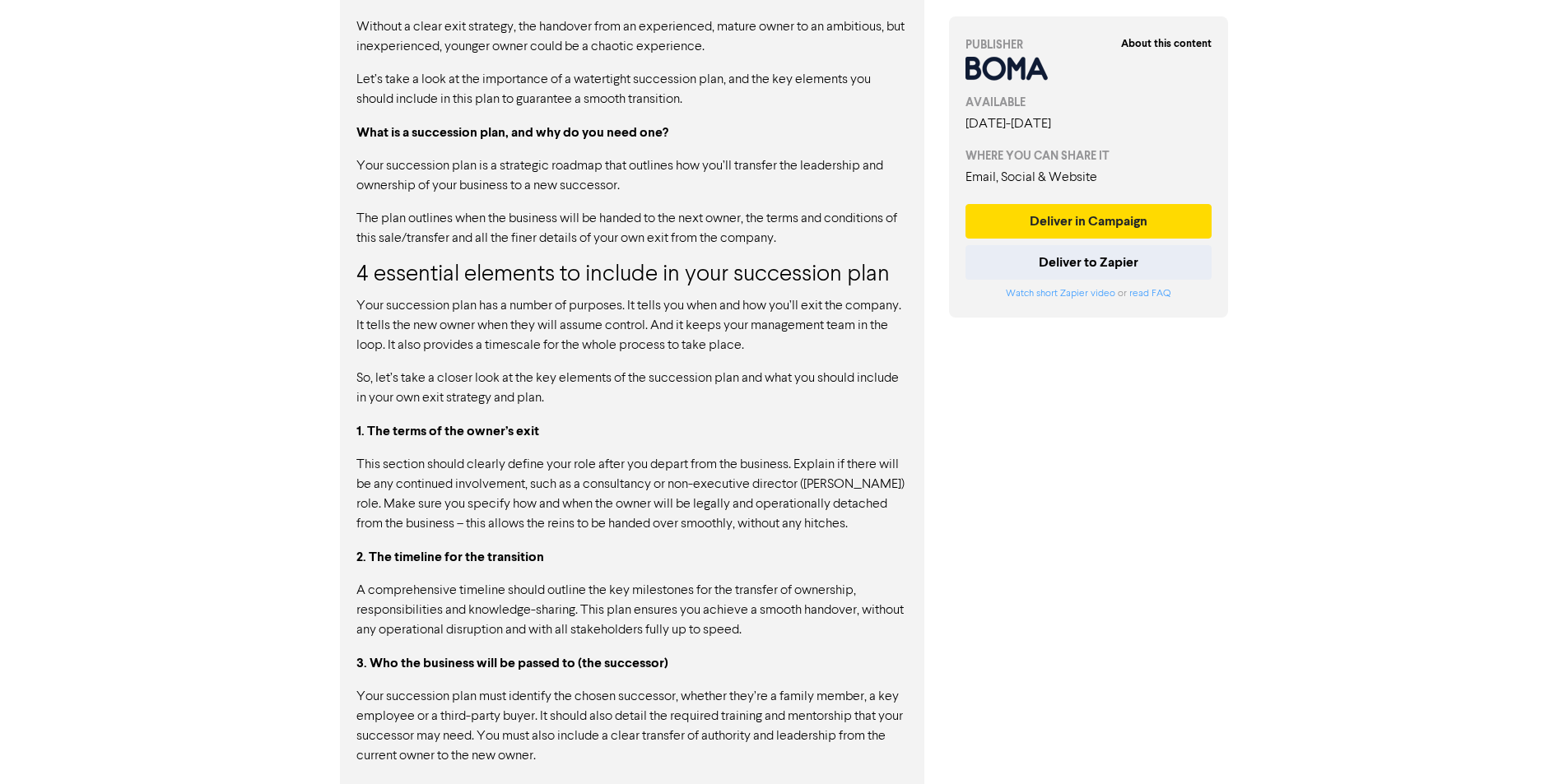
click at [778, 296] on p "Your succession plan has a number of purposes. It tells you when and how you’ll…" at bounding box center [632, 326] width 552 height 59
drag, startPoint x: 778, startPoint y: 281, endPoint x: 689, endPoint y: 287, distance: 89.2
click at [689, 296] on p "Your succession plan has a number of purposes. It tells you when and how you’ll…" at bounding box center [632, 326] width 552 height 59
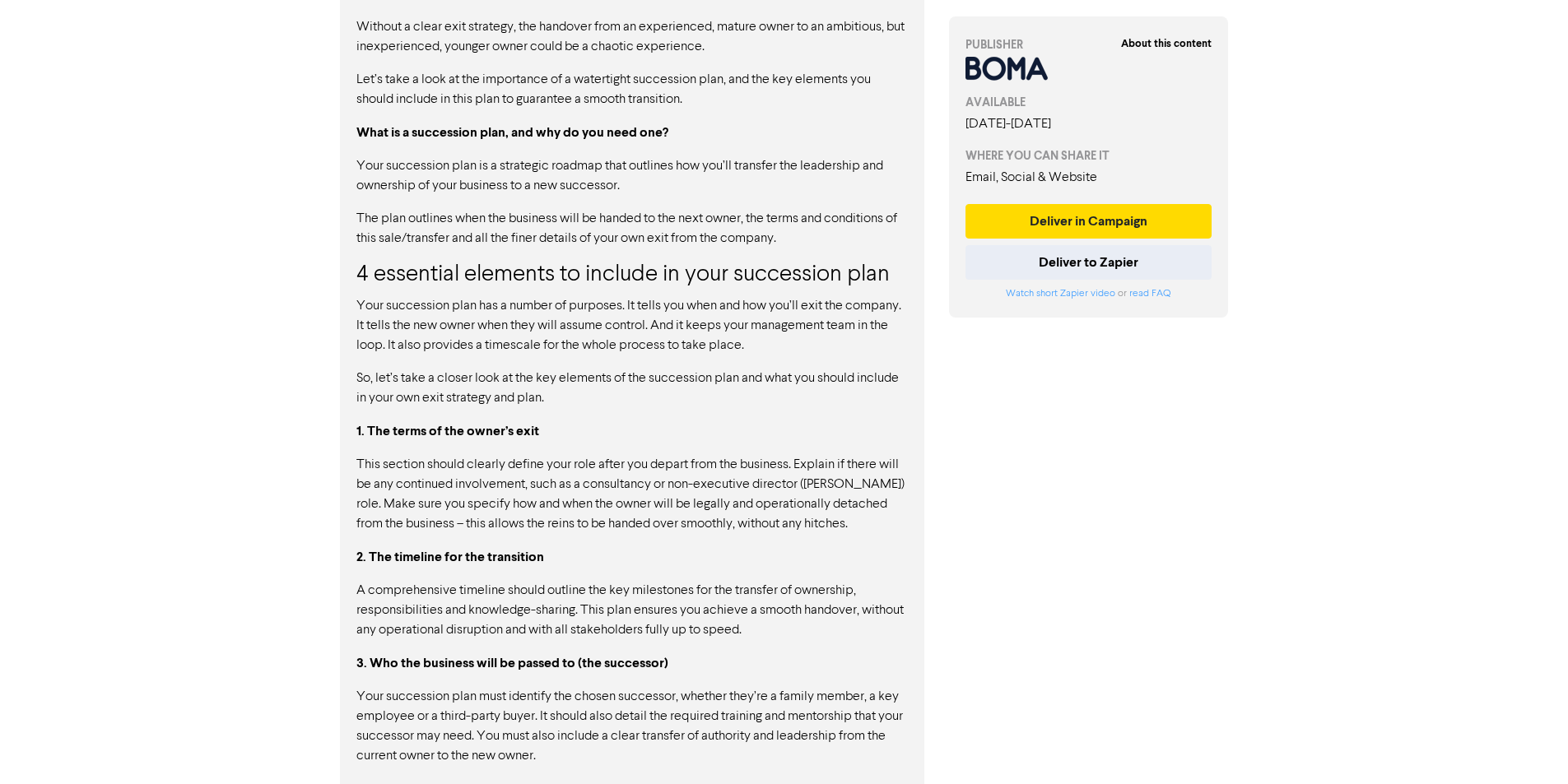
drag, startPoint x: 407, startPoint y: 307, endPoint x: 623, endPoint y: 304, distance: 216.0
click at [623, 304] on p "Your succession plan has a number of purposes. It tells you when and how you’ll…" at bounding box center [632, 326] width 552 height 59
drag, startPoint x: 623, startPoint y: 304, endPoint x: 772, endPoint y: 304, distance: 149.0
click at [772, 304] on p "Your succession plan has a number of purposes. It tells you when and how you’ll…" at bounding box center [632, 326] width 552 height 59
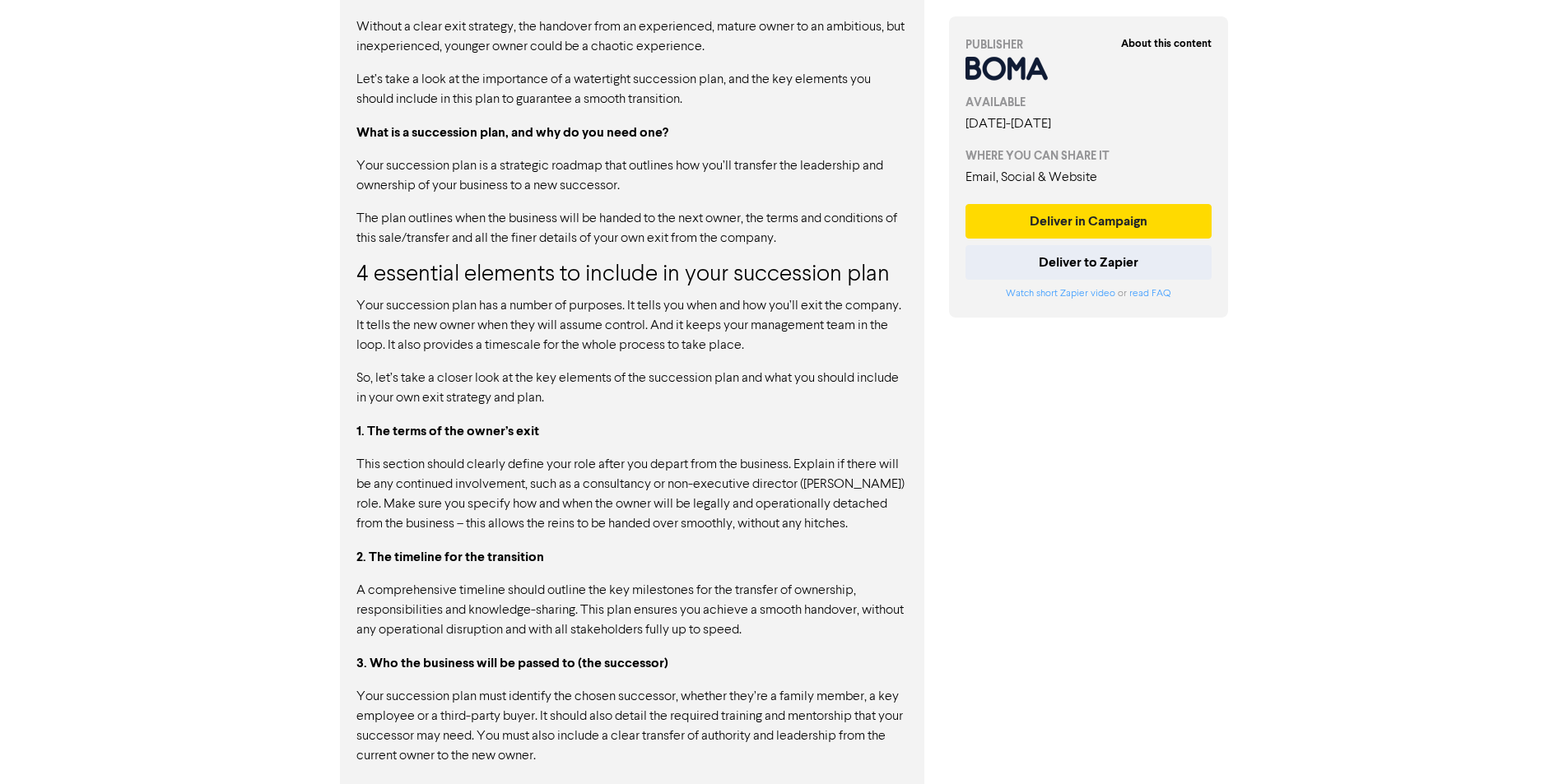
drag, startPoint x: 772, startPoint y: 304, endPoint x: 713, endPoint y: 306, distance: 59.0
click at [713, 306] on p "Your succession plan has a number of purposes. It tells you when and how you’ll…" at bounding box center [632, 326] width 552 height 59
drag, startPoint x: 438, startPoint y: 321, endPoint x: 684, endPoint y: 318, distance: 246.0
click at [684, 318] on p "Your succession plan has a number of purposes. It tells you when and how you’ll…" at bounding box center [632, 326] width 552 height 59
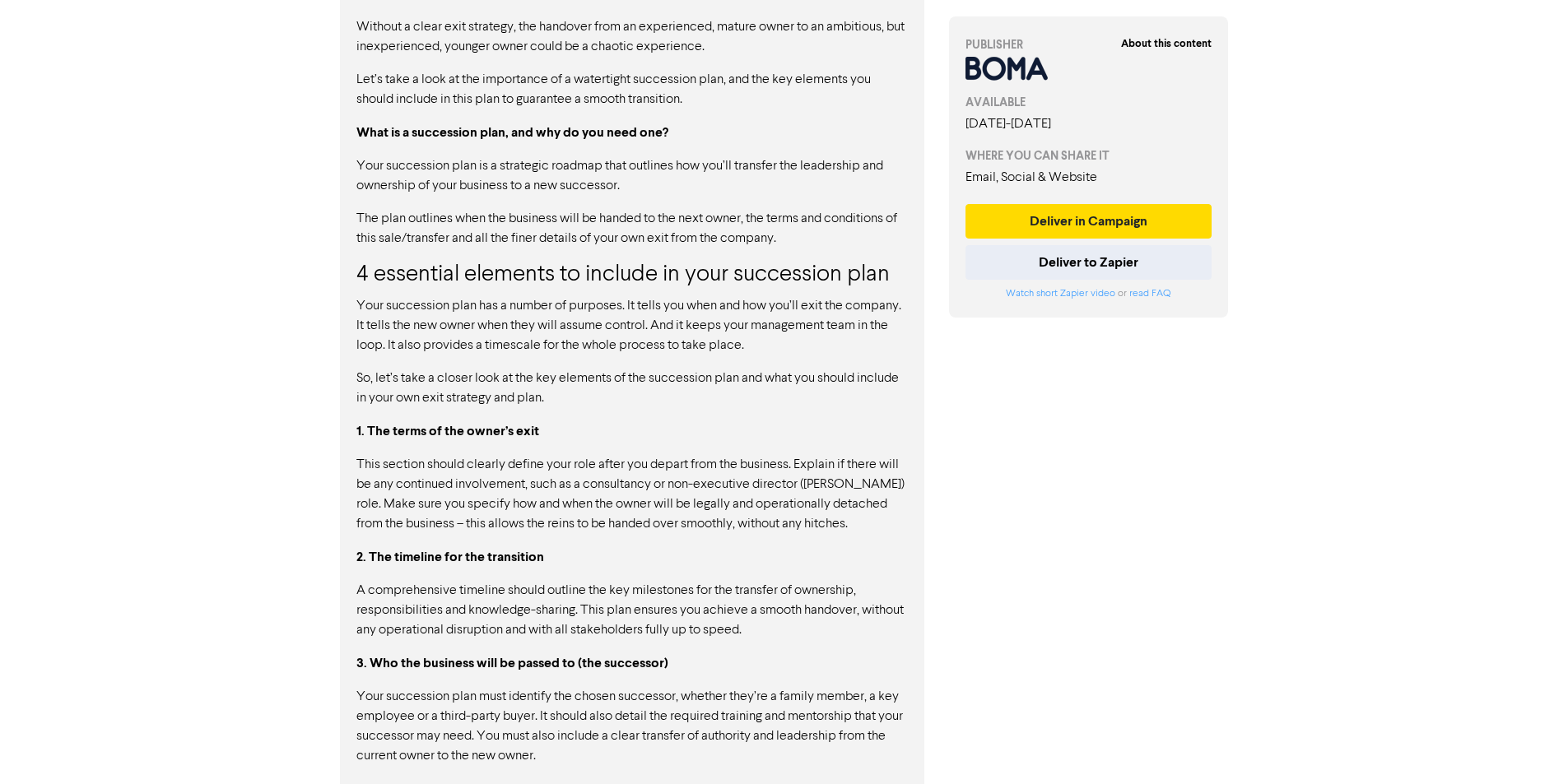
drag, startPoint x: 444, startPoint y: 362, endPoint x: 476, endPoint y: 358, distance: 32.2
click at [476, 368] on p "So, let’s take a closer look at the key elements of the succession plan and wha…" at bounding box center [632, 388] width 552 height 39
drag, startPoint x: 441, startPoint y: 349, endPoint x: 462, endPoint y: 373, distance: 31.9
click at [462, 373] on p "So, let’s take a closer look at the key elements of the succession plan and wha…" at bounding box center [632, 388] width 552 height 39
drag, startPoint x: 462, startPoint y: 354, endPoint x: 482, endPoint y: 368, distance: 24.4
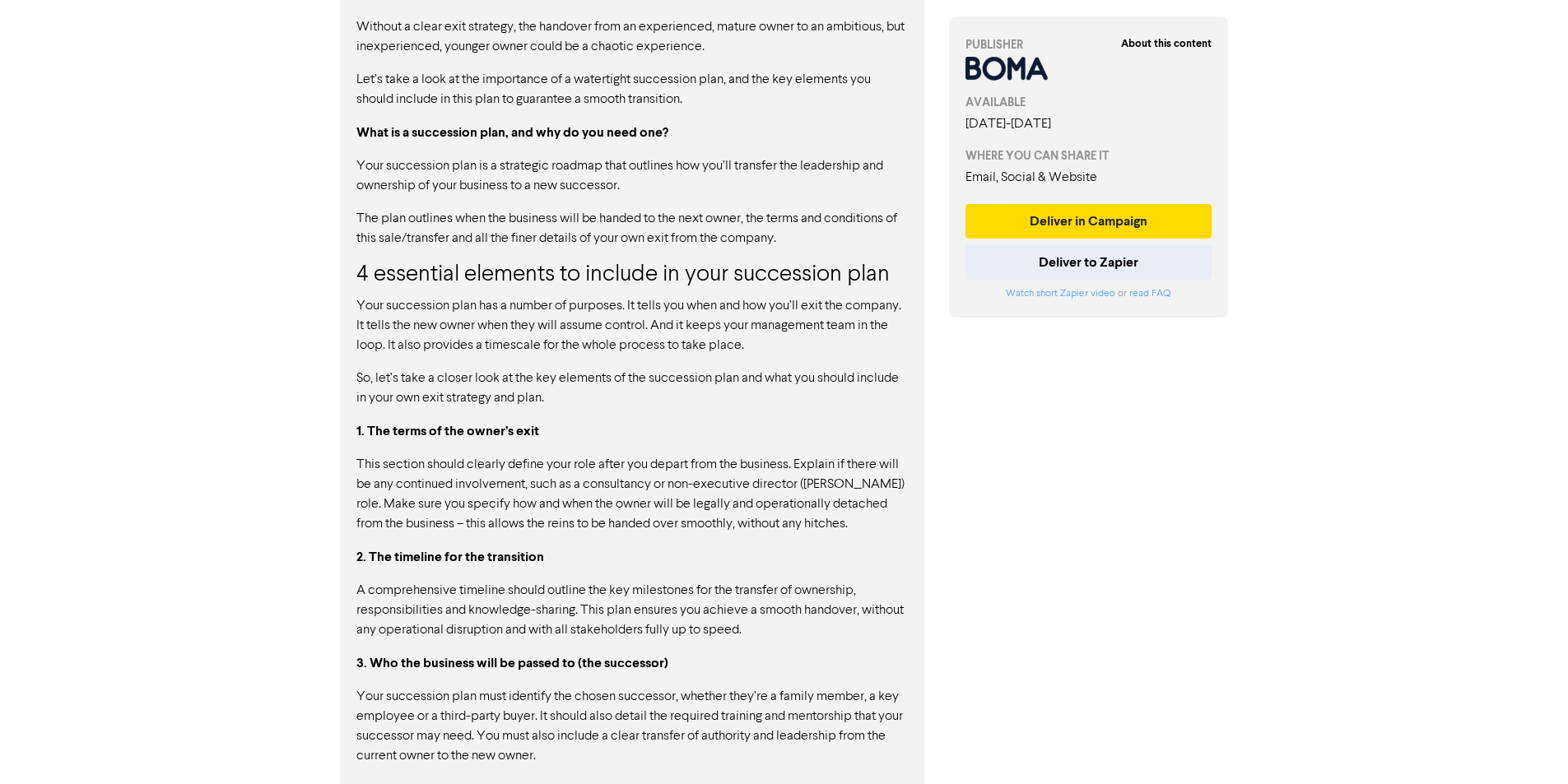
click at [482, 368] on p "So, let’s take a closer look at the key elements of the succession plan and wha…" at bounding box center [632, 388] width 552 height 39
drag, startPoint x: 535, startPoint y: 355, endPoint x: 812, endPoint y: 351, distance: 277.0
click at [812, 368] on p "So, let’s take a closer look at the key elements of the succession plan and wha…" at bounding box center [632, 388] width 552 height 39
drag, startPoint x: 812, startPoint y: 351, endPoint x: 616, endPoint y: 351, distance: 196.0
click at [616, 368] on p "So, let’s take a closer look at the key elements of the succession plan and wha…" at bounding box center [632, 388] width 552 height 39
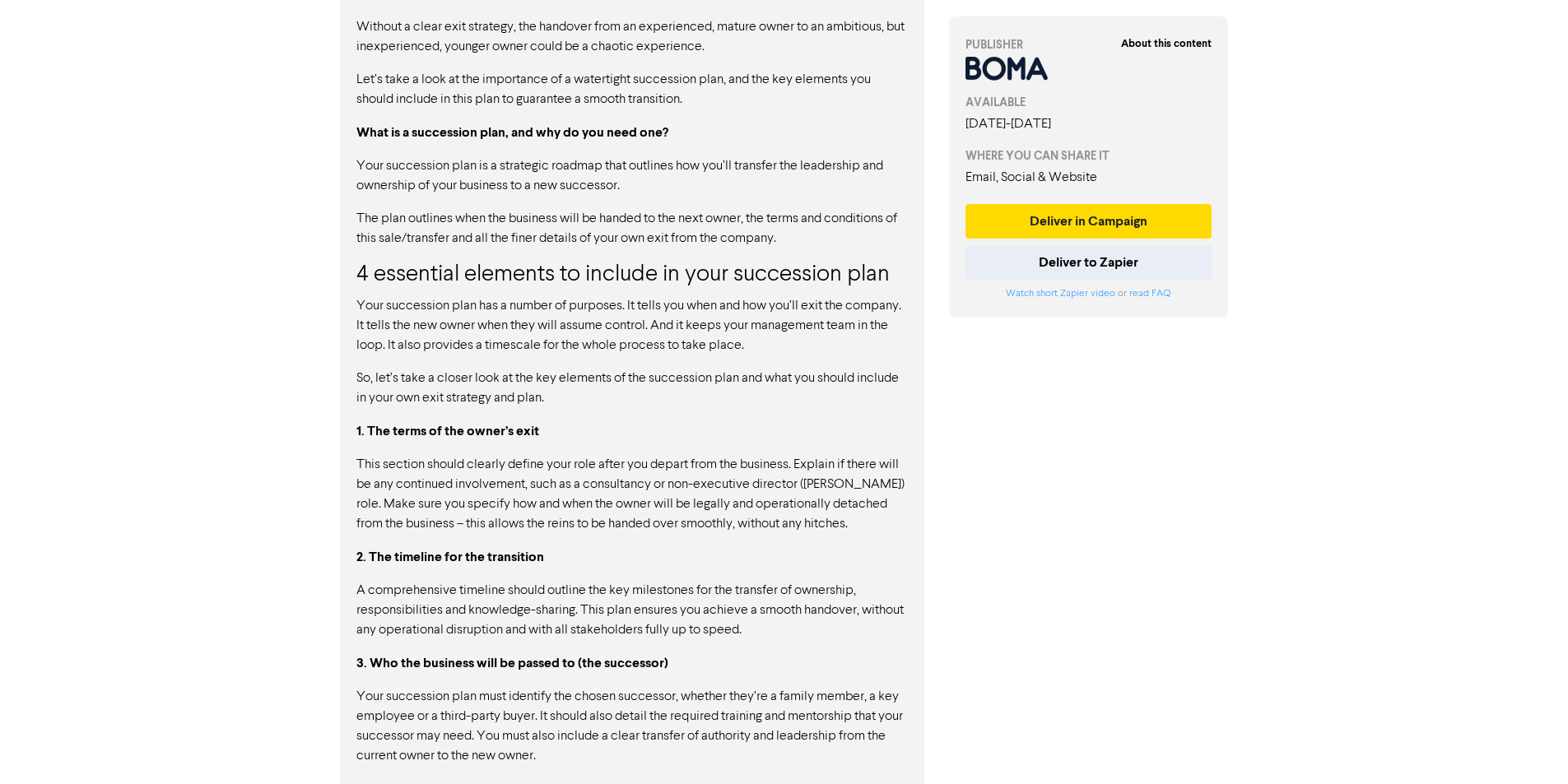
click at [616, 368] on p "So, let’s take a closer look at the key elements of the succession plan and wha…" at bounding box center [632, 388] width 552 height 39
drag, startPoint x: 402, startPoint y: 355, endPoint x: 779, endPoint y: 349, distance: 377.0
click at [779, 368] on p "So, let’s take a closer look at the key elements of the succession plan and wha…" at bounding box center [632, 388] width 552 height 39
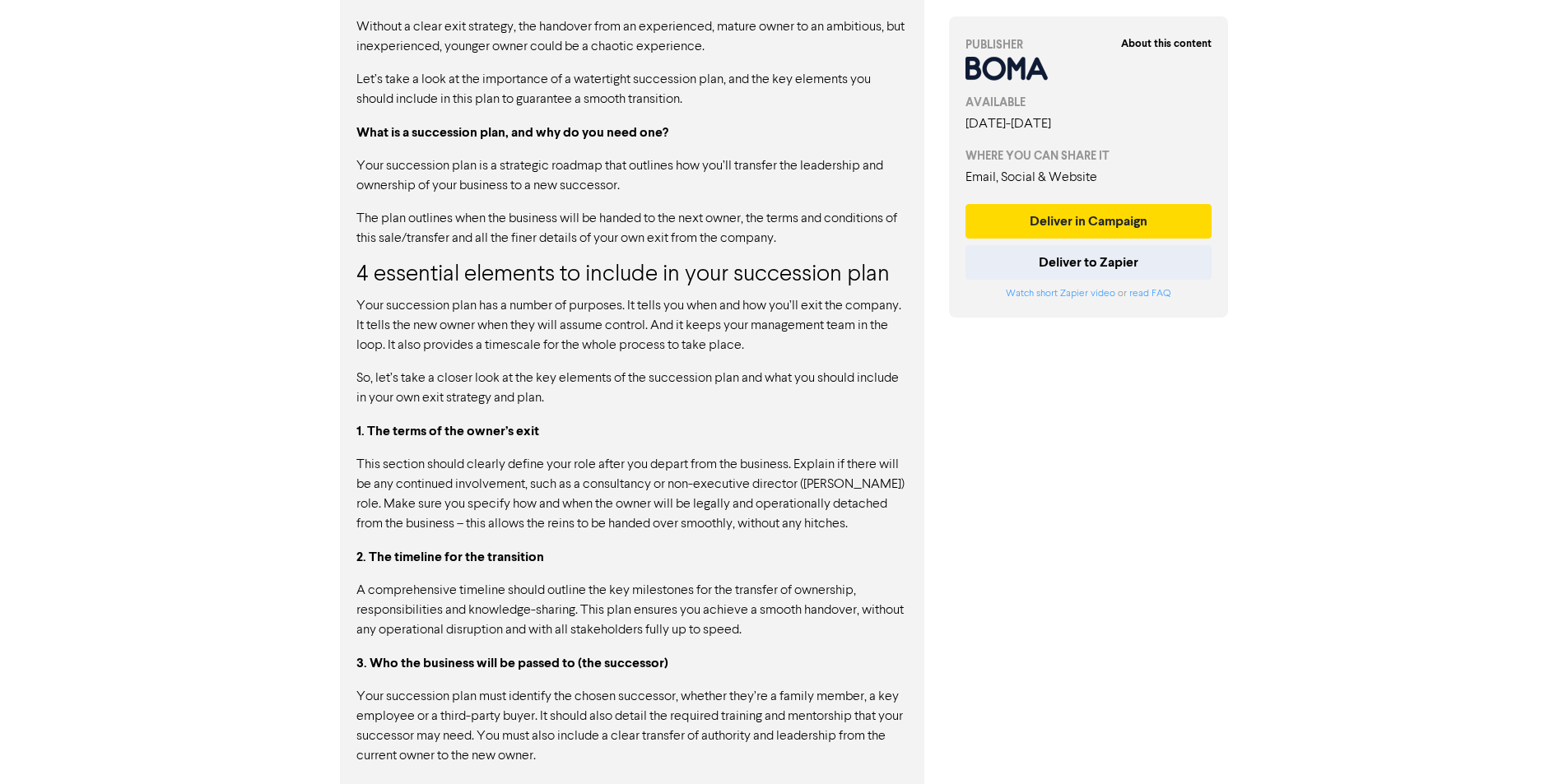
click at [779, 368] on p "So, let’s take a closer look at the key elements of the succession plan and wha…" at bounding box center [632, 388] width 552 height 39
drag, startPoint x: 784, startPoint y: 349, endPoint x: 444, endPoint y: 357, distance: 340.1
click at [444, 368] on p "So, let’s take a closer look at the key elements of the succession plan and wha…" at bounding box center [632, 388] width 552 height 39
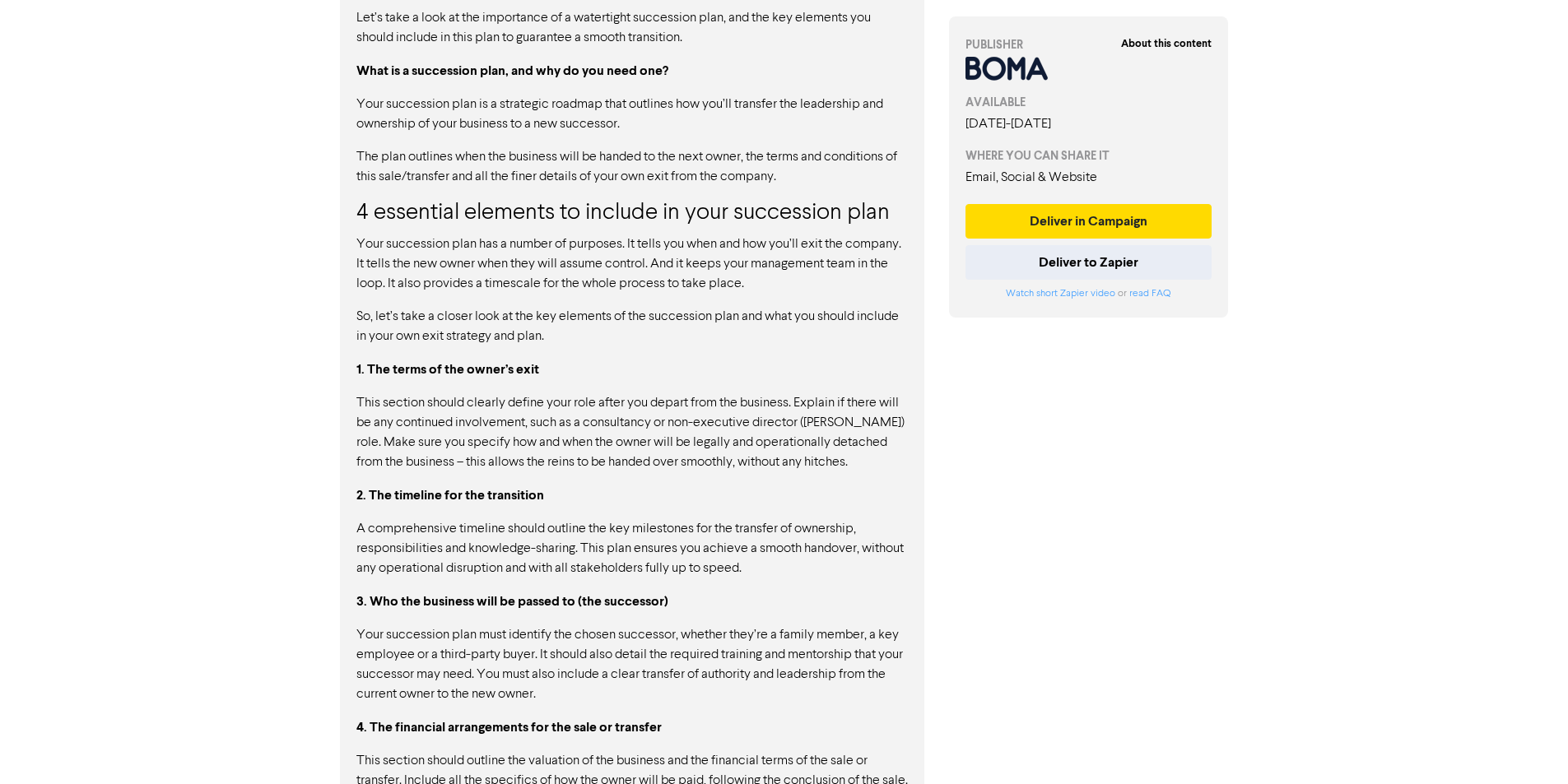
scroll to position [1132, 0]
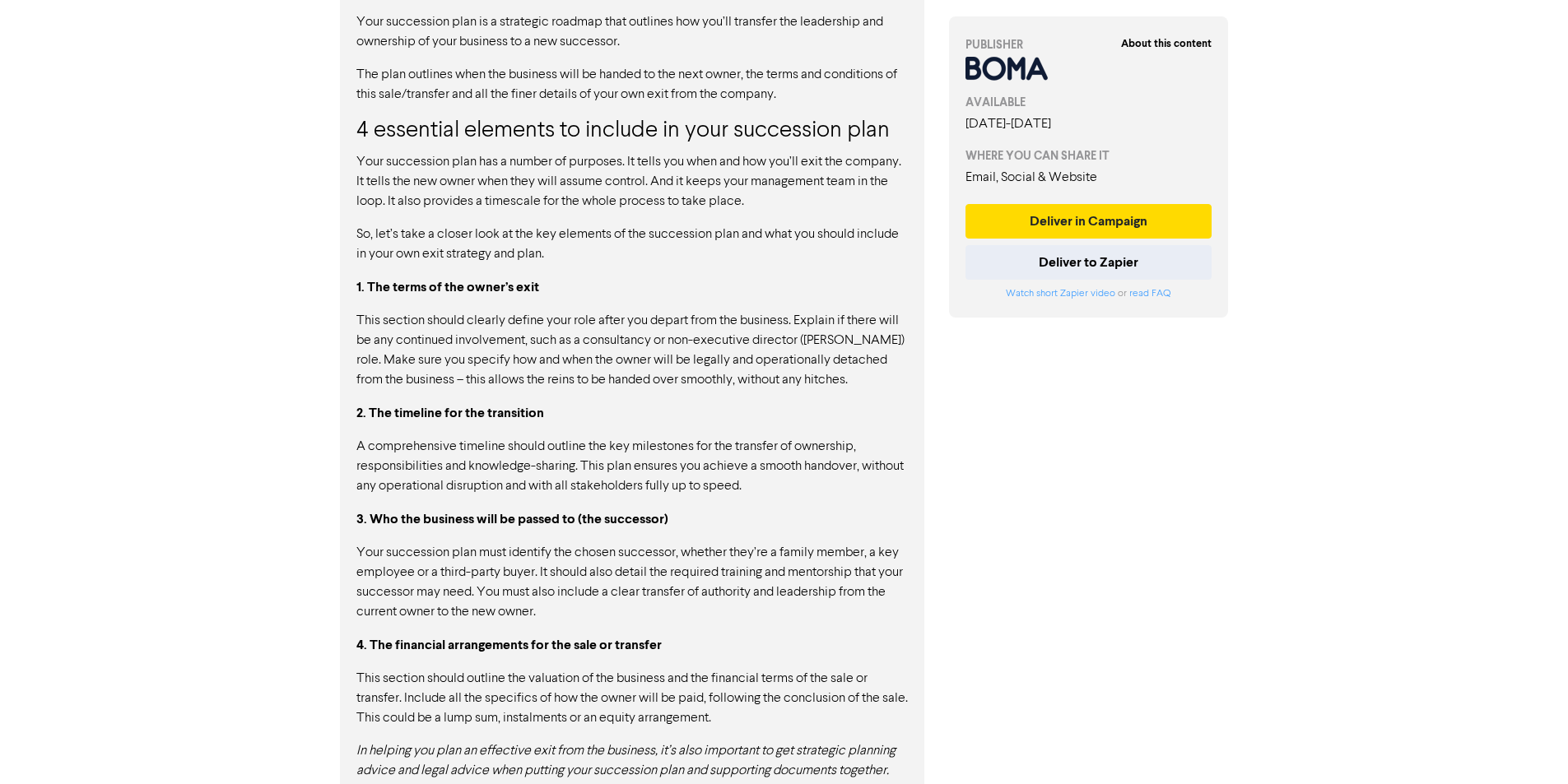
drag, startPoint x: 398, startPoint y: 265, endPoint x: 498, endPoint y: 265, distance: 100.0
click at [498, 279] on strong "1. The terms of the owner’s exit" at bounding box center [447, 287] width 183 height 17
drag, startPoint x: 400, startPoint y: 297, endPoint x: 738, endPoint y: 329, distance: 339.5
click at [738, 329] on p "This section should clearly define your role after you depart from the business…" at bounding box center [632, 351] width 552 height 79
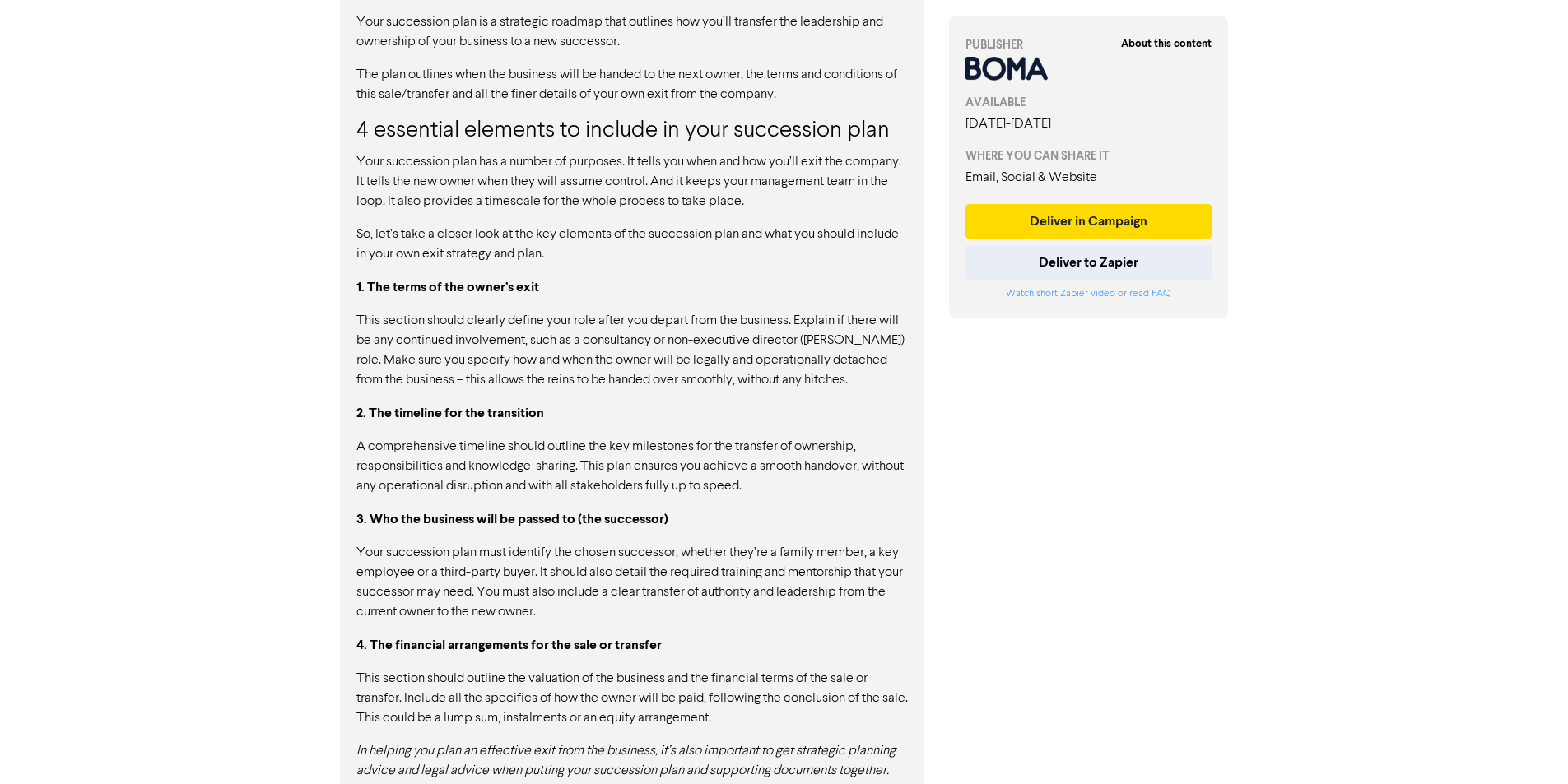
drag, startPoint x: 432, startPoint y: 350, endPoint x: 706, endPoint y: 350, distance: 274.0
click at [706, 350] on p "This section should clearly define your role after you depart from the business…" at bounding box center [632, 351] width 552 height 79
click at [710, 350] on p "This section should clearly define your role after you depart from the business…" at bounding box center [632, 351] width 552 height 79
drag, startPoint x: 404, startPoint y: 432, endPoint x: 656, endPoint y: 429, distance: 252.0
click at [656, 437] on p "A comprehensive timeline should outline the key milestones for the transfer of …" at bounding box center [632, 467] width 552 height 59
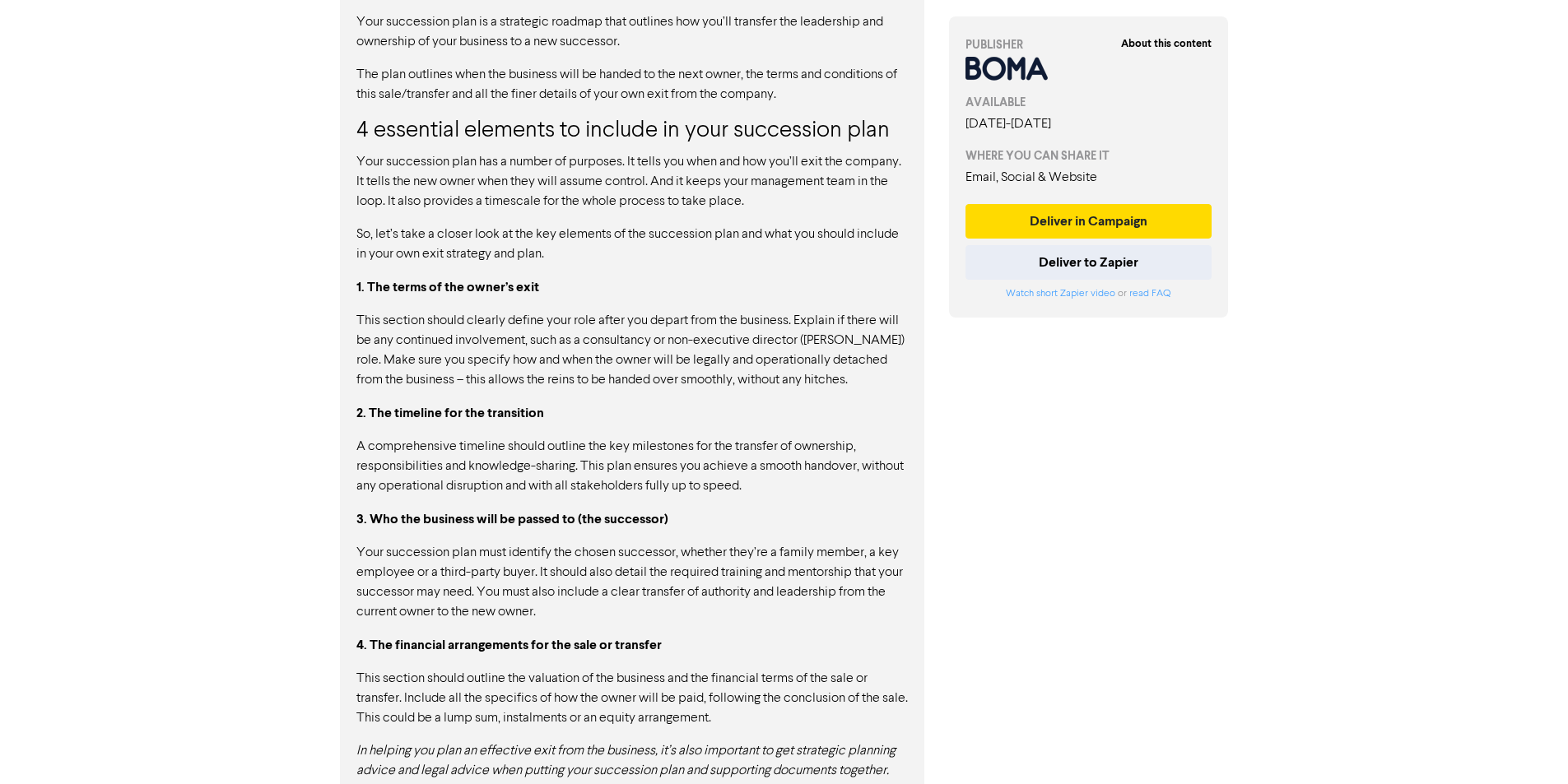
drag, startPoint x: 652, startPoint y: 516, endPoint x: 652, endPoint y: 556, distance: 40.0
click at [652, 555] on p "Your succession plan must identify the chosen successor, whether they’re a fami…" at bounding box center [632, 583] width 552 height 79
click at [652, 563] on p "Your succession plan must identify the chosen successor, whether they’re a fami…" at bounding box center [632, 583] width 552 height 79
drag, startPoint x: 652, startPoint y: 763, endPoint x: 697, endPoint y: 762, distance: 45.0
click at [696, 762] on div "CONTENT Copy Full Content Text Copy Full Content Code New research by the accou…" at bounding box center [632, 279] width 585 height 1062
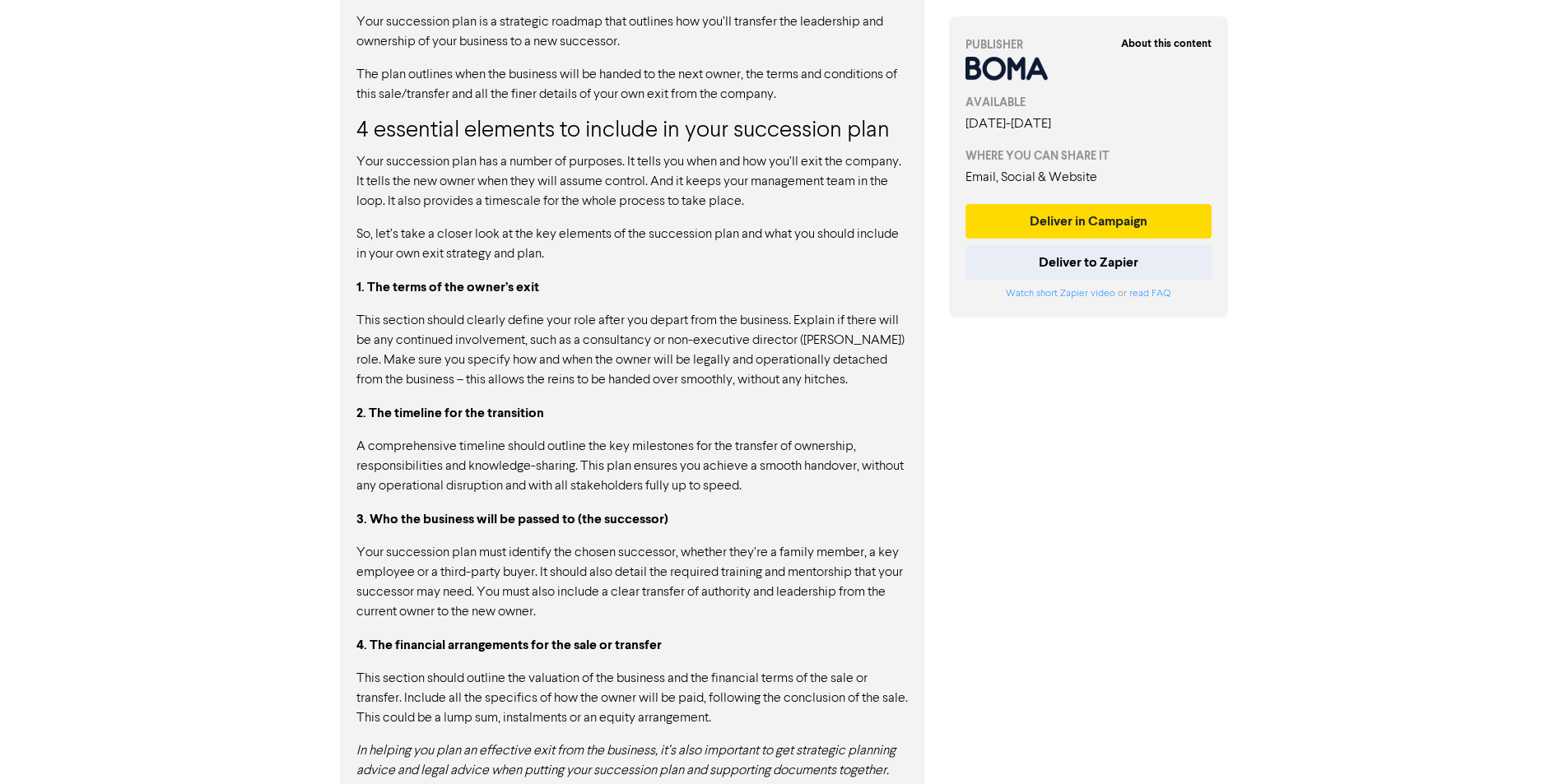
drag, startPoint x: 694, startPoint y: 747, endPoint x: 675, endPoint y: 711, distance: 40.7
click at [677, 715] on div "CONTENT Copy Full Content Text Copy Full Content Code New research by the accou…" at bounding box center [632, 279] width 585 height 1062
click at [675, 711] on div "New research by the accounting software provider [PERSON_NAME] has found that n…" at bounding box center [632, 290] width 552 height 980
drag, startPoint x: 533, startPoint y: 654, endPoint x: 641, endPoint y: 651, distance: 108.0
click at [641, 669] on p "This section should outline the valuation of the business and the financial ter…" at bounding box center [632, 699] width 552 height 59
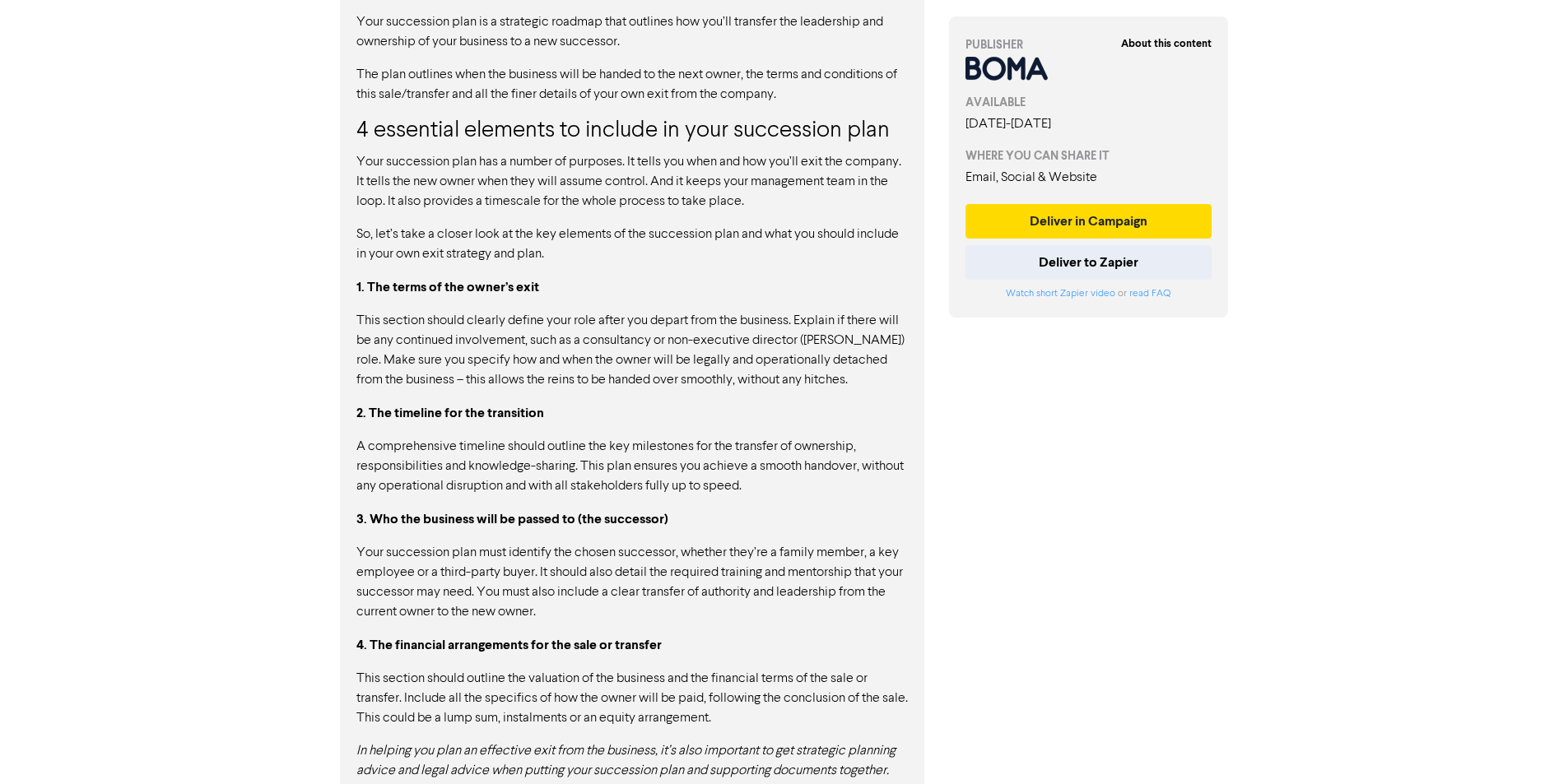
click at [641, 669] on p "This section should outline the valuation of the business and the financial ter…" at bounding box center [632, 699] width 552 height 59
drag, startPoint x: 641, startPoint y: 651, endPoint x: 819, endPoint y: 638, distance: 178.5
click at [819, 638] on div "New research by the accounting software provider [PERSON_NAME] has found that n…" at bounding box center [632, 290] width 552 height 980
drag, startPoint x: 454, startPoint y: 680, endPoint x: 764, endPoint y: 675, distance: 310.0
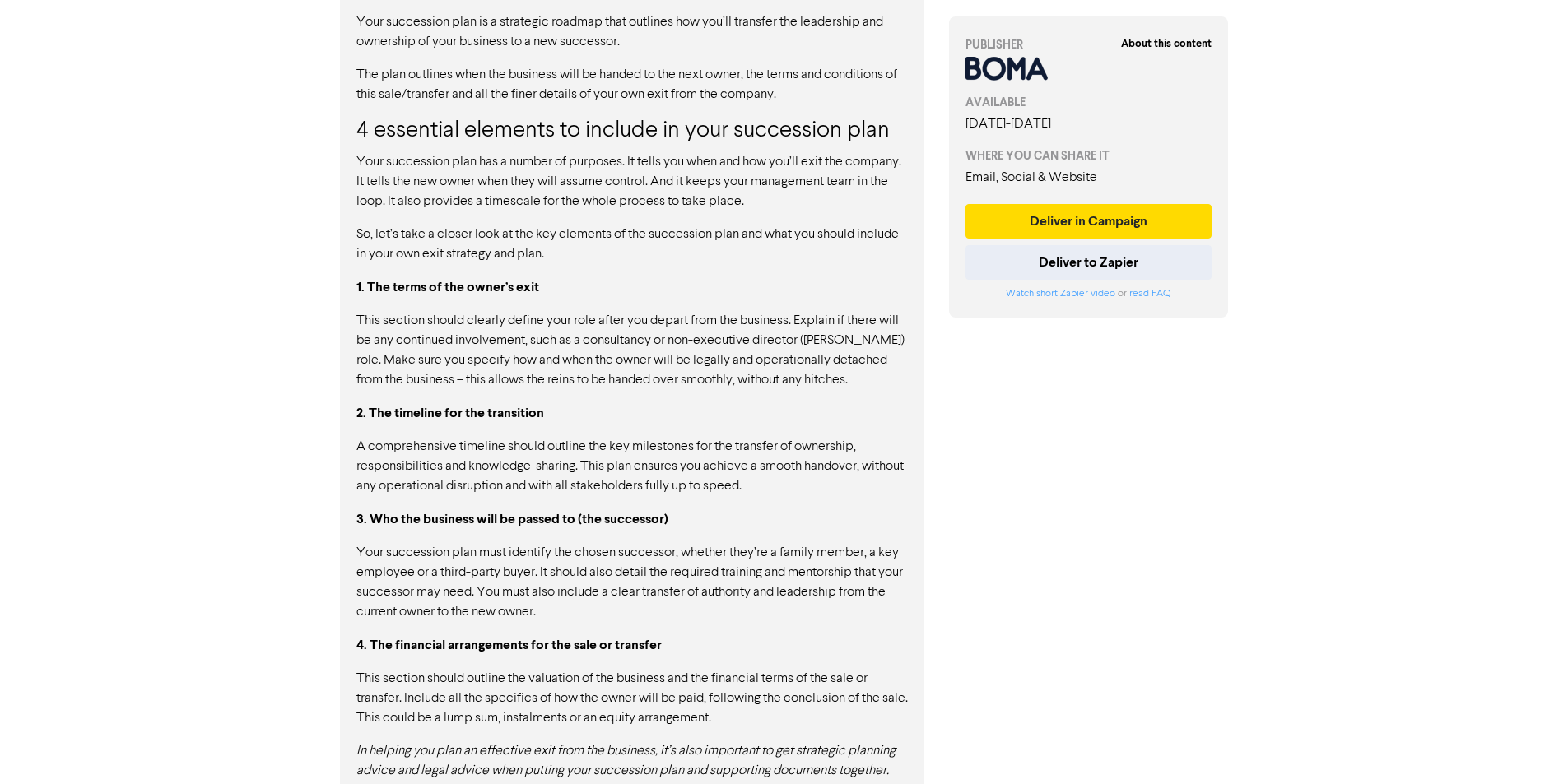
click at [764, 675] on p "This section should outline the valuation of the business and the financial ter…" at bounding box center [632, 699] width 552 height 59
